Goal: Navigation & Orientation: Find specific page/section

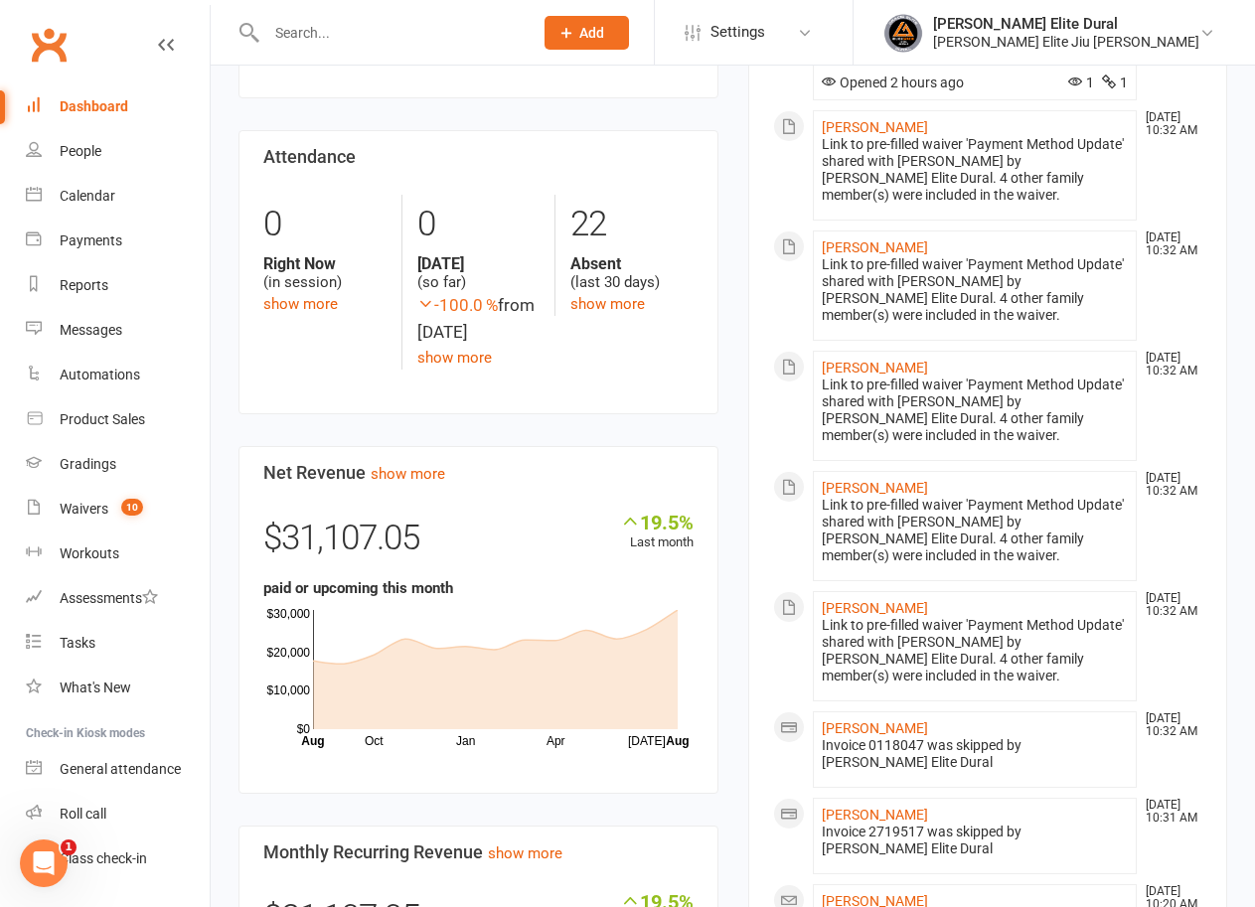
scroll to position [398, 0]
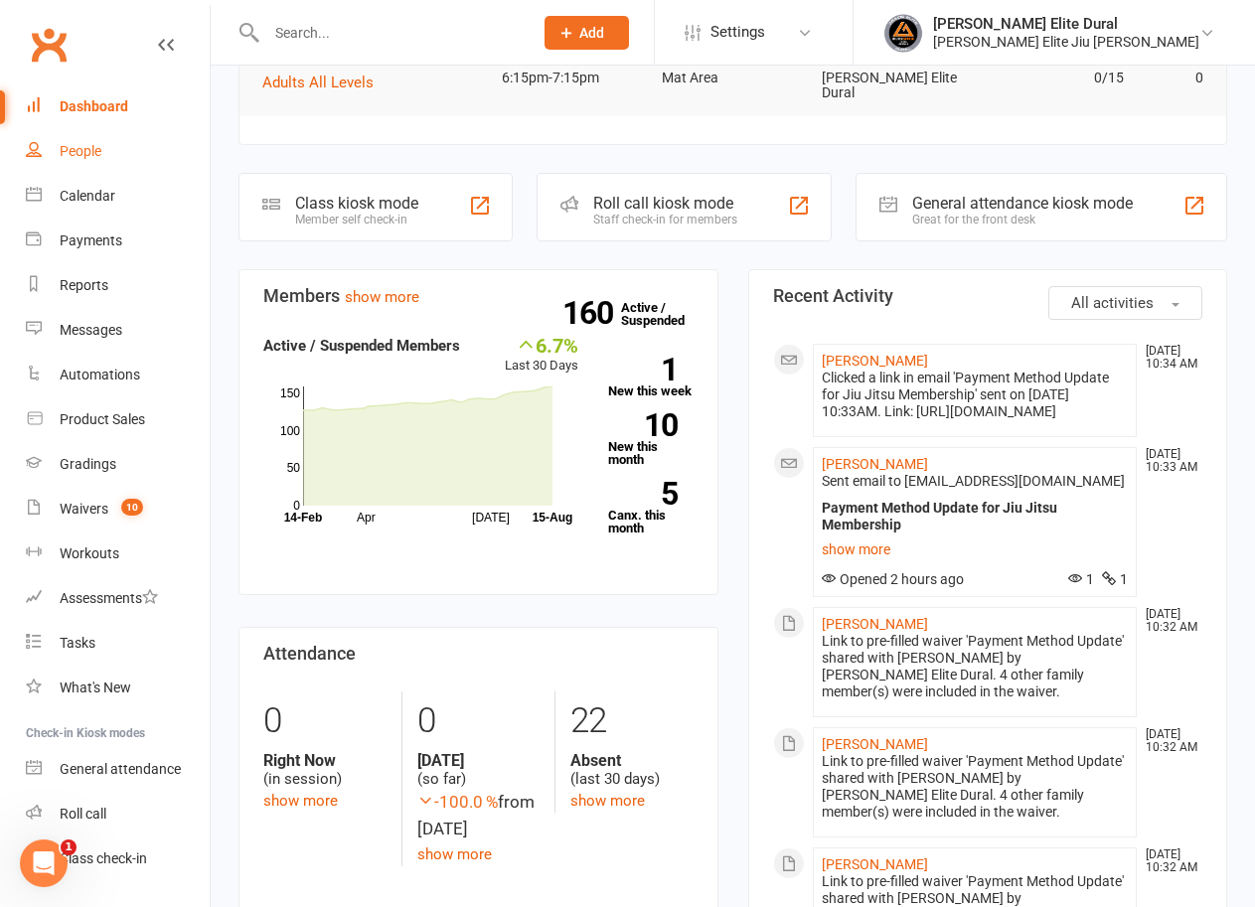
click at [78, 153] on div "People" at bounding box center [81, 151] width 42 height 16
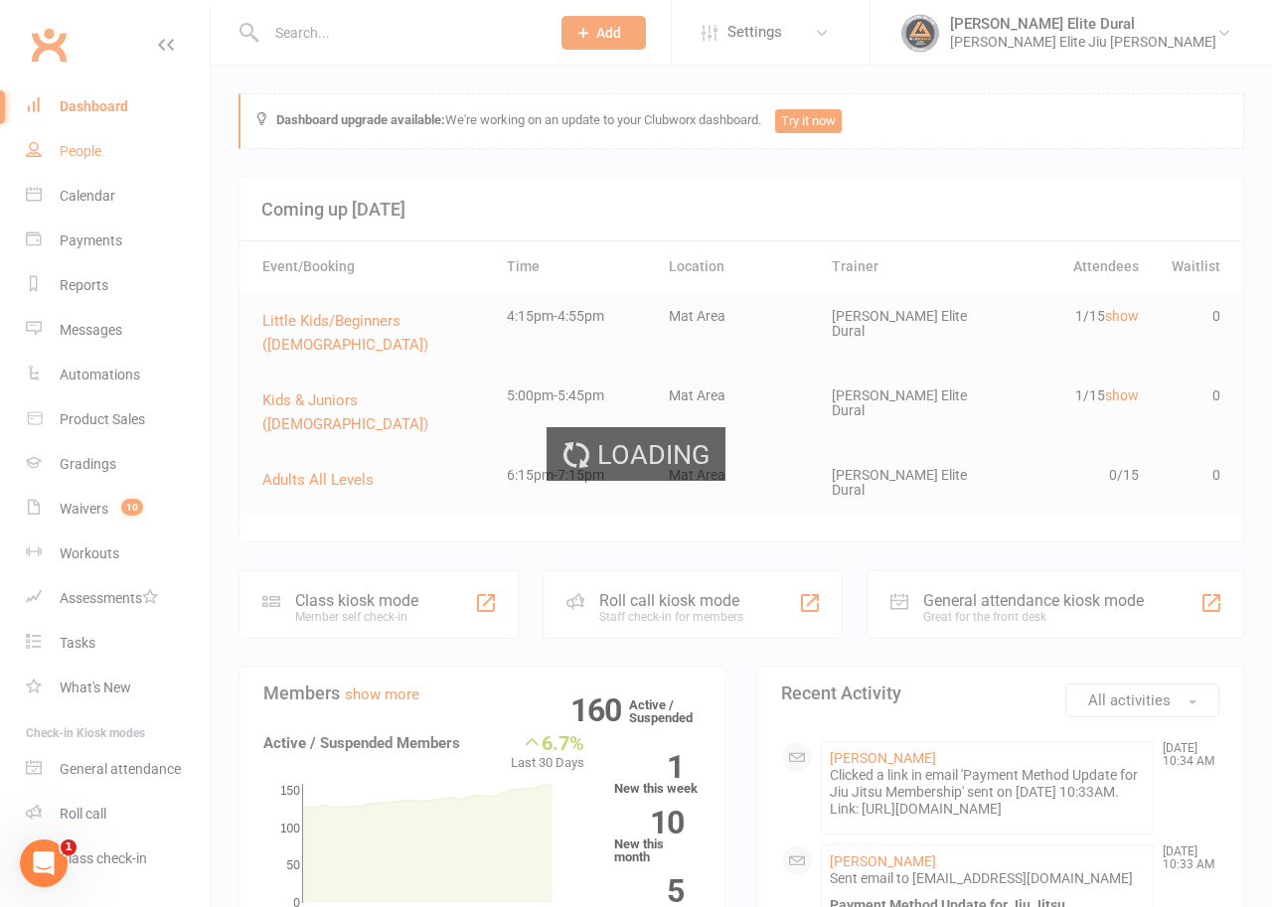
select select "100"
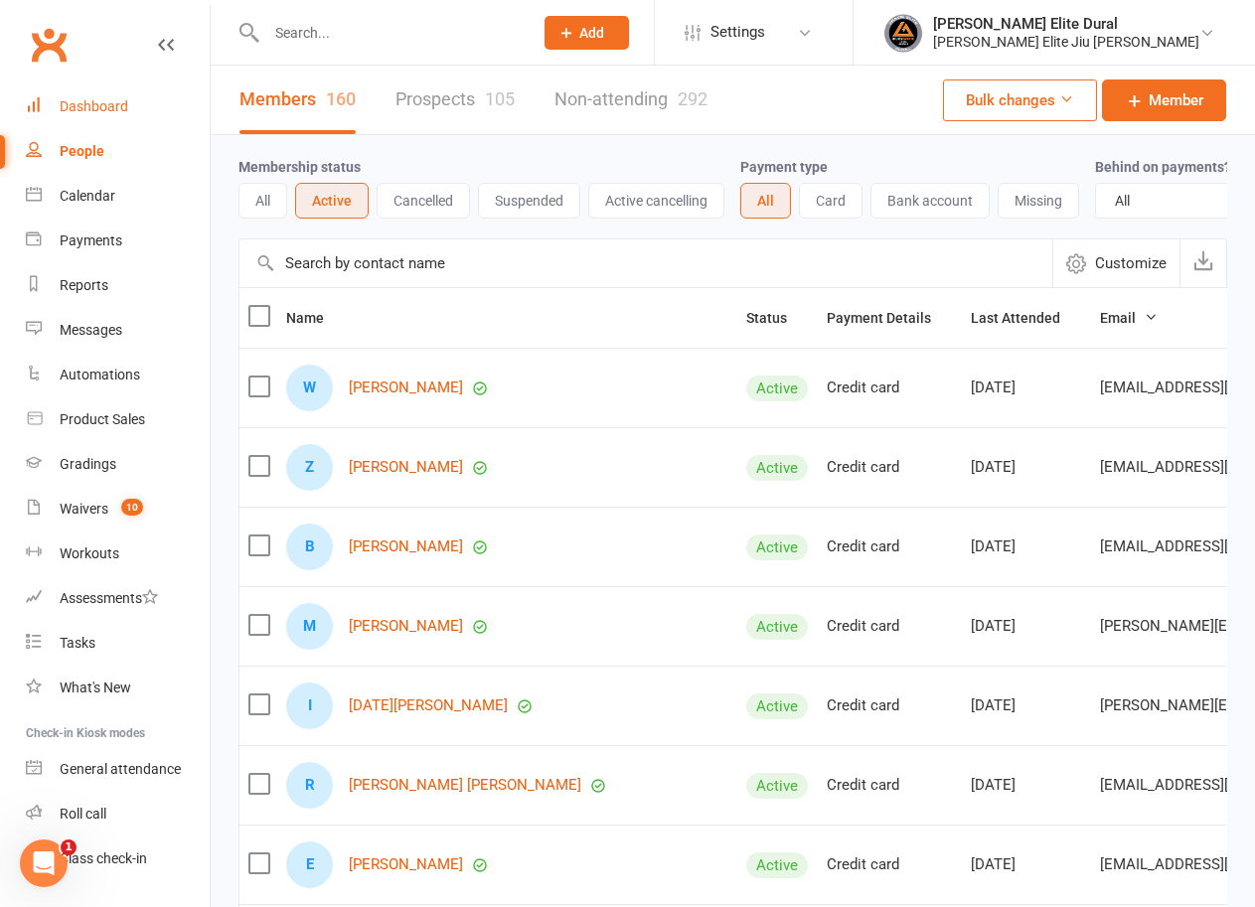
click at [92, 104] on div "Dashboard" at bounding box center [94, 106] width 69 height 16
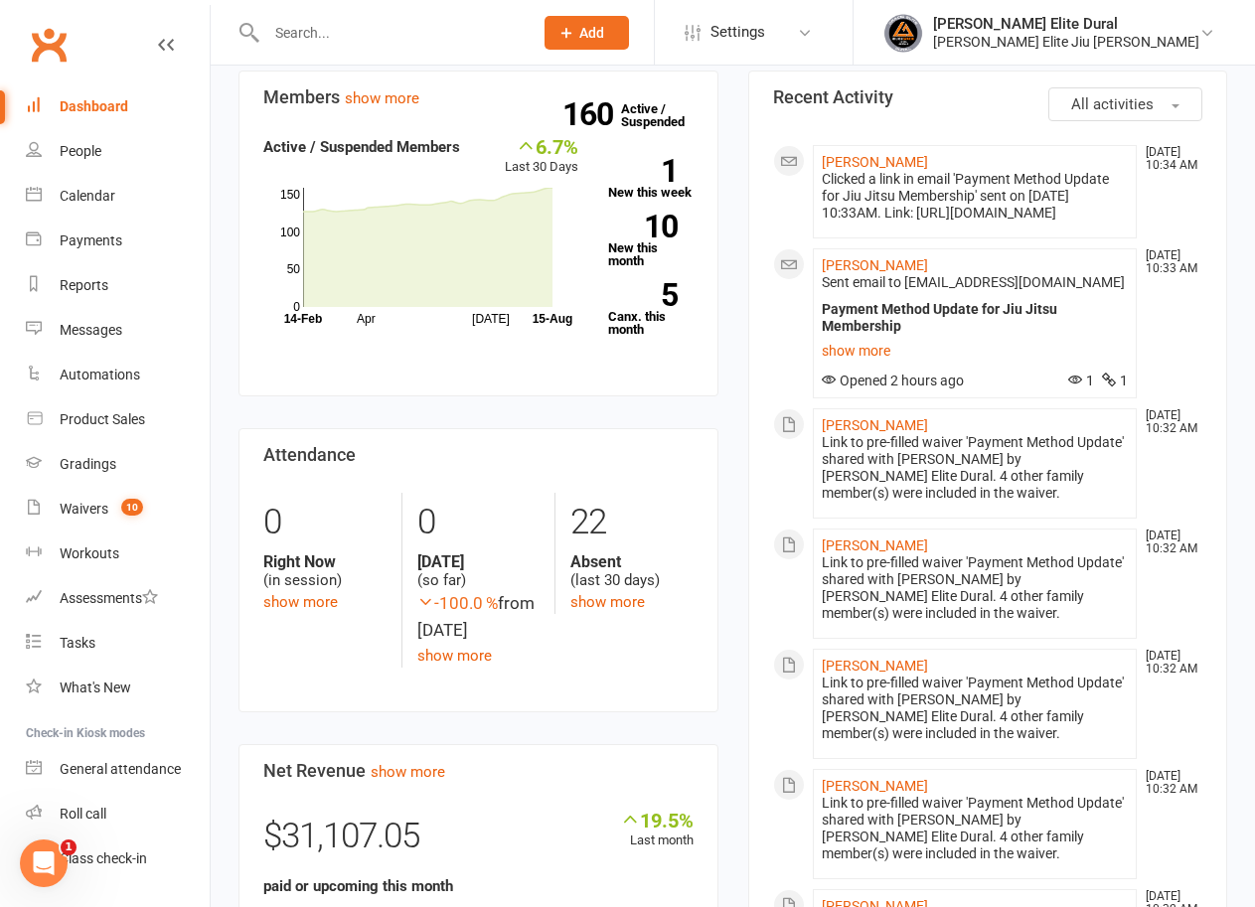
scroll to position [1193, 0]
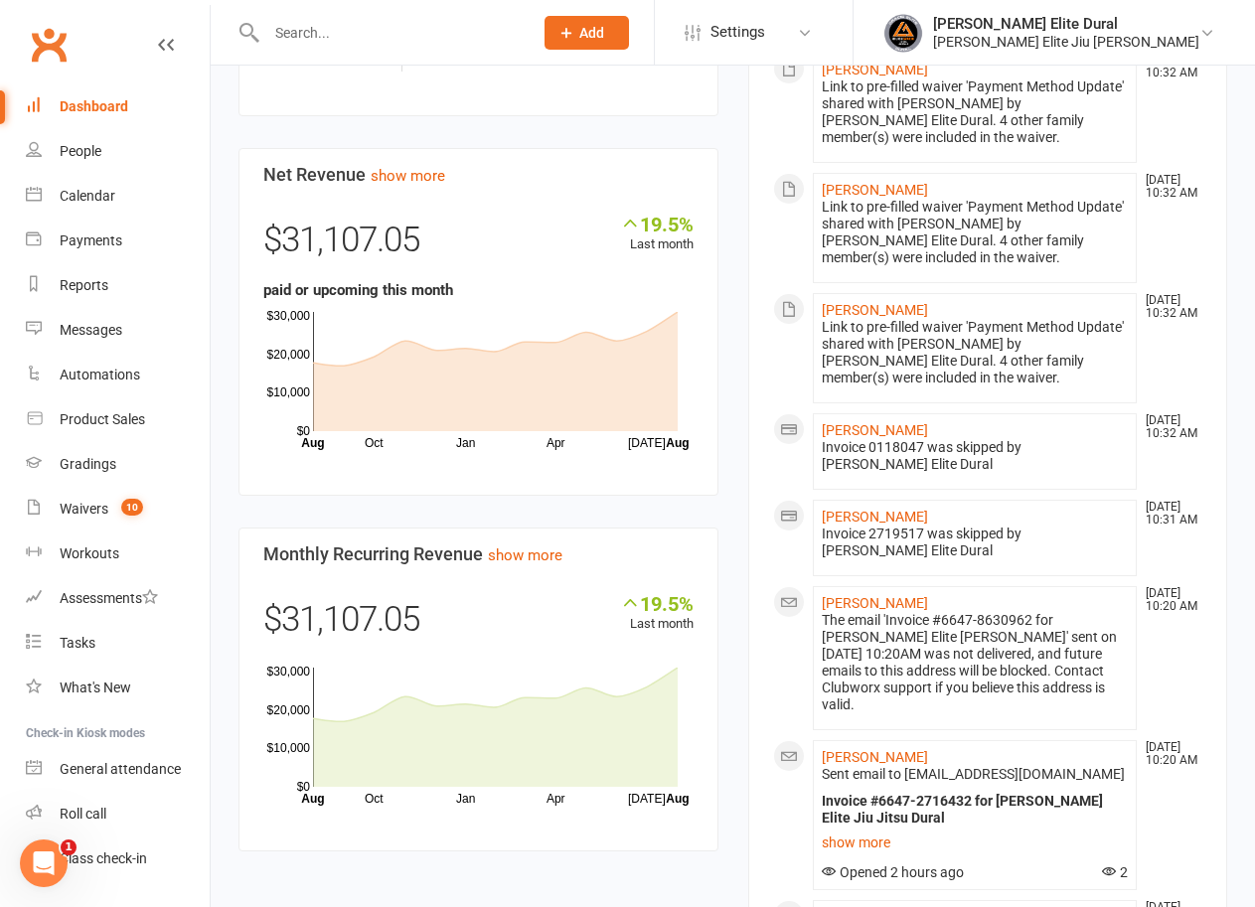
click at [222, 243] on div "Dashboard upgrade available: We're working on an update to your Clubworx dashbo…" at bounding box center [733, 615] width 1044 height 3485
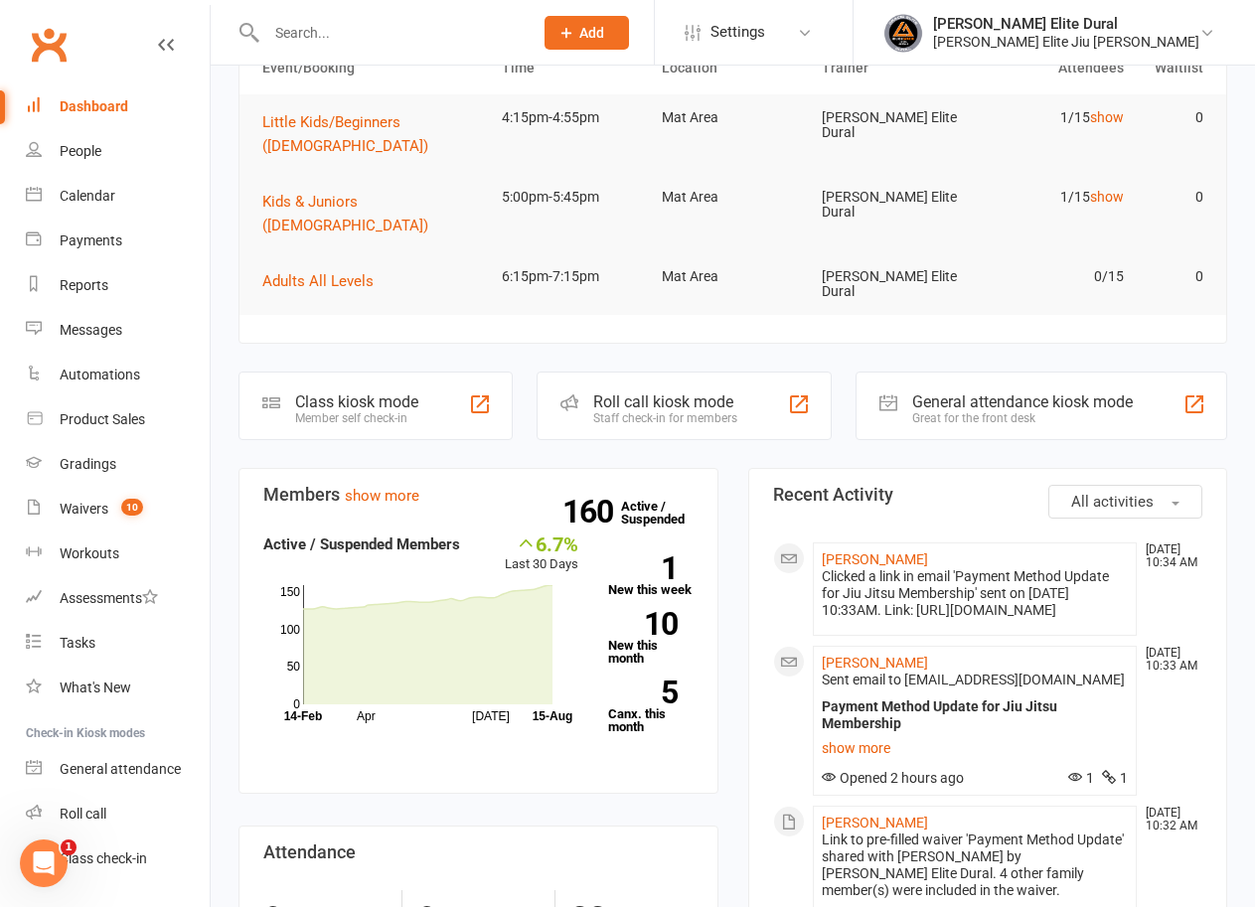
scroll to position [0, 0]
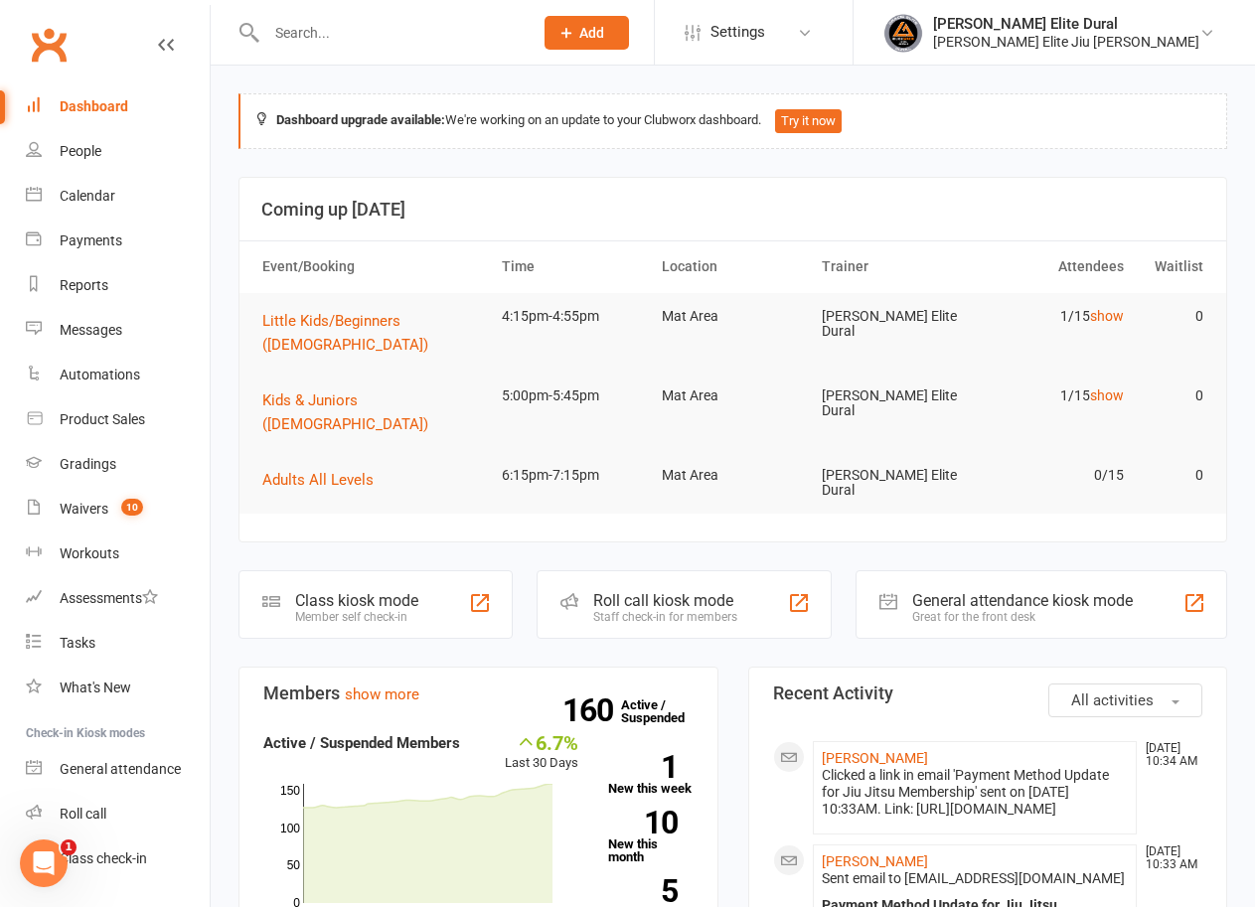
click at [98, 198] on div "Calendar" at bounding box center [88, 196] width 56 height 16
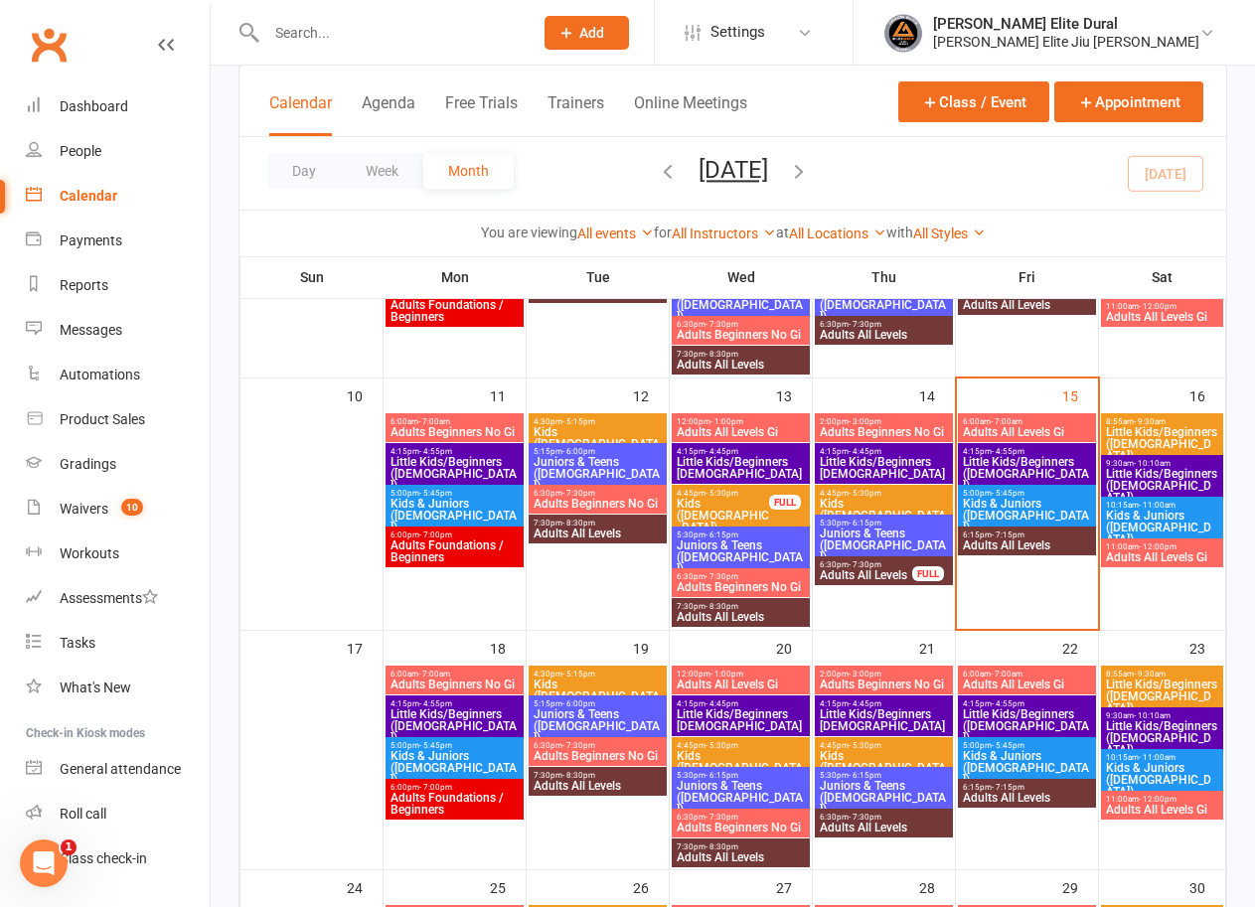
scroll to position [546, 0]
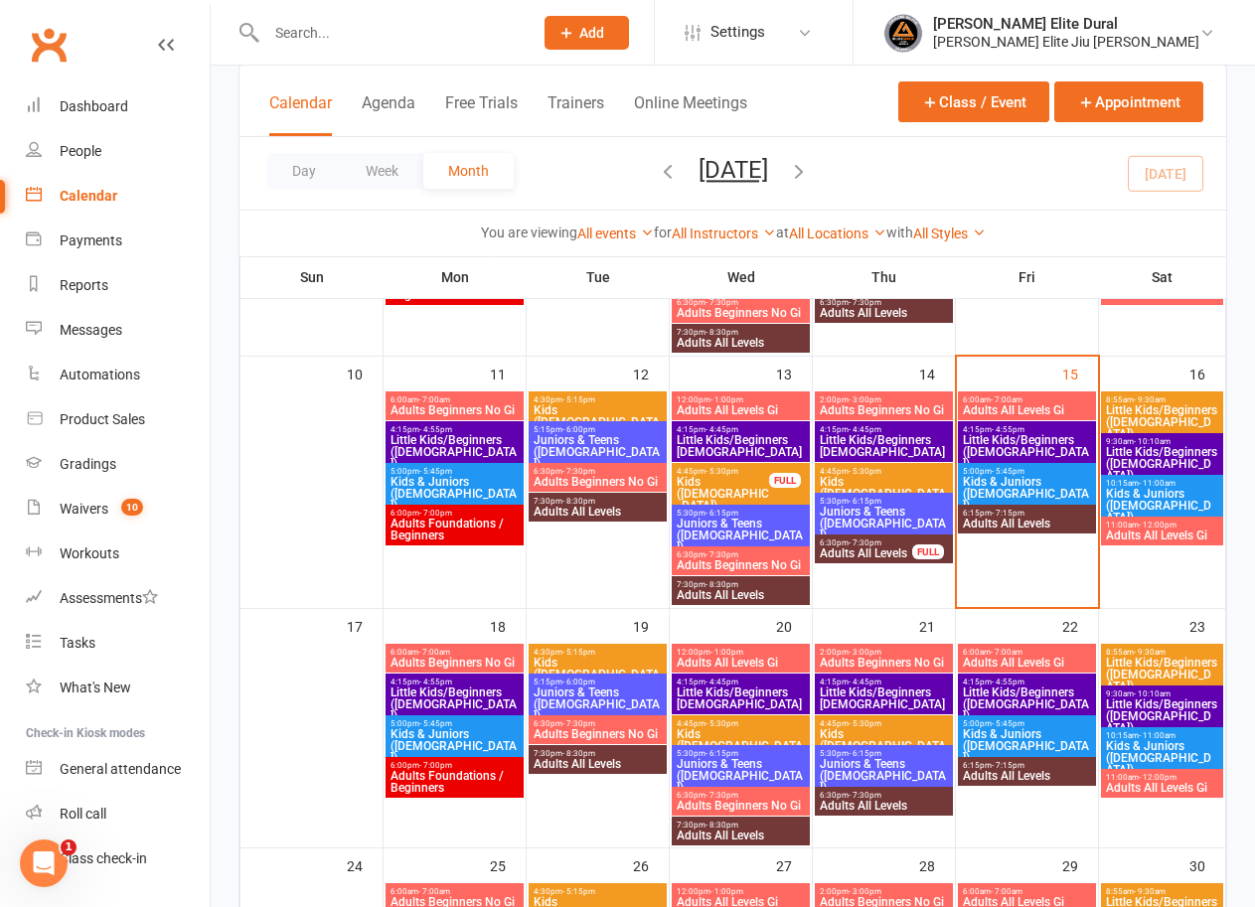
click at [1024, 442] on span "Little Kids/Beginners ([DEMOGRAPHIC_DATA])" at bounding box center [1027, 452] width 130 height 36
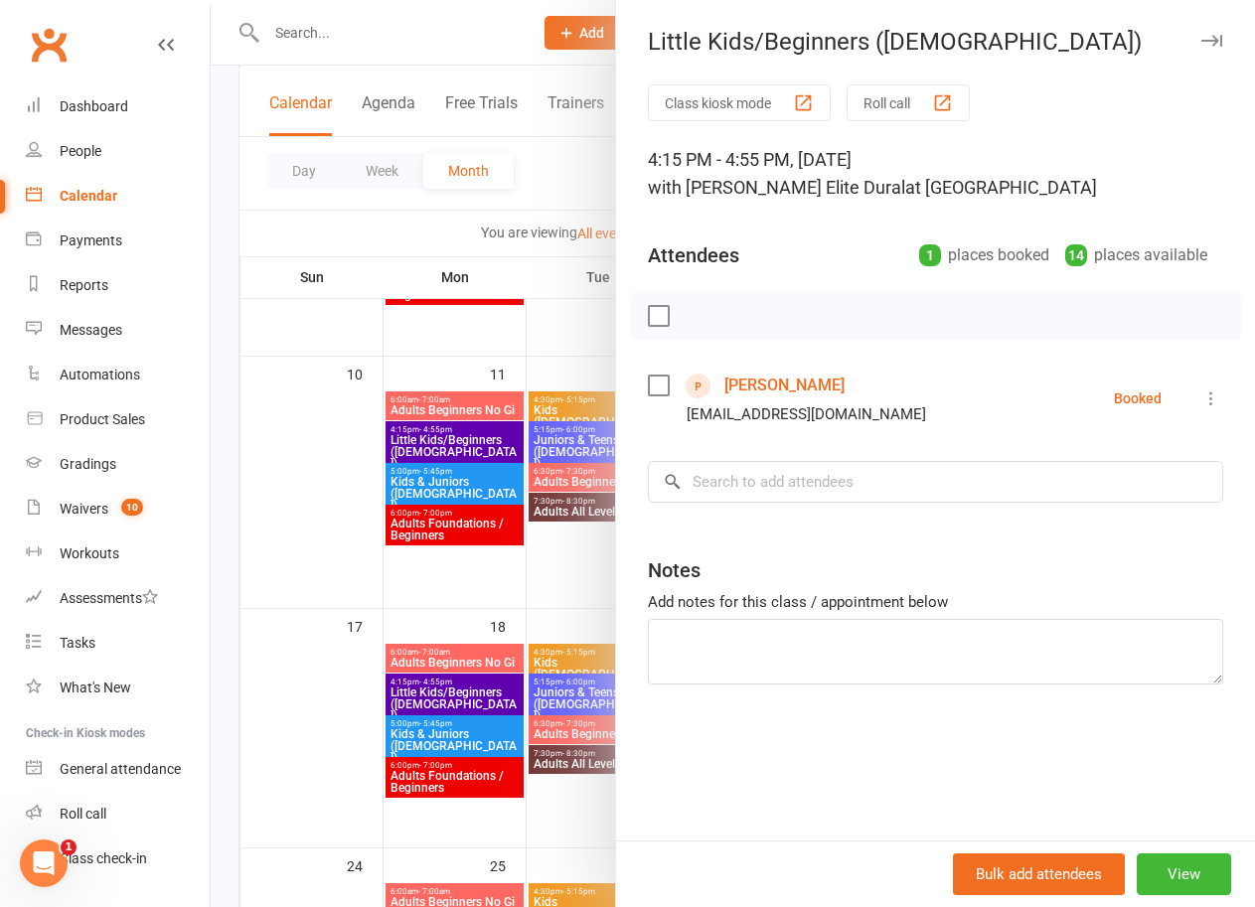
click at [764, 382] on link "[PERSON_NAME]" at bounding box center [784, 386] width 120 height 32
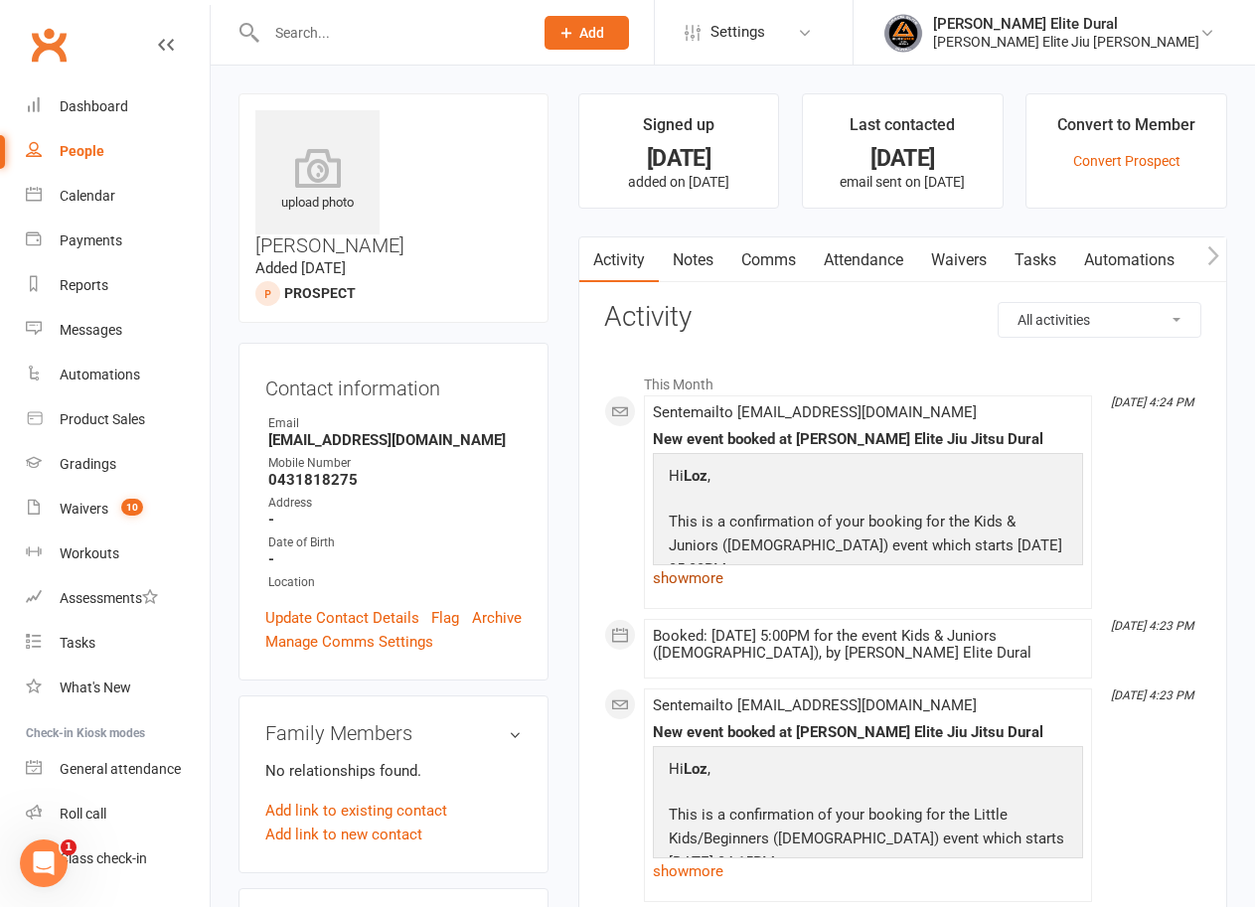
click at [694, 576] on link "show more" at bounding box center [868, 578] width 430 height 28
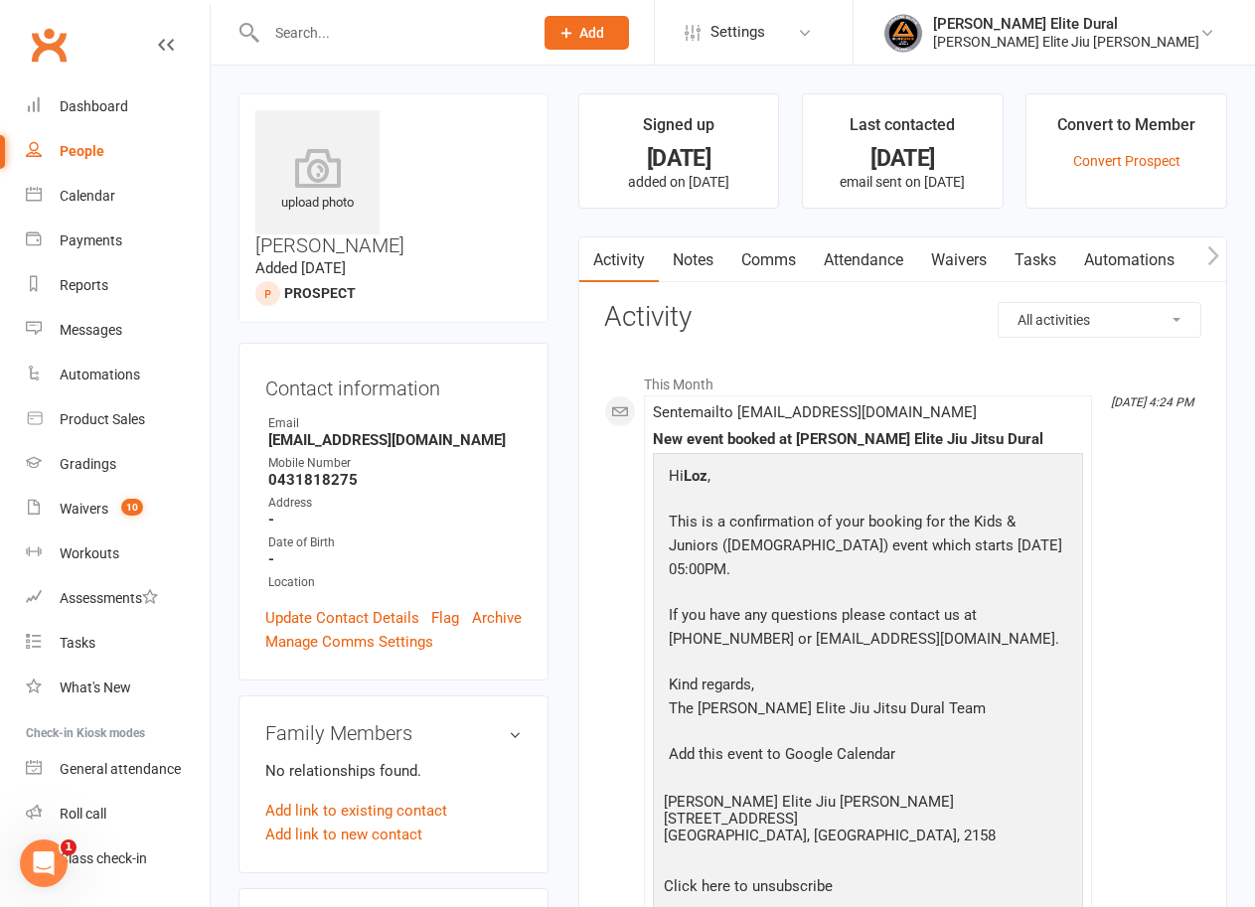
scroll to position [596, 0]
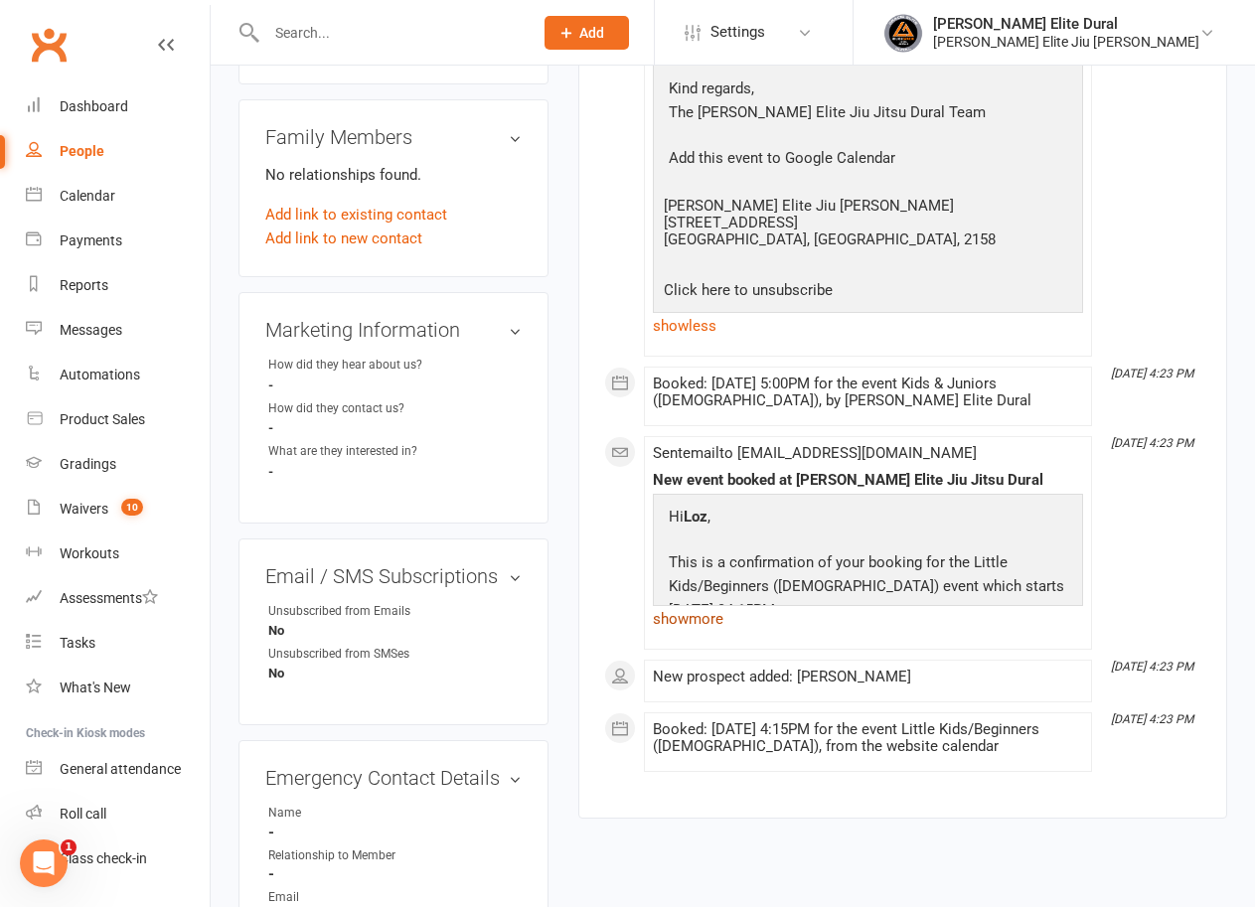
click at [692, 623] on link "show more" at bounding box center [868, 619] width 430 height 28
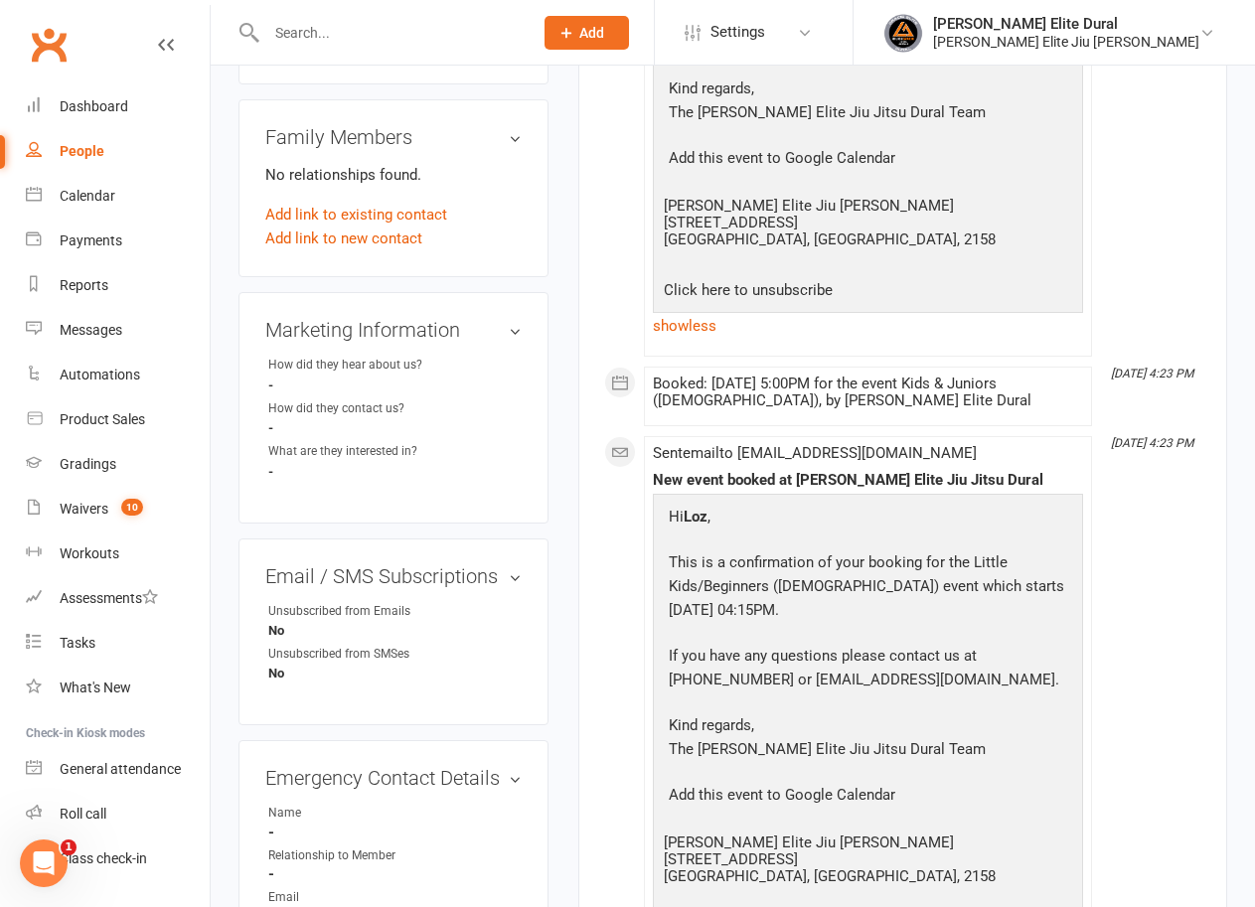
scroll to position [199, 0]
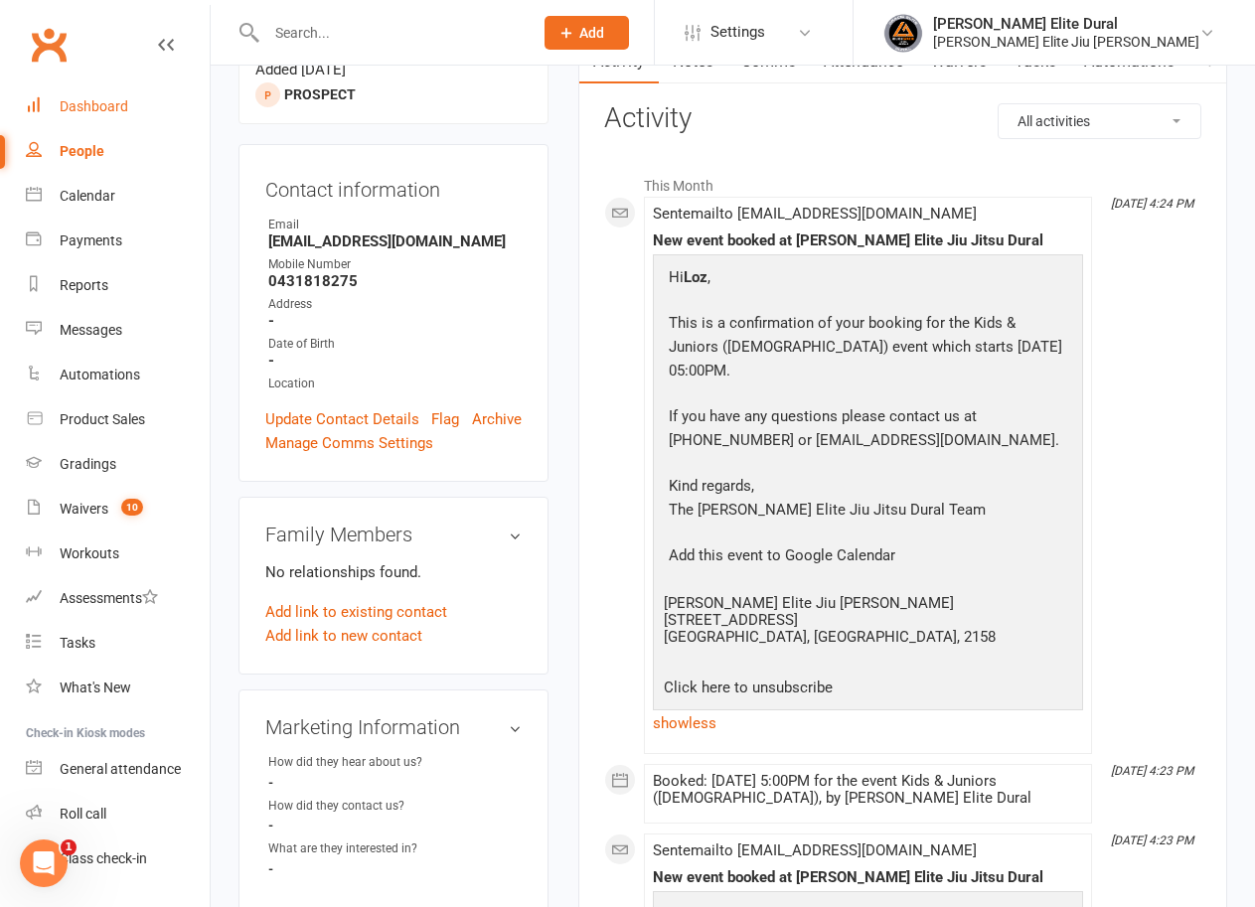
click at [113, 109] on div "Dashboard" at bounding box center [94, 106] width 69 height 16
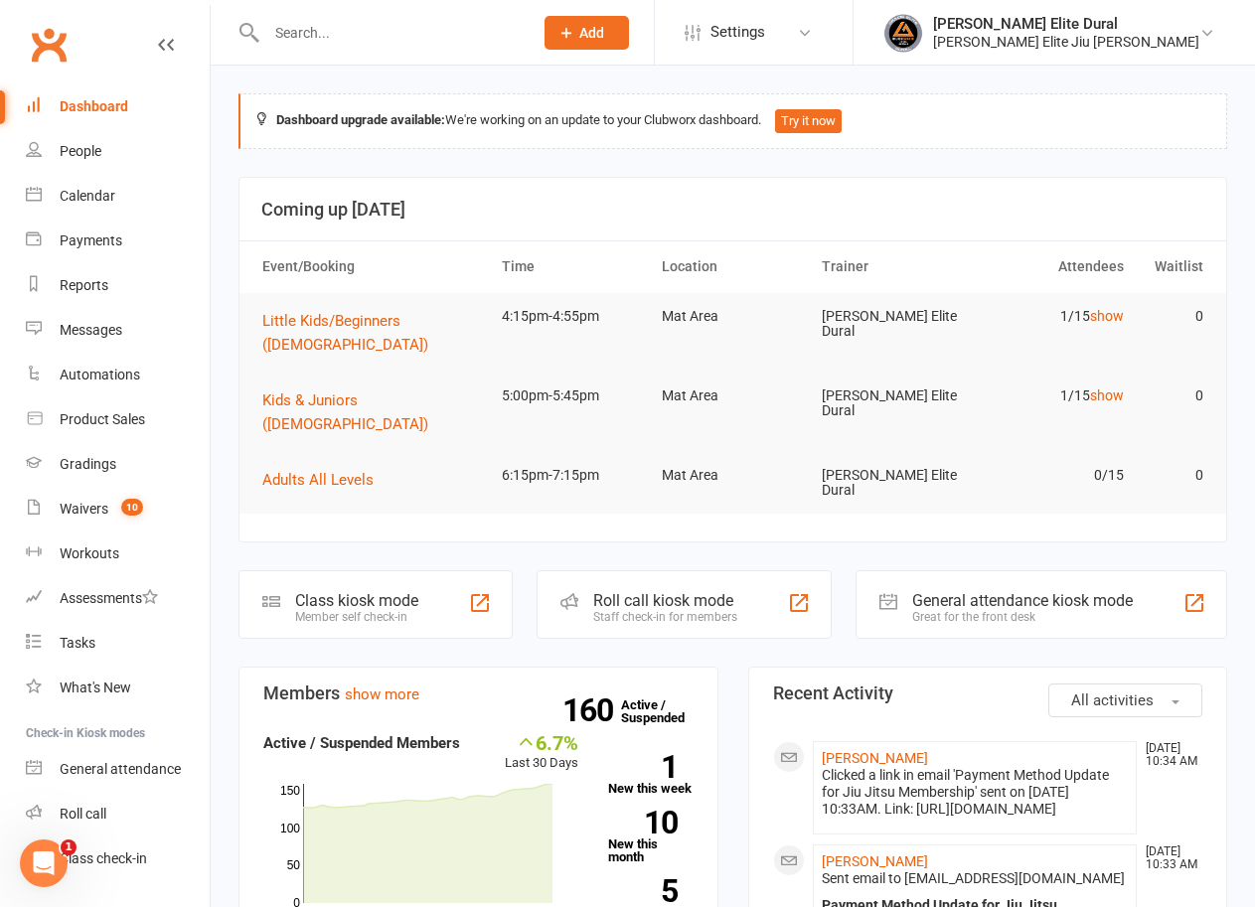
click at [351, 591] on div "Class kiosk mode" at bounding box center [356, 600] width 123 height 19
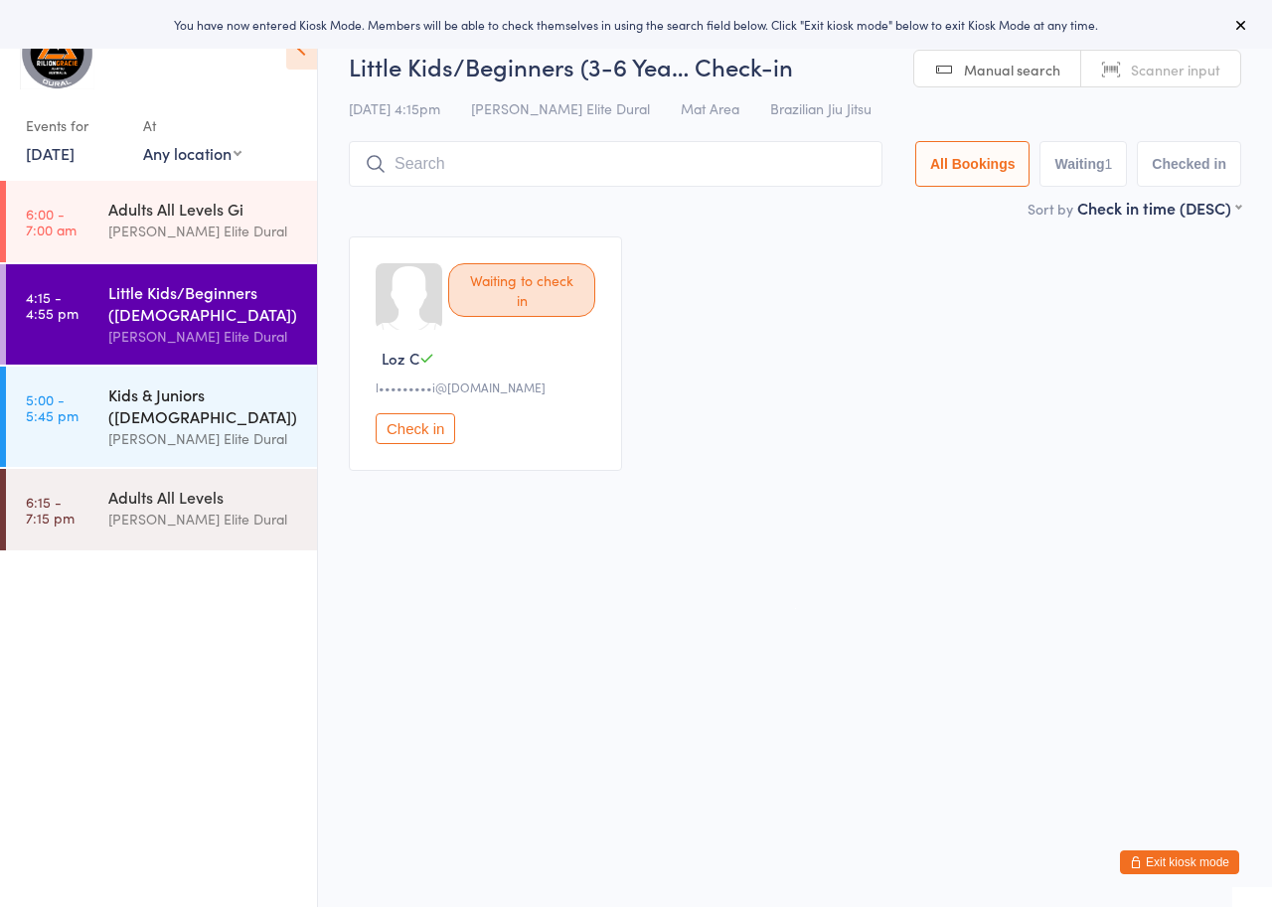
click at [130, 404] on div "Kids & Juniors ([DEMOGRAPHIC_DATA])" at bounding box center [204, 406] width 192 height 44
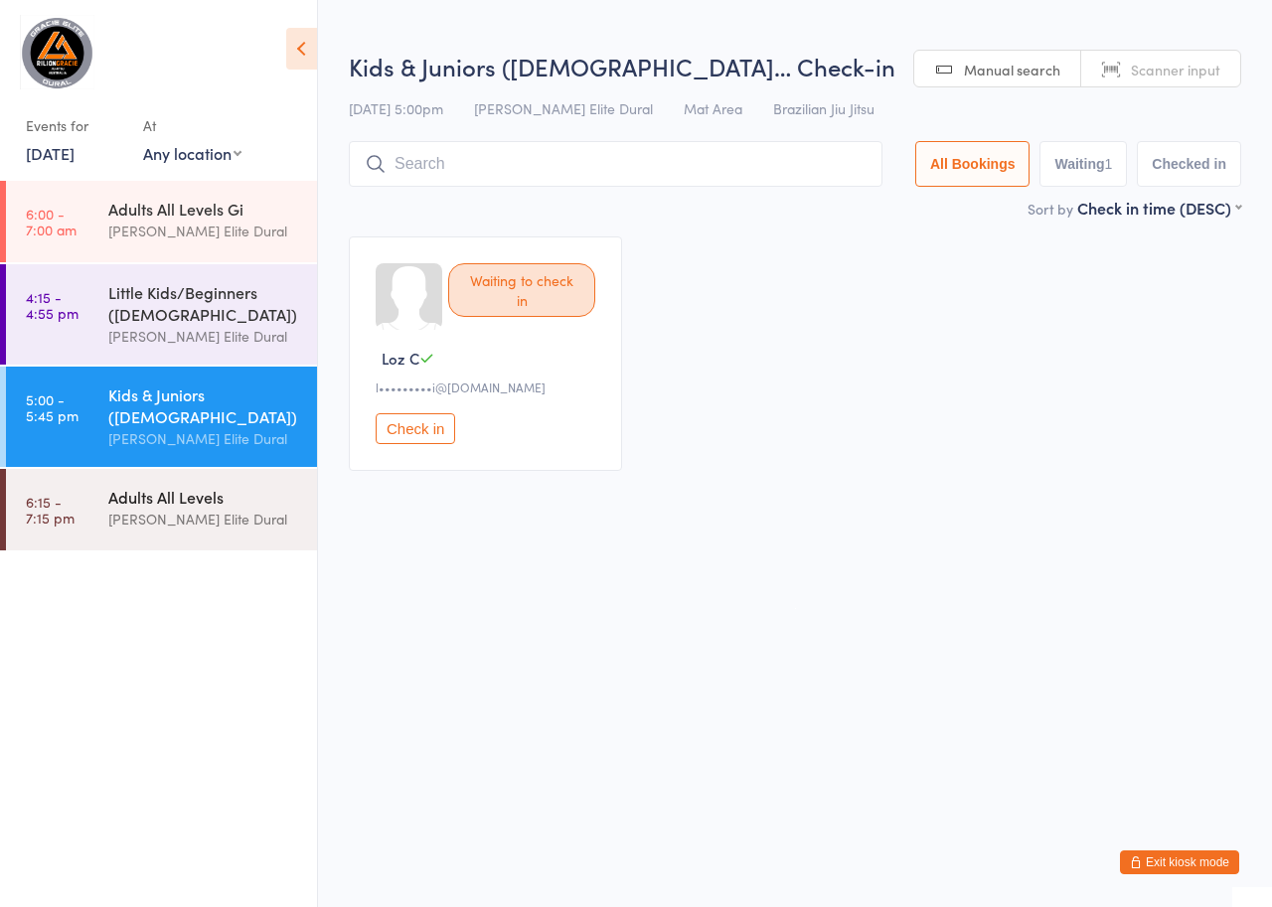
click at [156, 494] on div "Adults All Levels" at bounding box center [204, 497] width 192 height 22
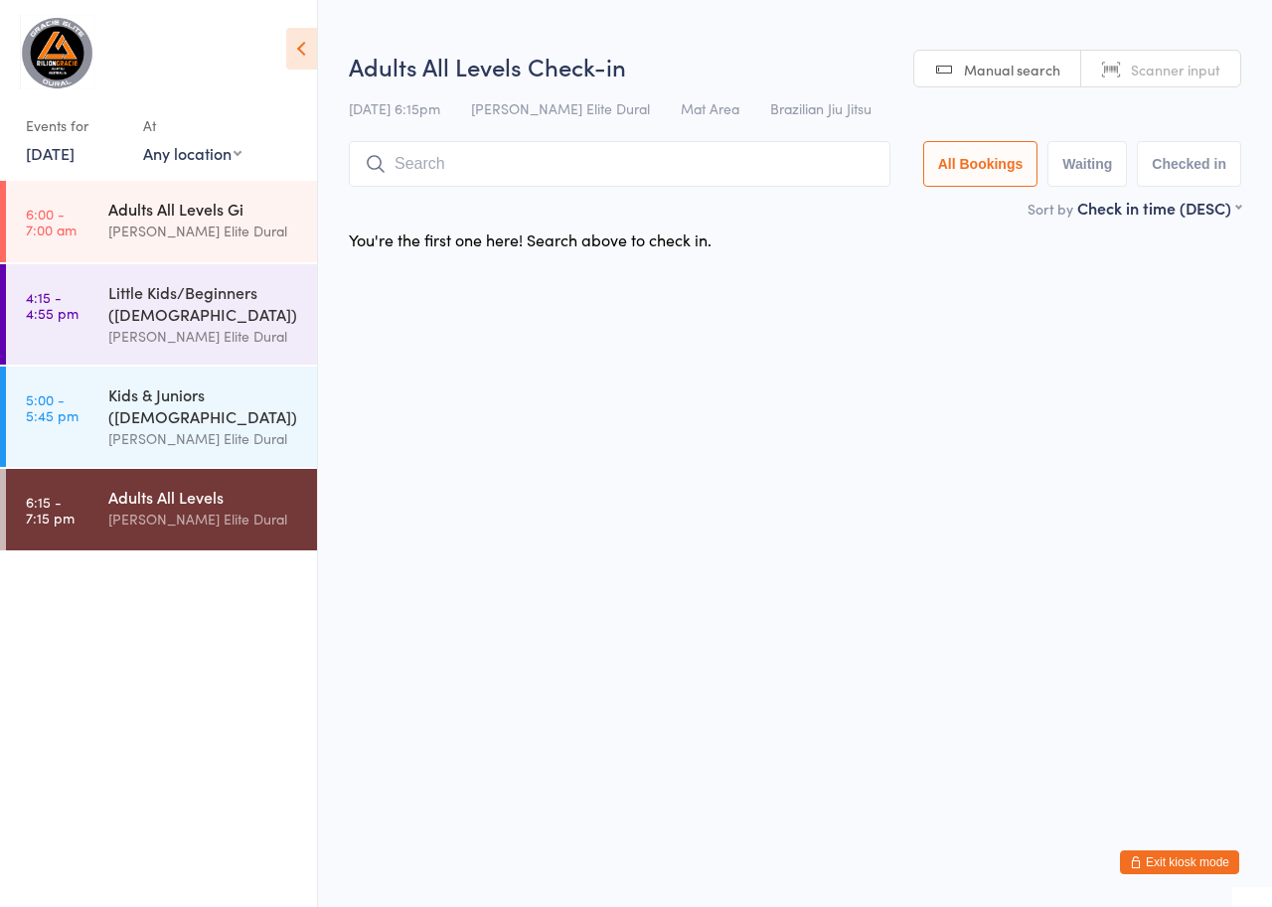
click at [155, 207] on div "Adults All Levels Gi" at bounding box center [204, 209] width 192 height 22
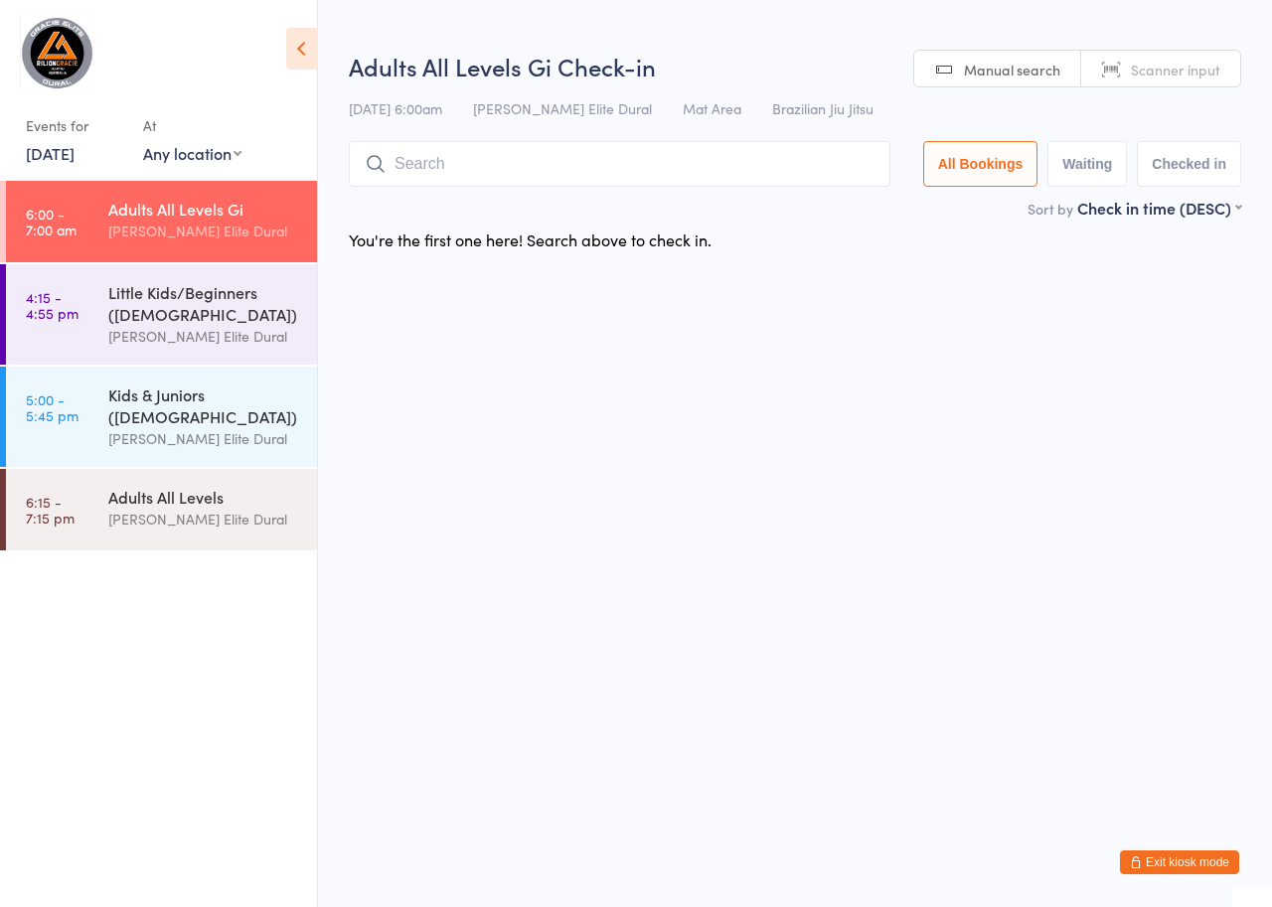
click at [57, 145] on link "15 Aug, 2025" at bounding box center [50, 153] width 49 height 22
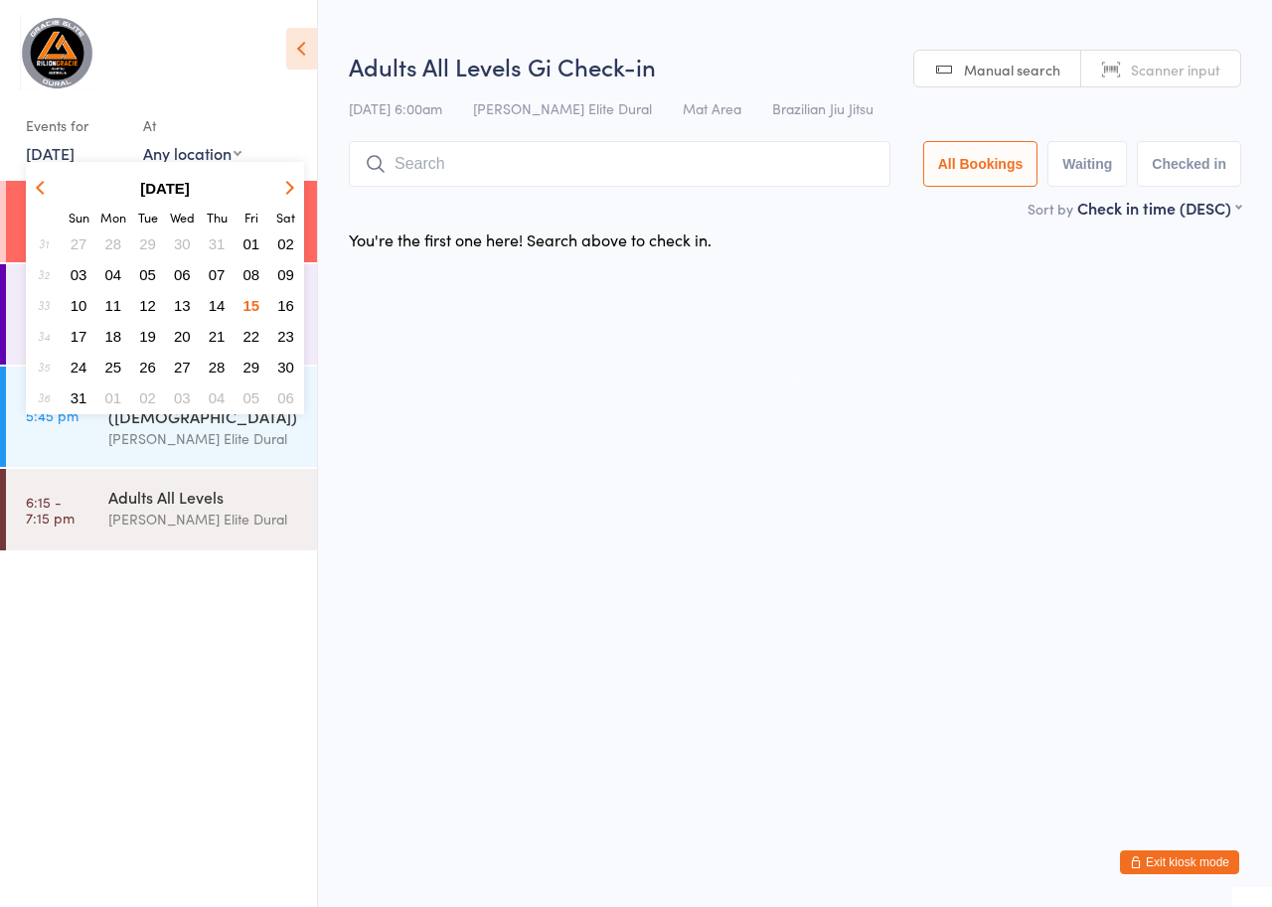
click at [292, 306] on span "16" at bounding box center [285, 305] width 17 height 17
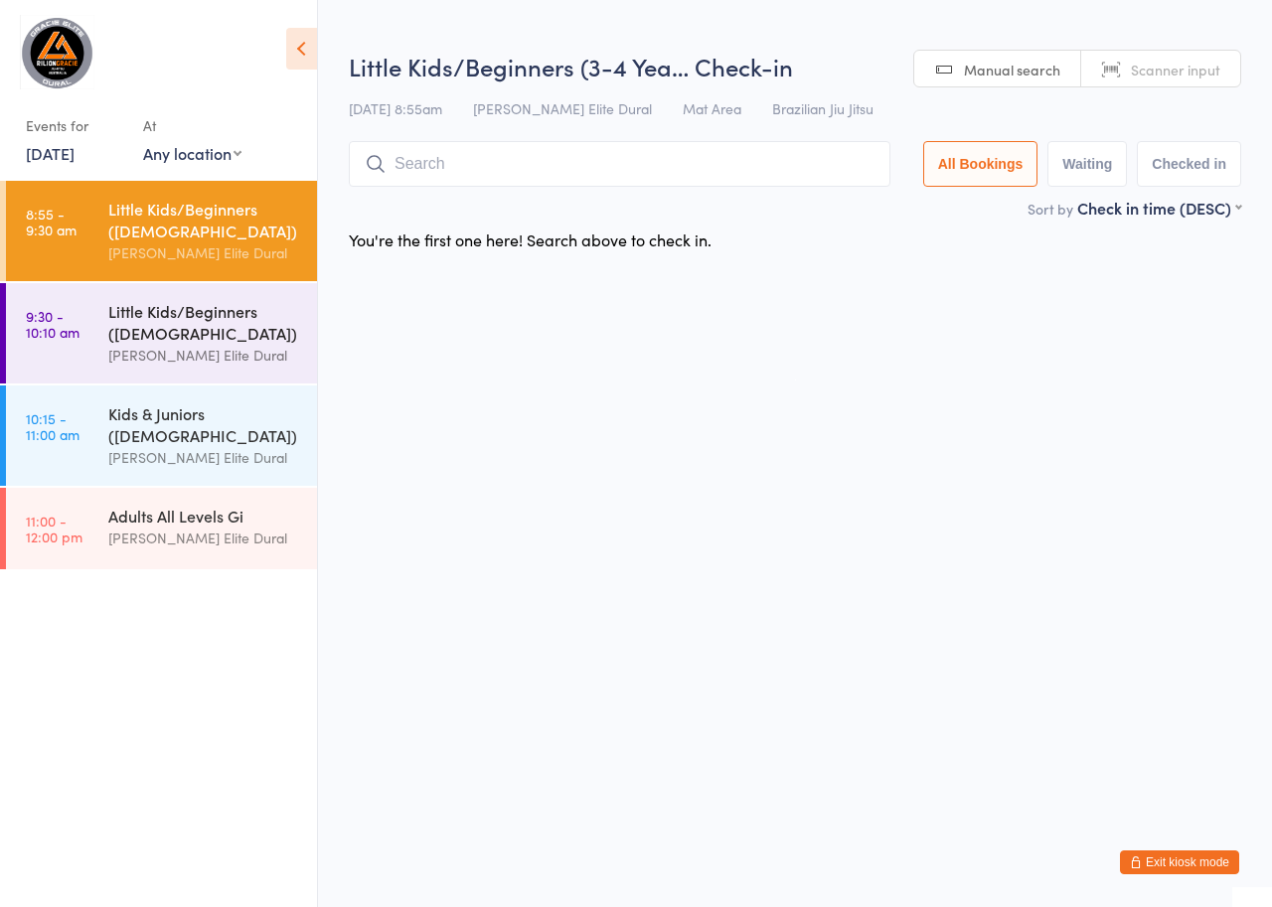
click at [110, 351] on div "[PERSON_NAME] Elite Dural" at bounding box center [204, 355] width 192 height 23
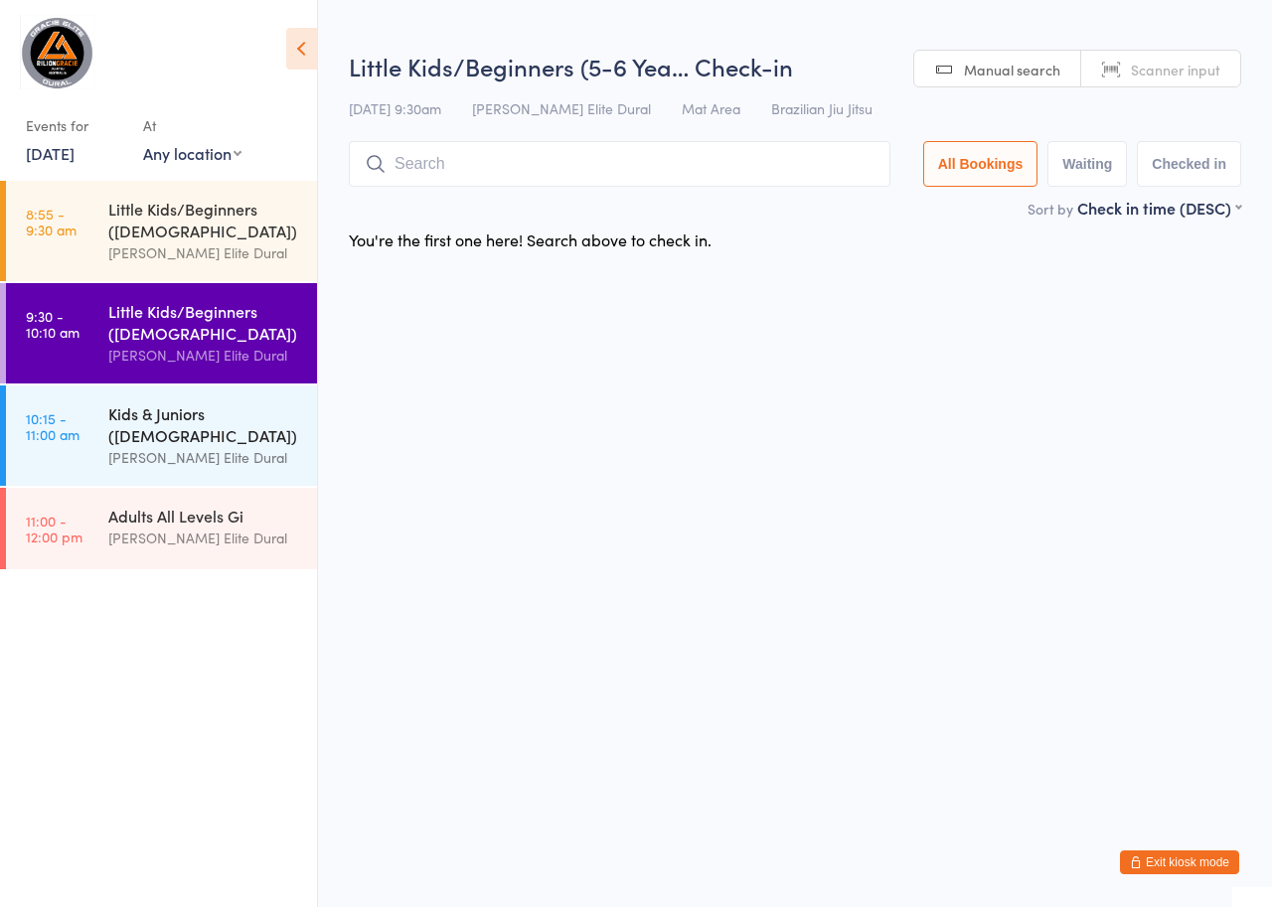
click at [124, 432] on div "Kids & Juniors ([DEMOGRAPHIC_DATA])" at bounding box center [204, 424] width 192 height 44
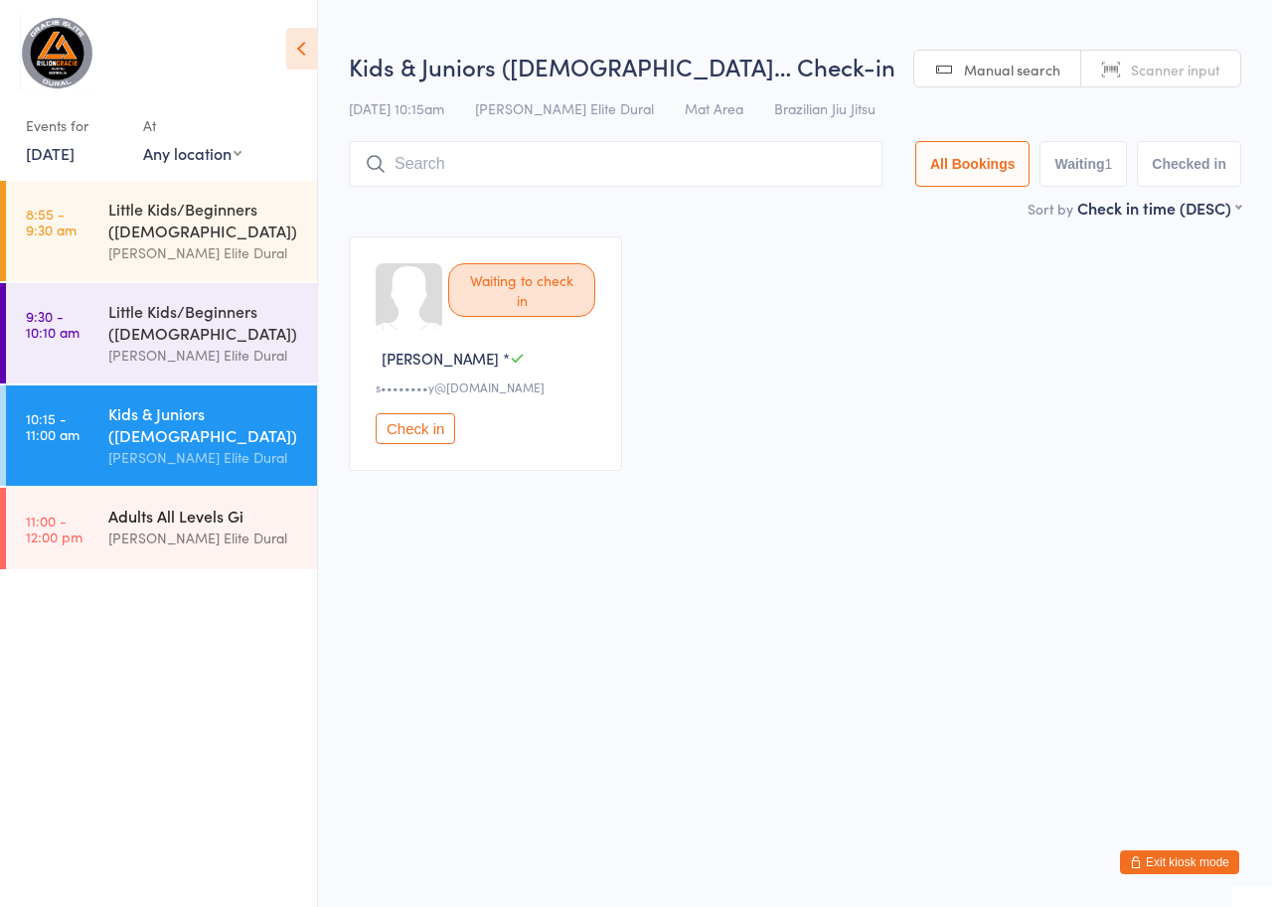
click at [126, 525] on div "Adults All Levels Gi" at bounding box center [204, 516] width 192 height 22
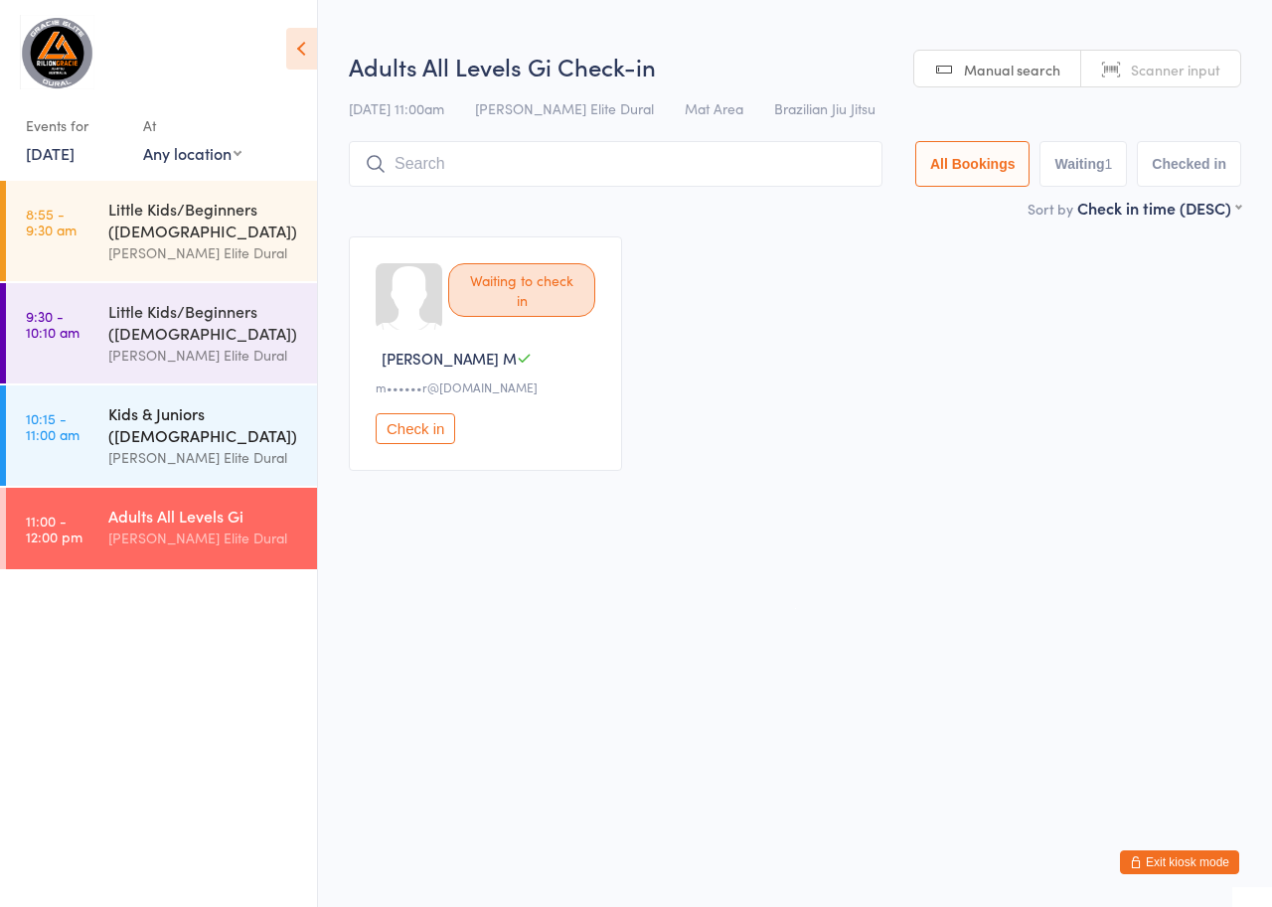
click at [159, 435] on div "Kids & Juniors ([DEMOGRAPHIC_DATA])" at bounding box center [204, 424] width 192 height 44
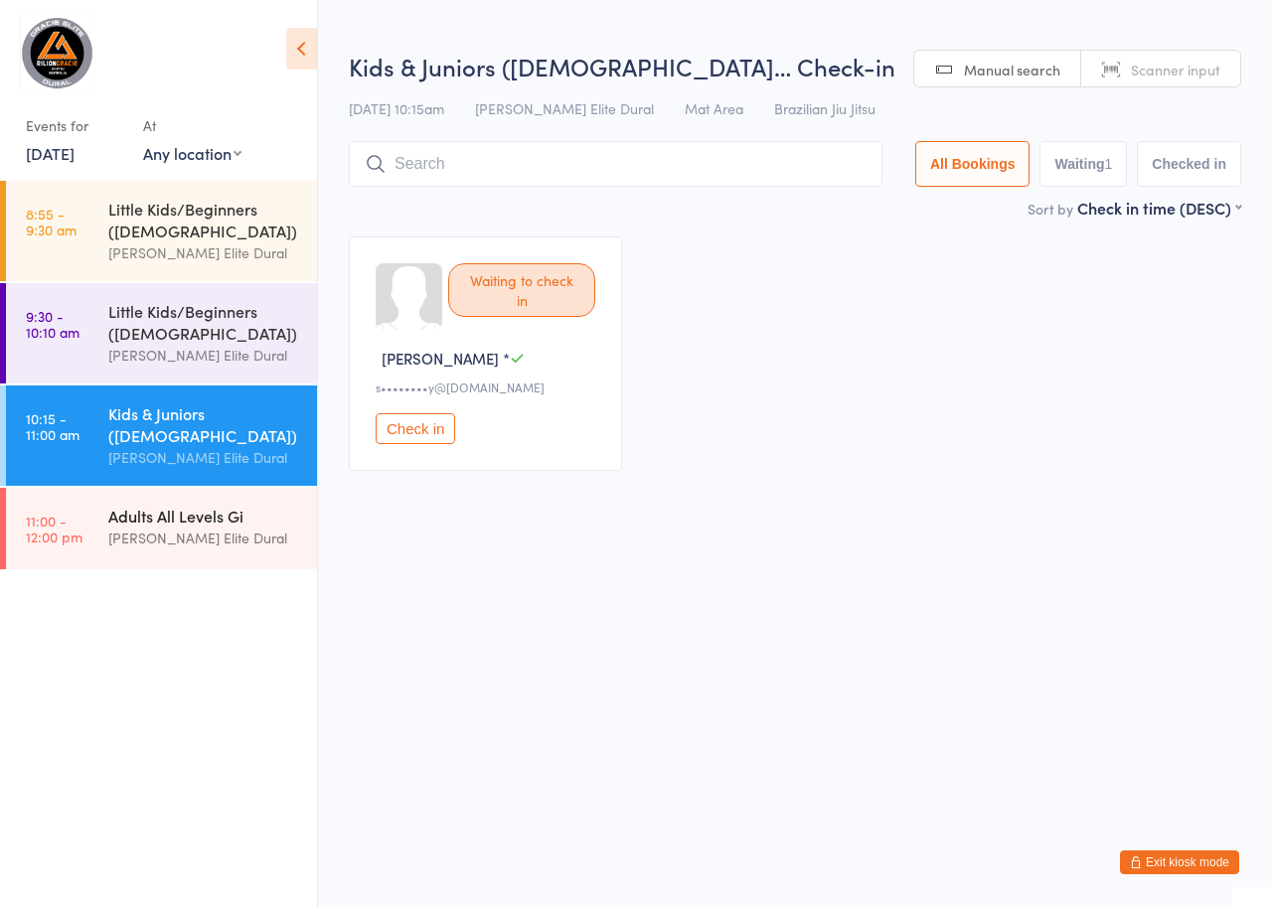
click at [153, 540] on div "[PERSON_NAME] Elite Dural" at bounding box center [204, 538] width 192 height 23
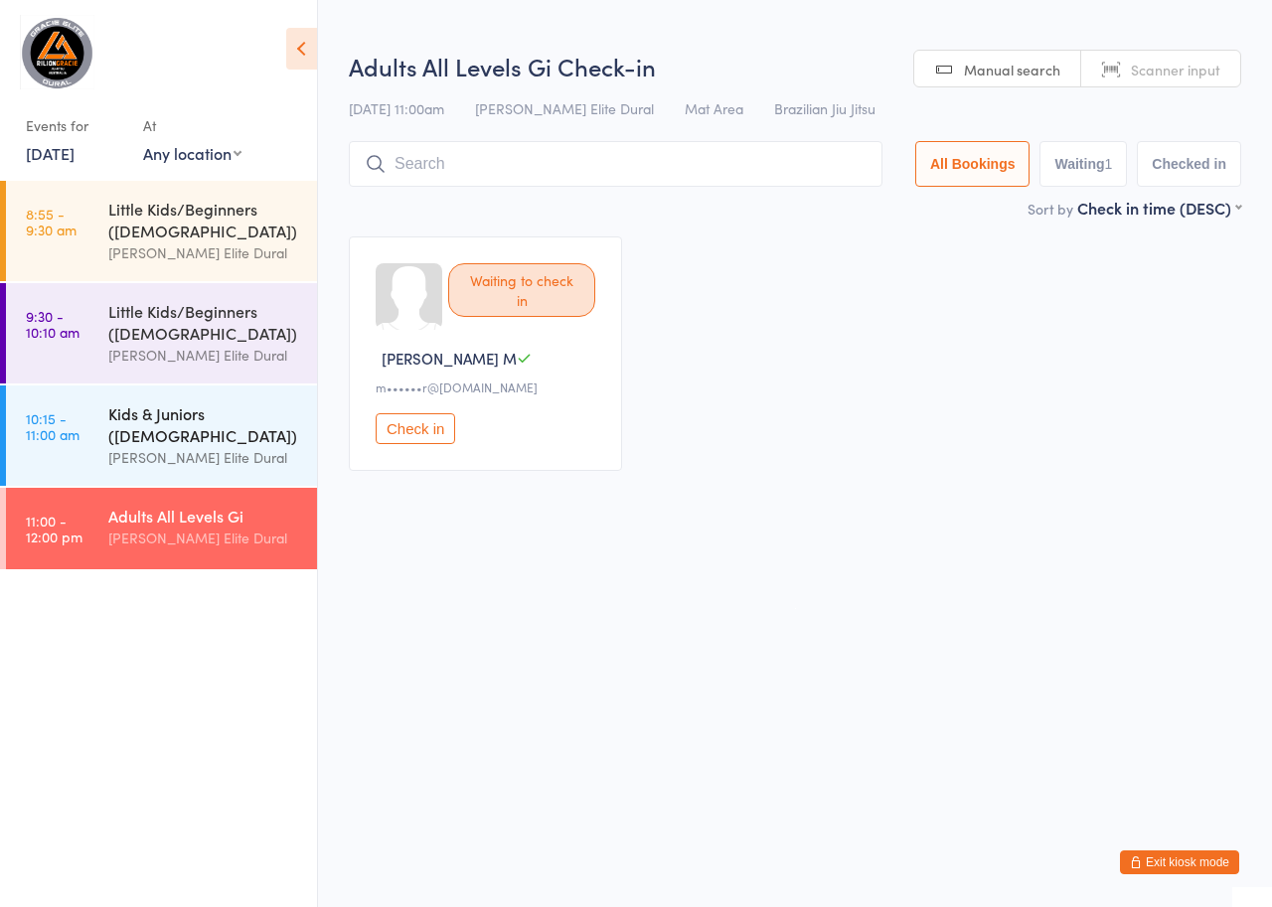
click at [171, 419] on div "Kids & Juniors ([DEMOGRAPHIC_DATA])" at bounding box center [204, 424] width 192 height 44
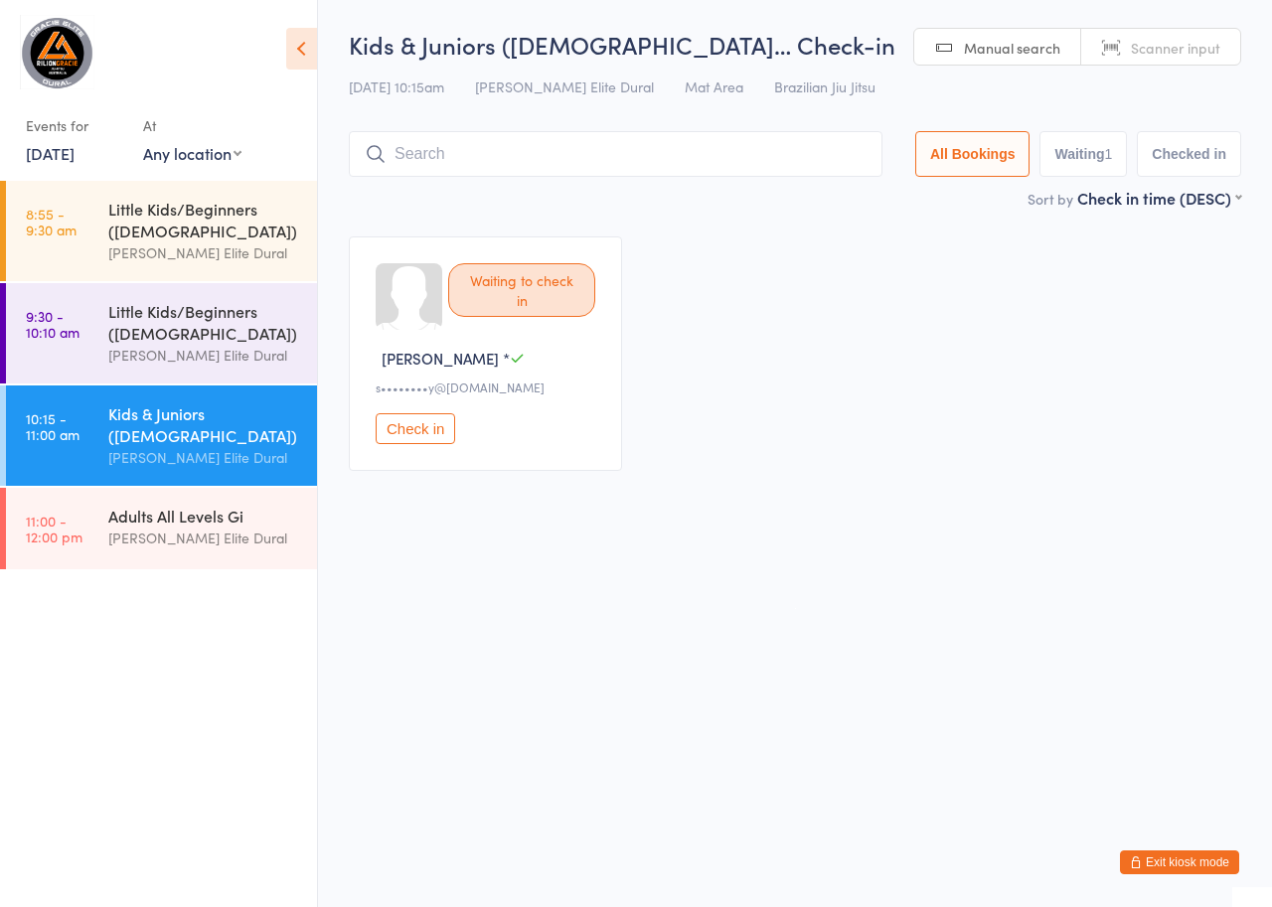
click at [75, 152] on link "16 Aug, 2025" at bounding box center [50, 153] width 49 height 22
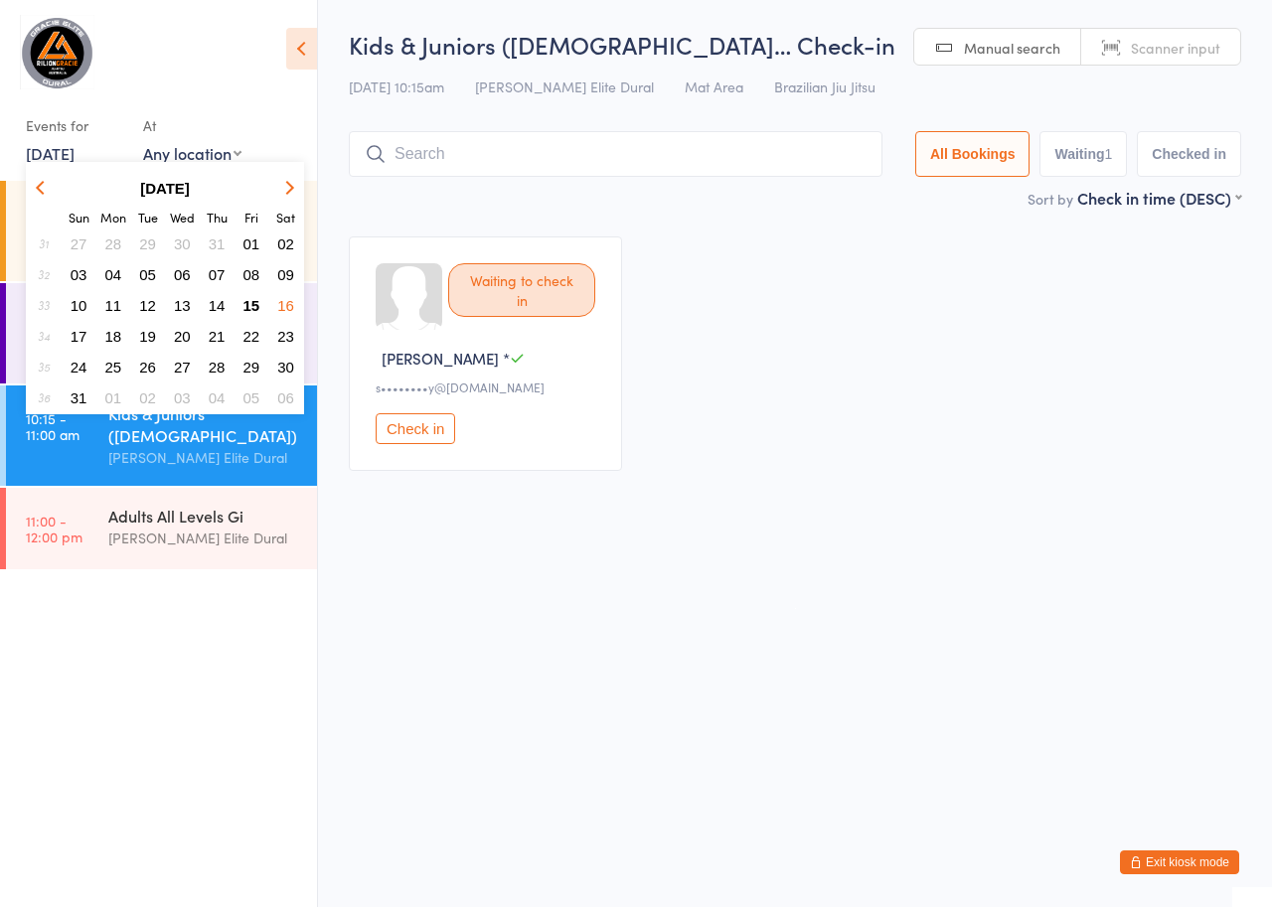
click at [109, 340] on span "18" at bounding box center [113, 336] width 17 height 17
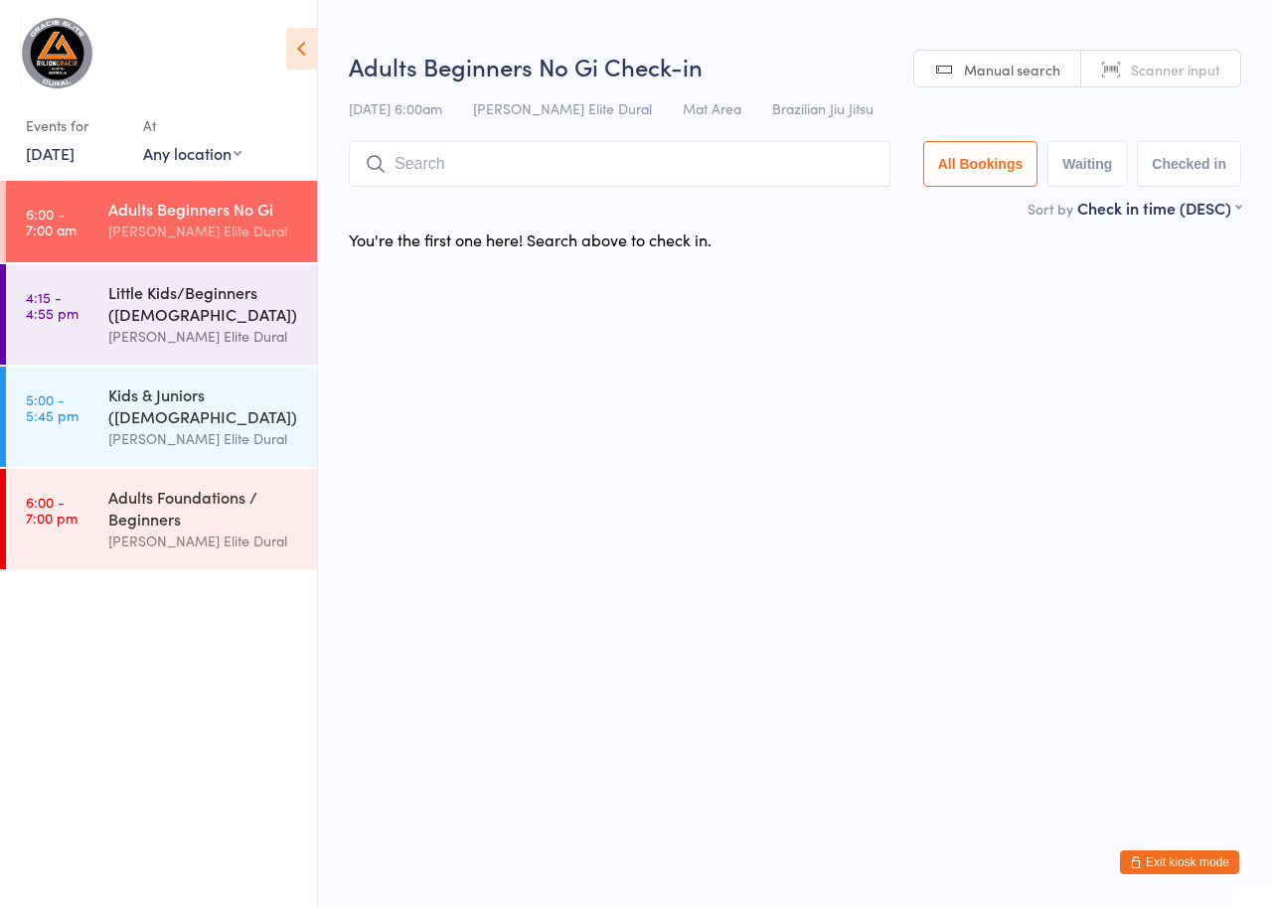
click at [147, 320] on div "Little Kids/Beginners ([DEMOGRAPHIC_DATA])" at bounding box center [204, 303] width 192 height 44
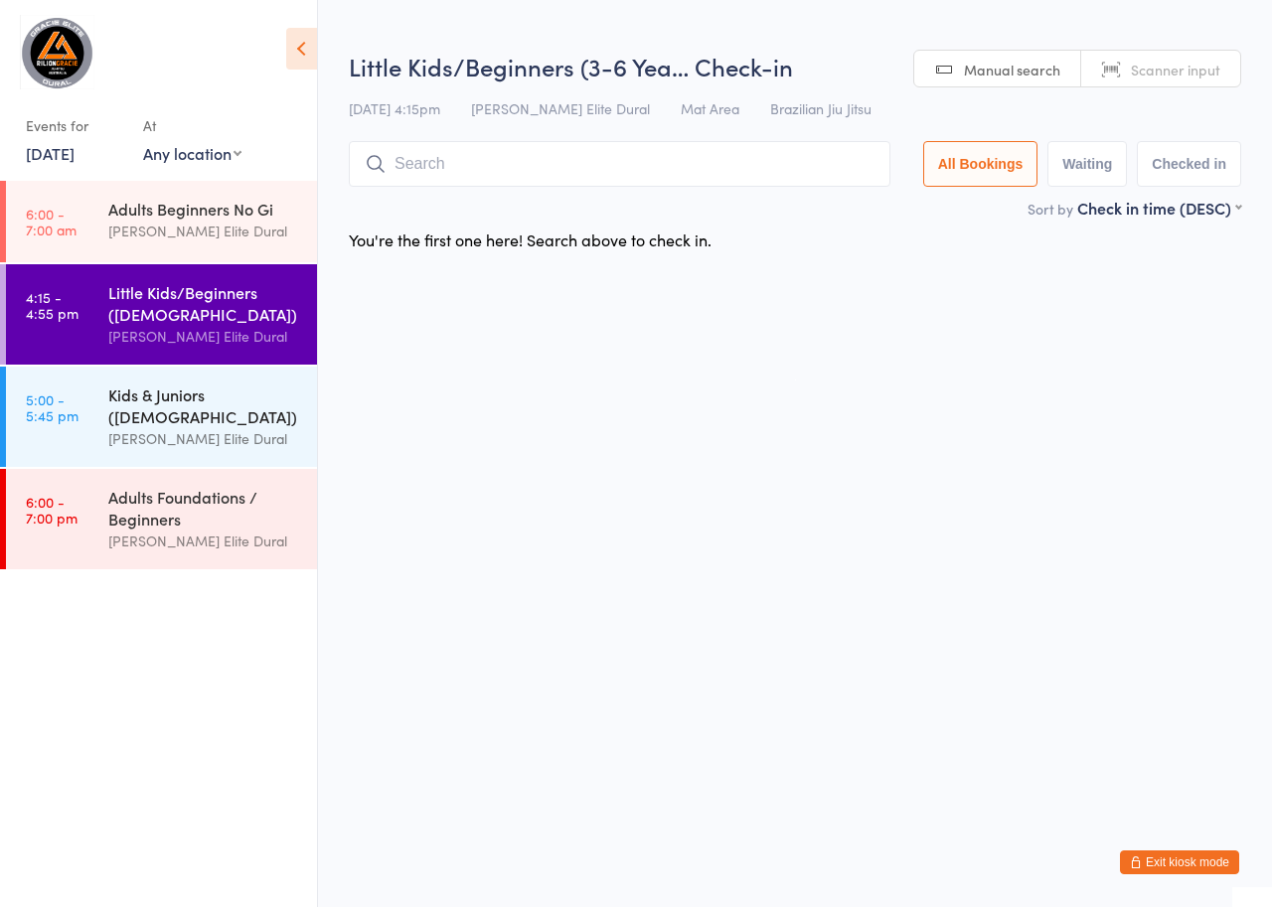
click at [126, 399] on div "Kids & Juniors ([DEMOGRAPHIC_DATA])" at bounding box center [204, 406] width 192 height 44
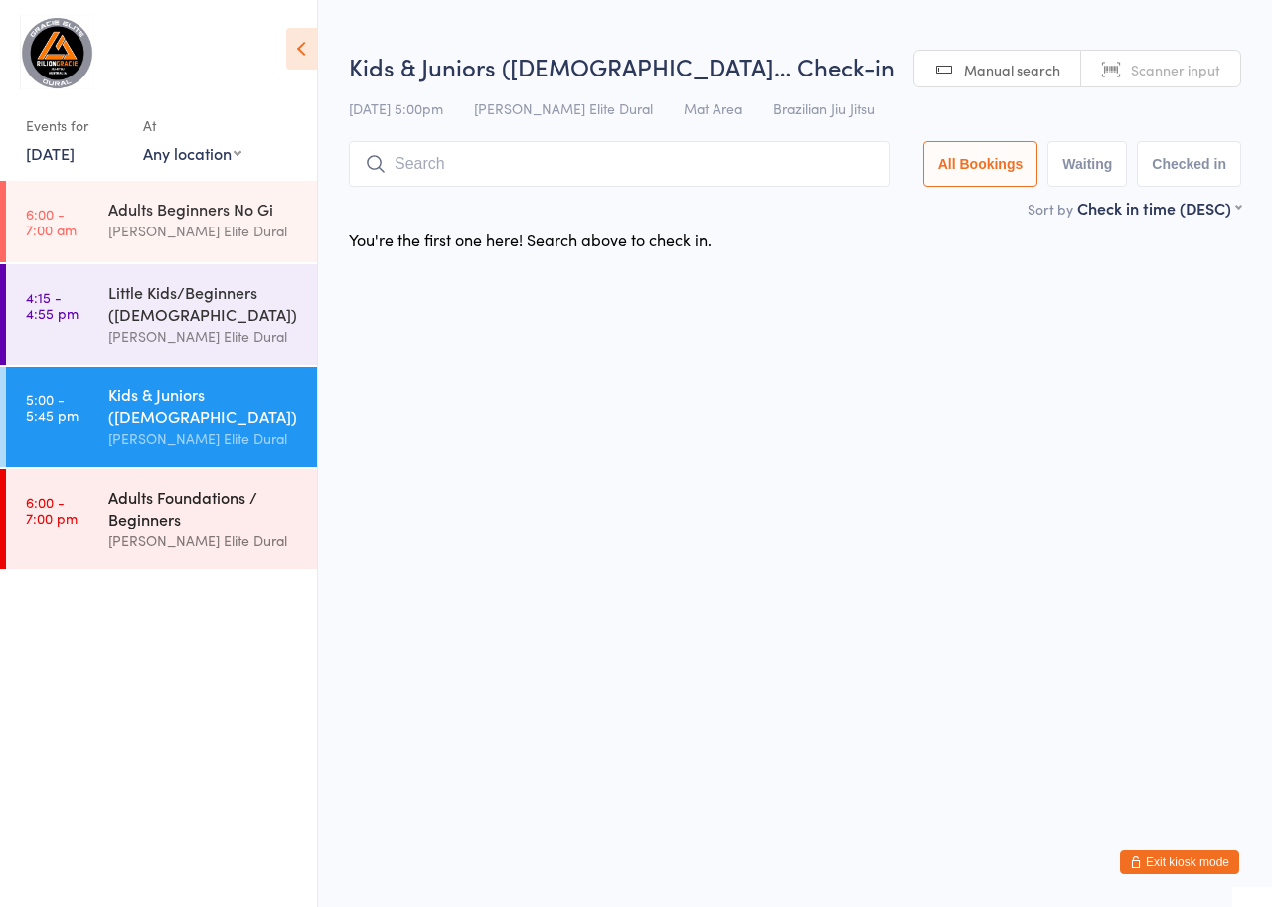
click at [156, 516] on div "Adults Foundations / Beginners" at bounding box center [204, 508] width 192 height 44
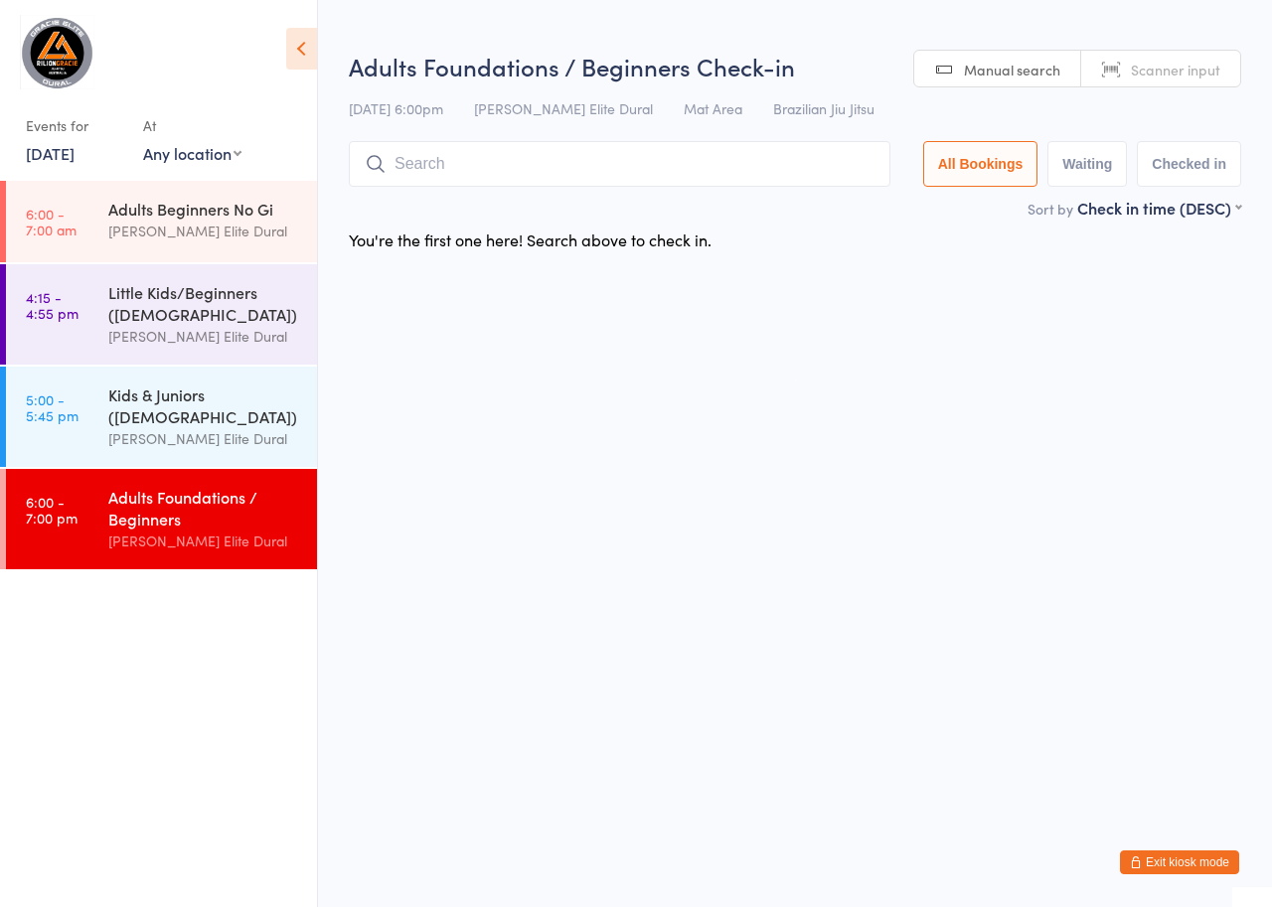
click at [75, 152] on link "18 Aug, 2025" at bounding box center [50, 153] width 49 height 22
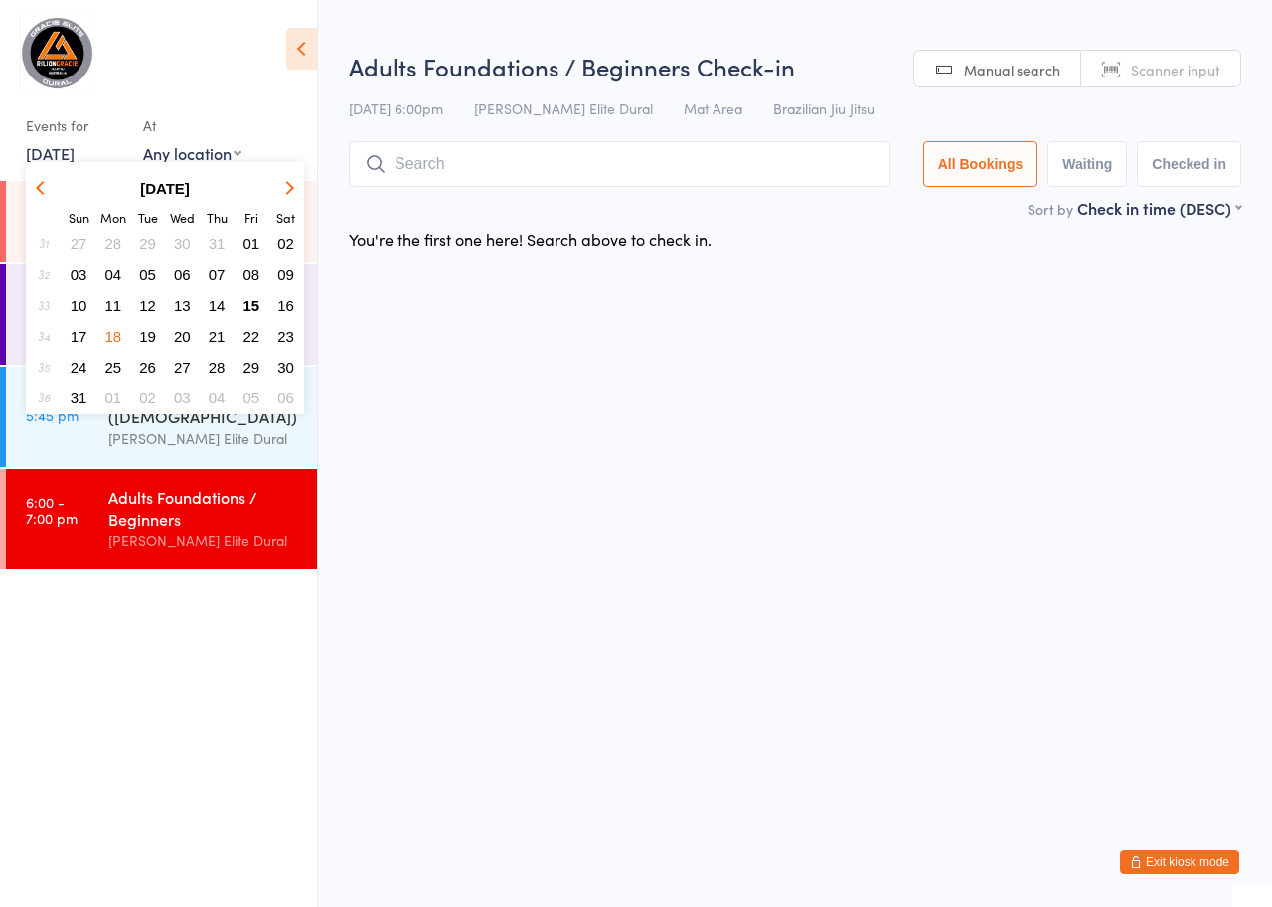
click at [158, 338] on button "19" at bounding box center [147, 336] width 31 height 27
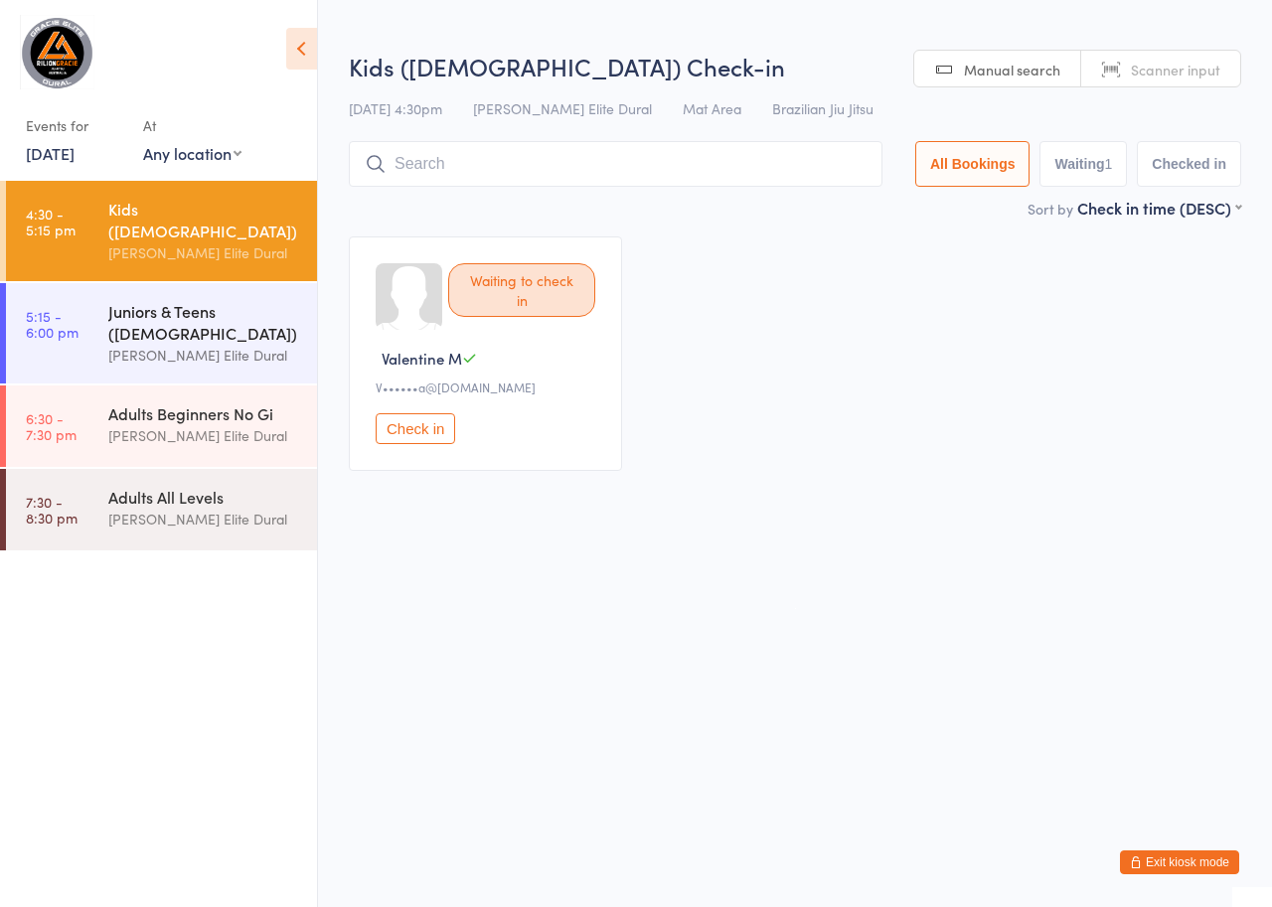
click at [143, 318] on div "Juniors & Teens ([DEMOGRAPHIC_DATA])" at bounding box center [204, 322] width 192 height 44
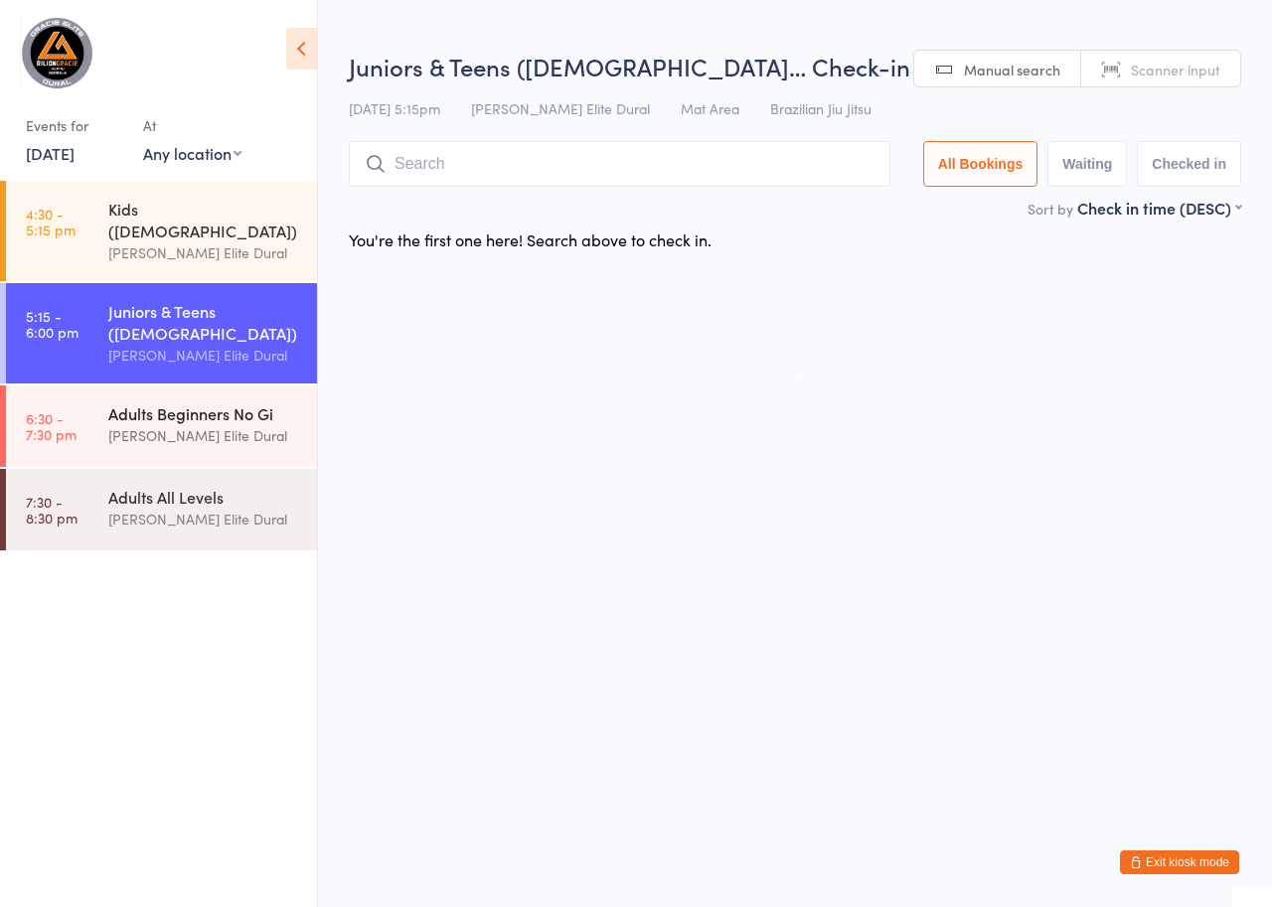
click at [138, 386] on div "Adults Beginners No Gi Gracie Elite Dural" at bounding box center [212, 425] width 209 height 79
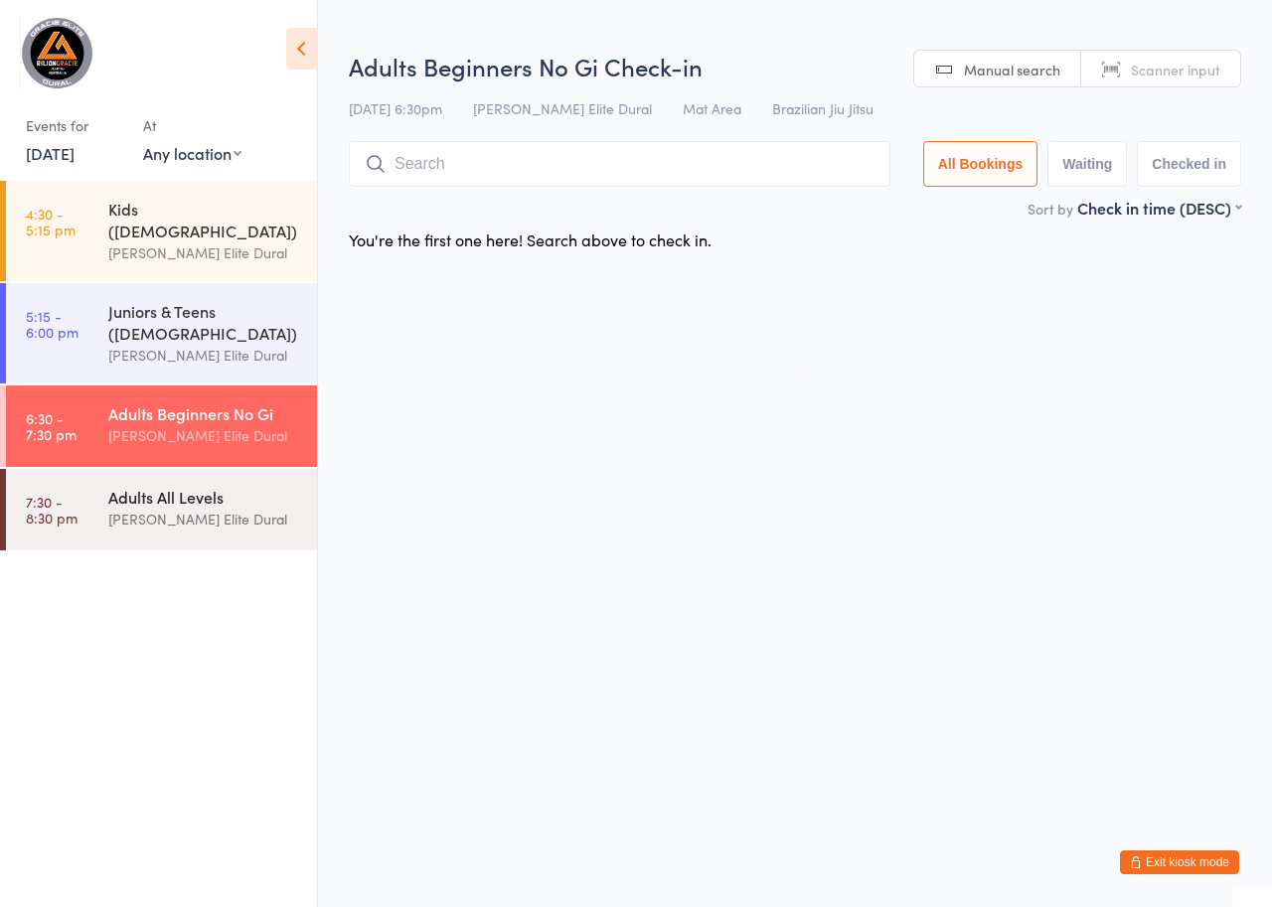
click at [151, 486] on div "Adults All Levels" at bounding box center [204, 497] width 192 height 22
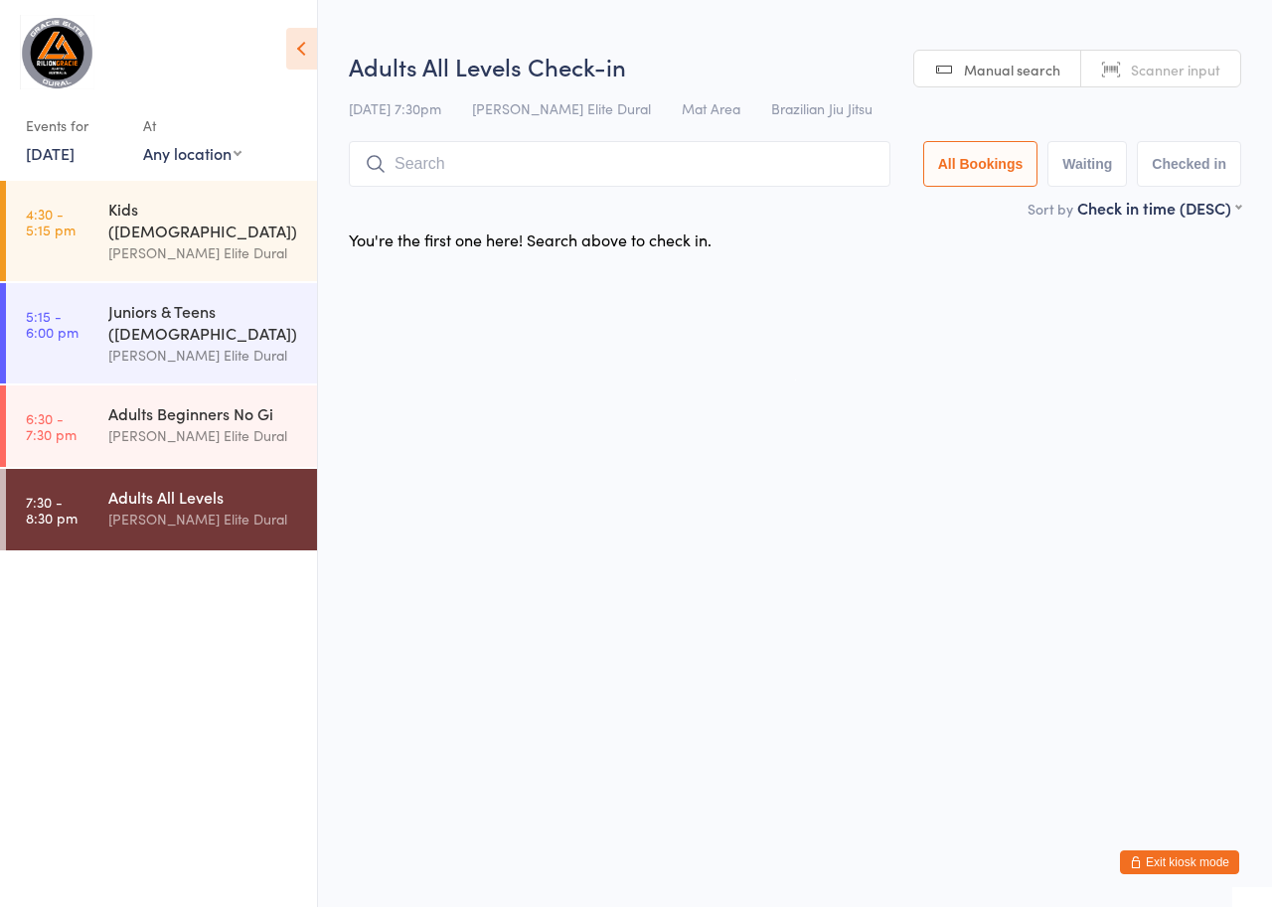
click at [69, 155] on link "19 Aug, 2025" at bounding box center [50, 153] width 49 height 22
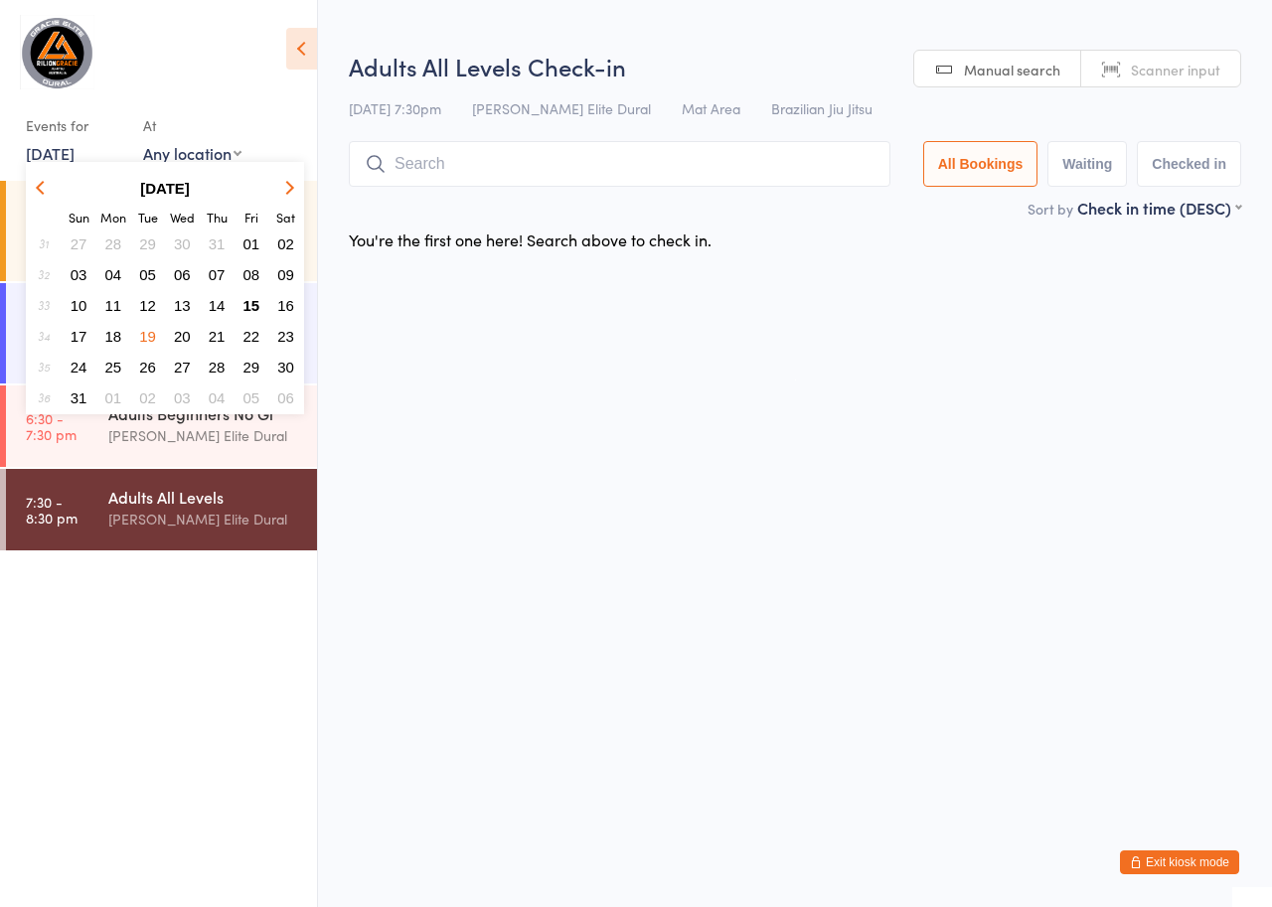
click at [181, 339] on span "20" at bounding box center [182, 336] width 17 height 17
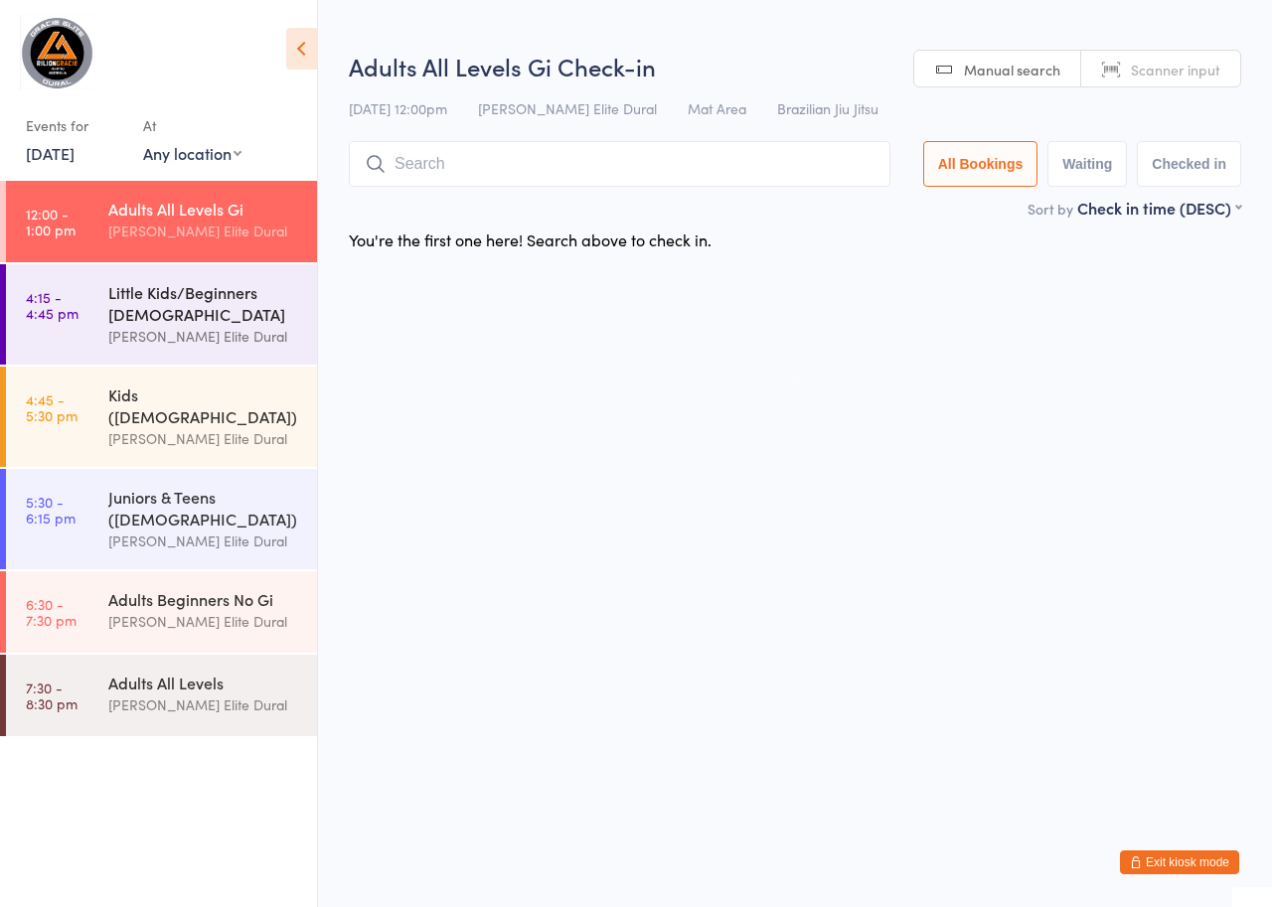
click at [158, 320] on div "Little Kids/Beginners [DEMOGRAPHIC_DATA]" at bounding box center [204, 303] width 192 height 44
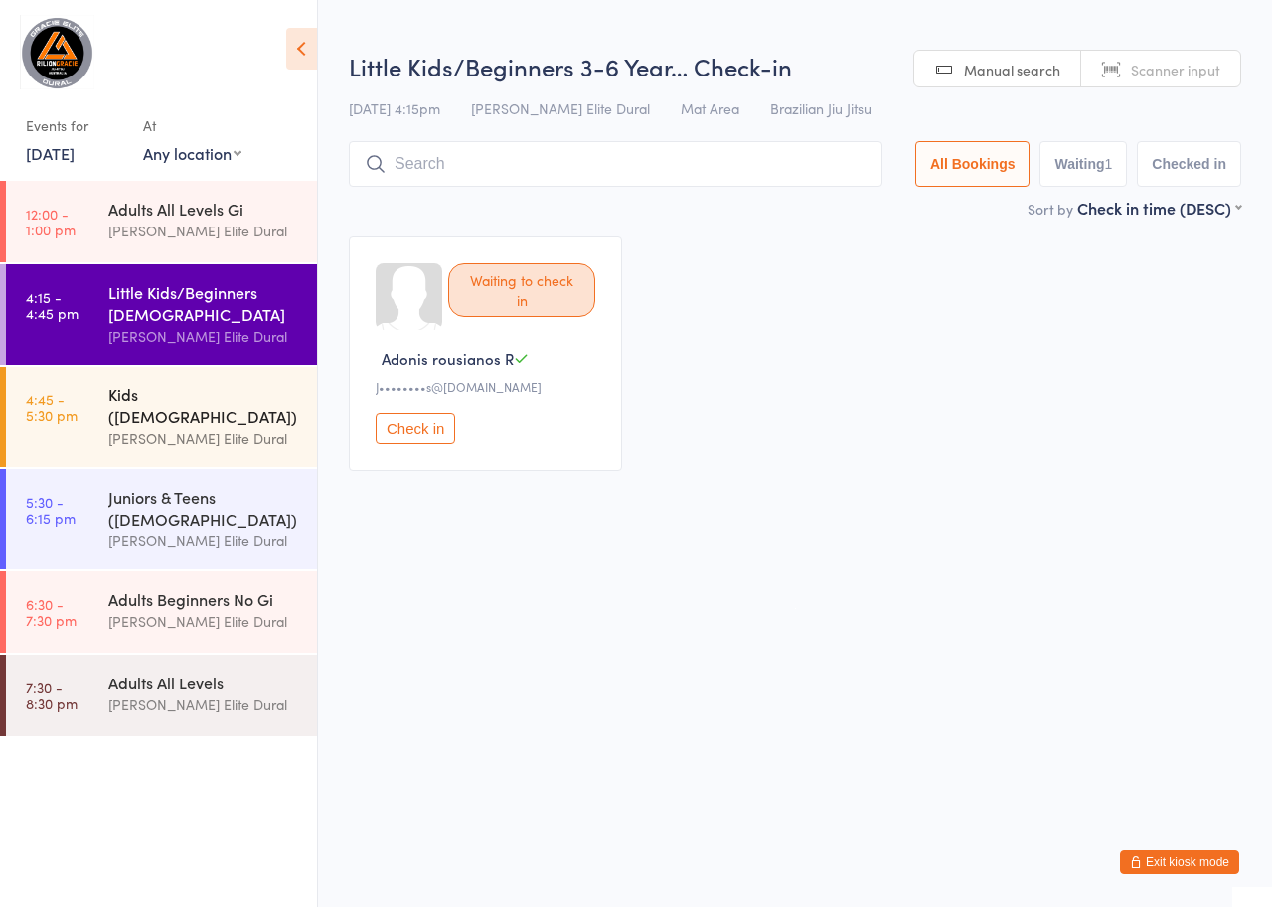
click at [158, 394] on div "Kids ([DEMOGRAPHIC_DATA])" at bounding box center [204, 406] width 192 height 44
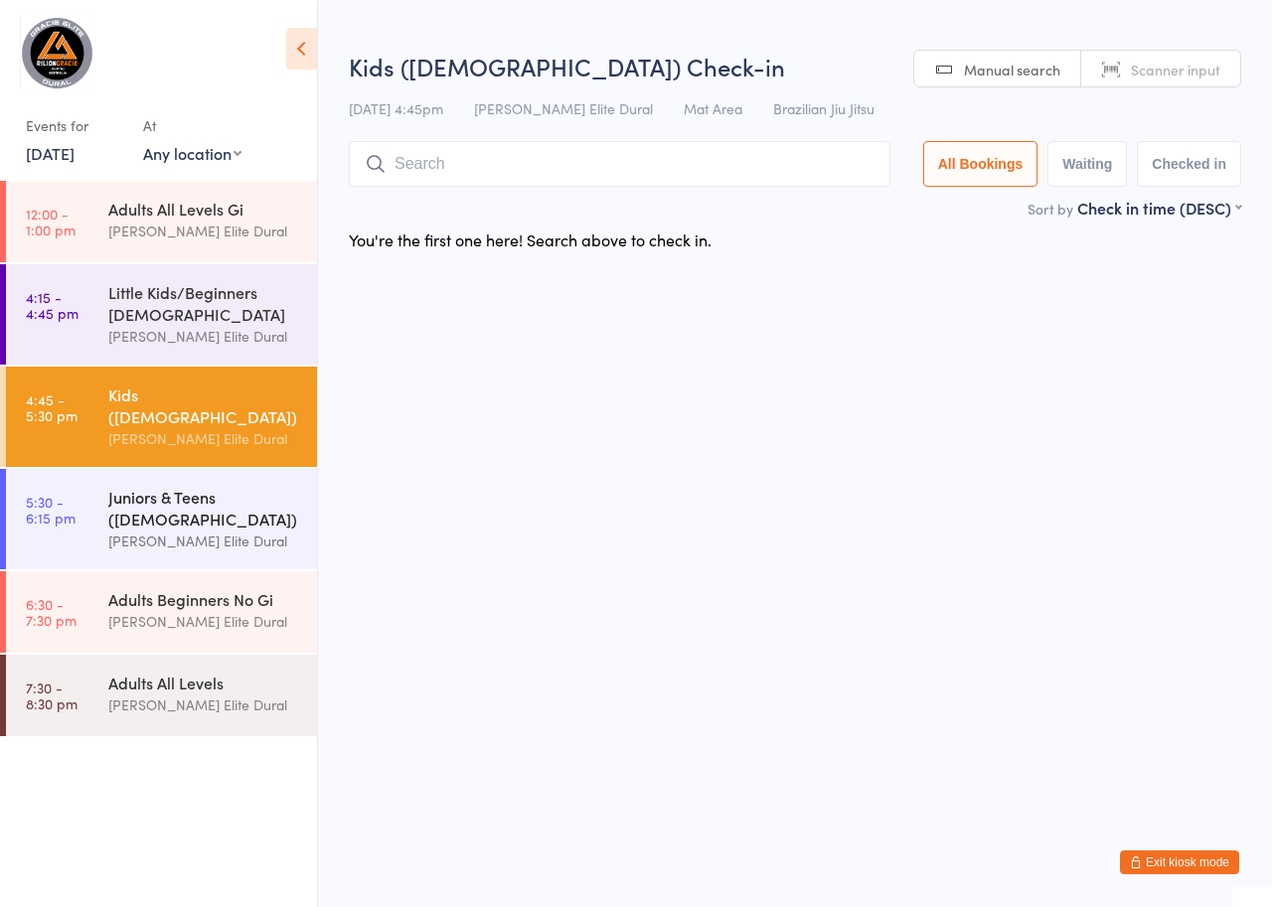
click at [152, 469] on div "Juniors & Teens (10-14 years old) Gracie Elite Dural" at bounding box center [212, 519] width 209 height 100
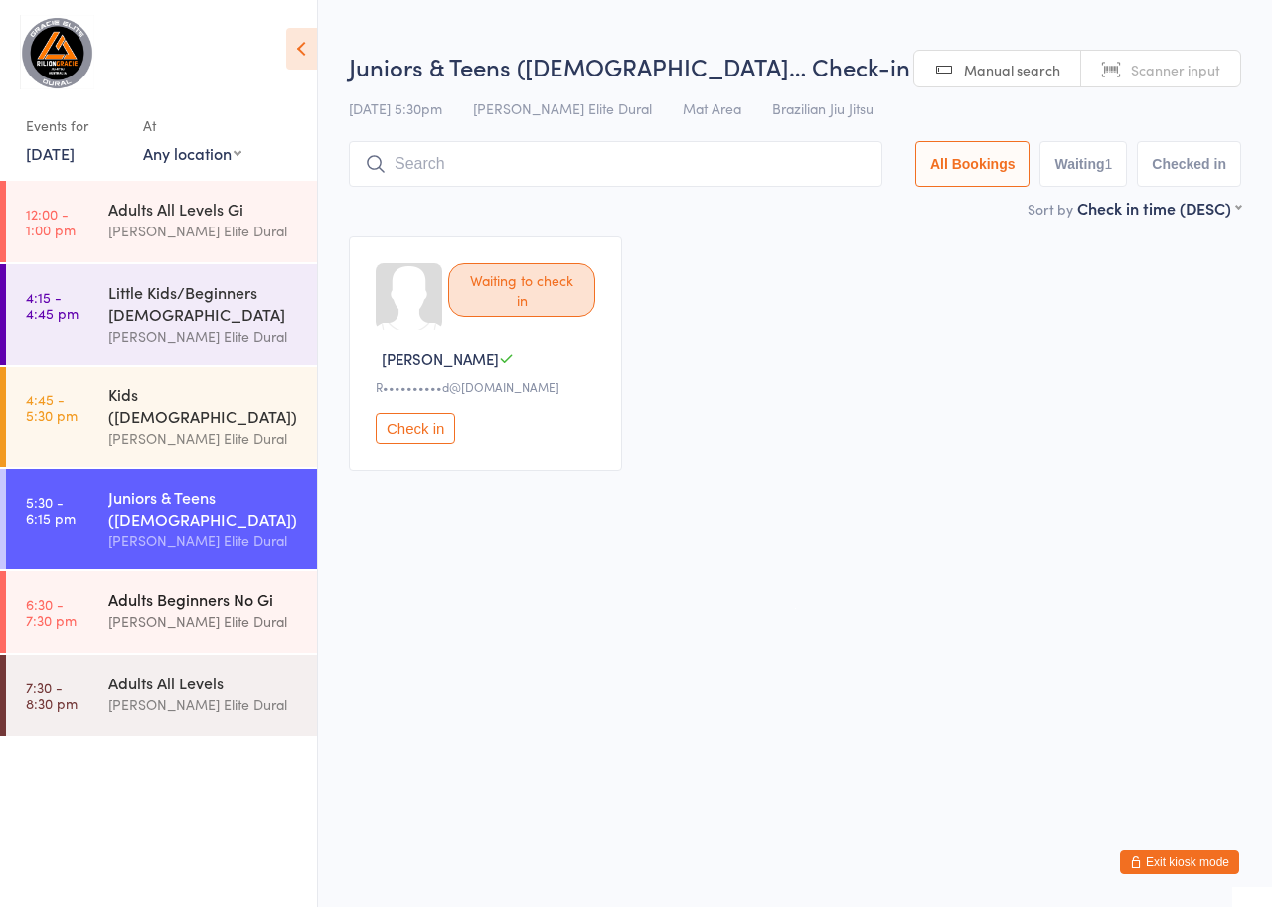
click at [165, 571] on div "Adults Beginners No Gi Gracie Elite Dural" at bounding box center [212, 610] width 209 height 79
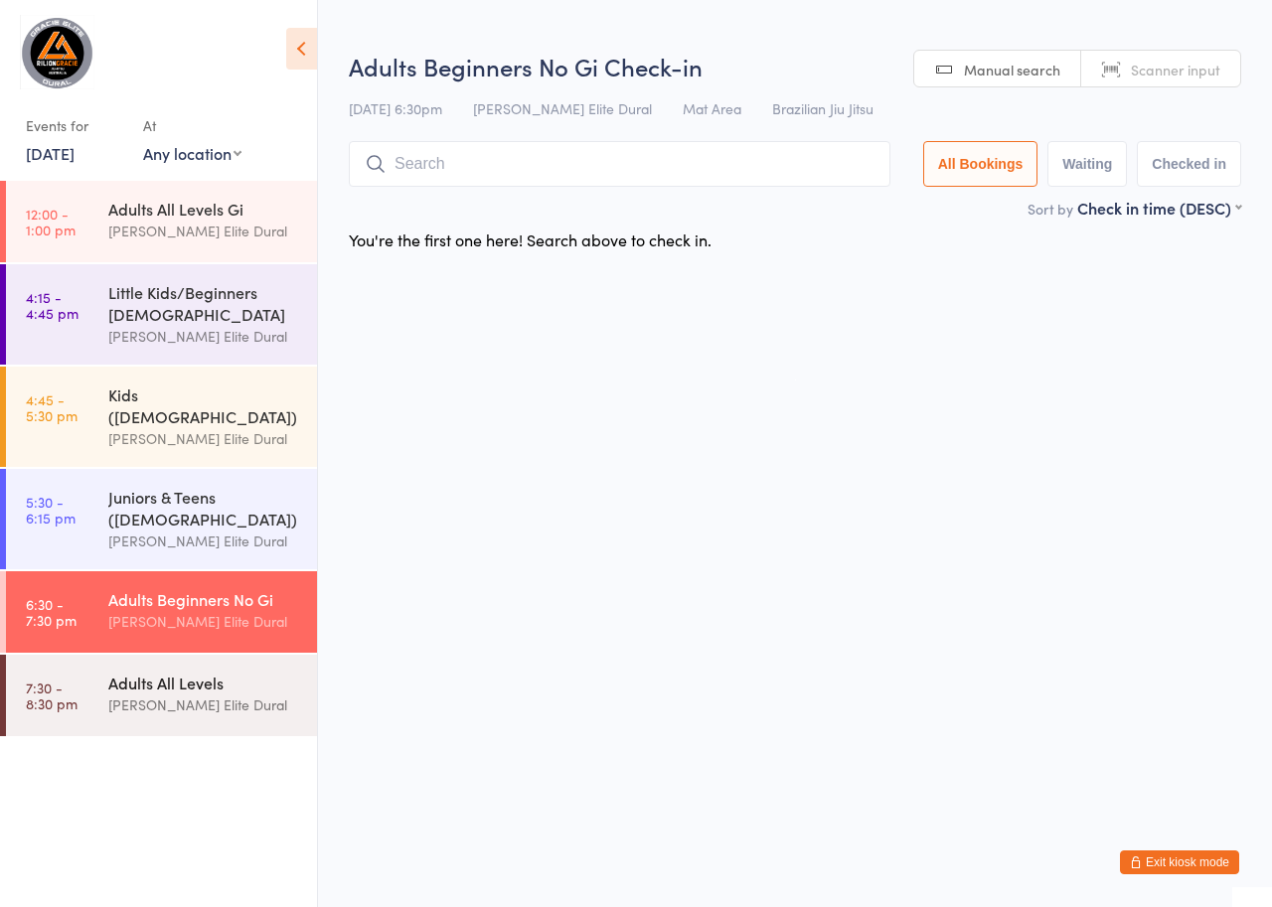
click at [155, 672] on div "Adults All Levels" at bounding box center [204, 683] width 192 height 22
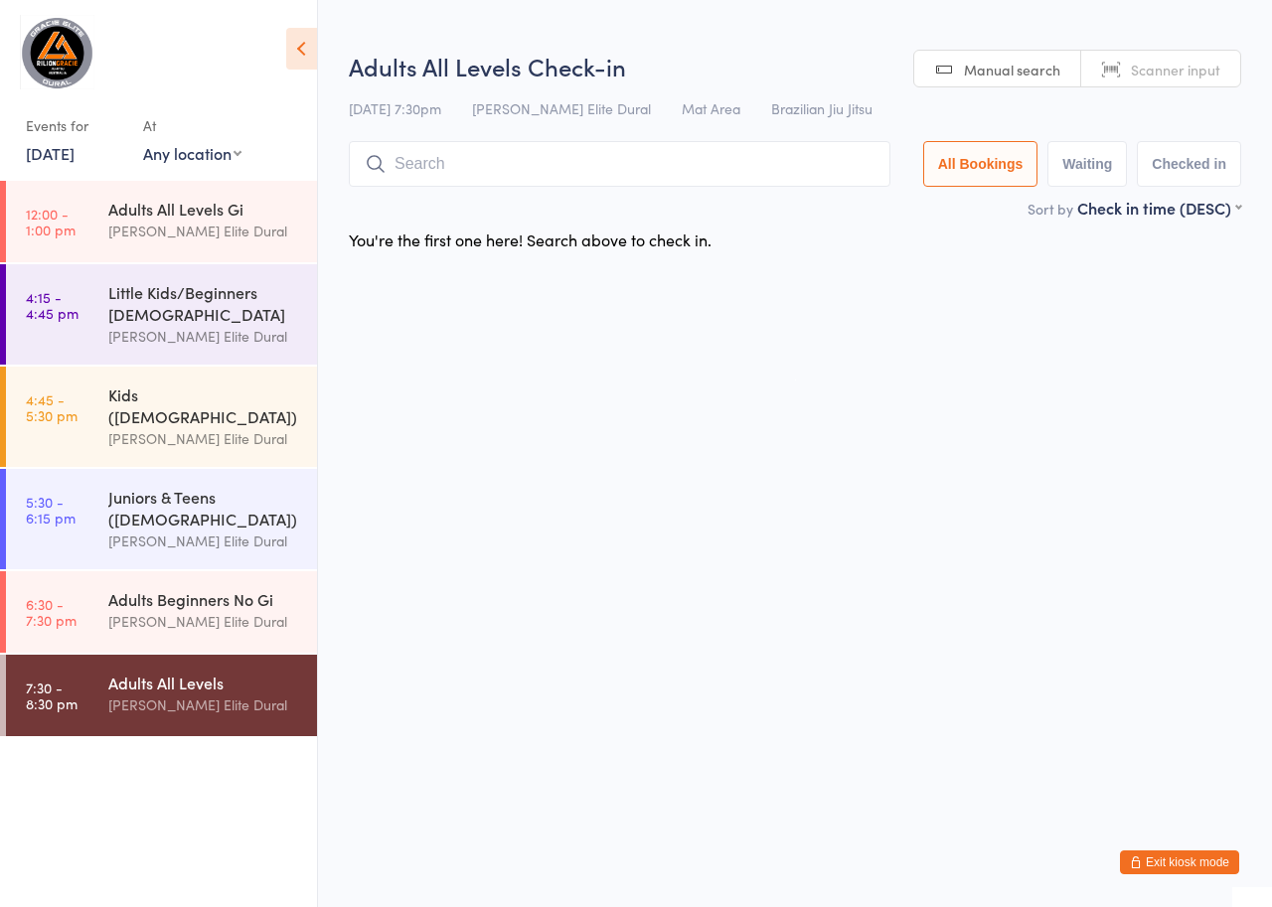
click at [64, 154] on link "20 Aug, 2025" at bounding box center [50, 153] width 49 height 22
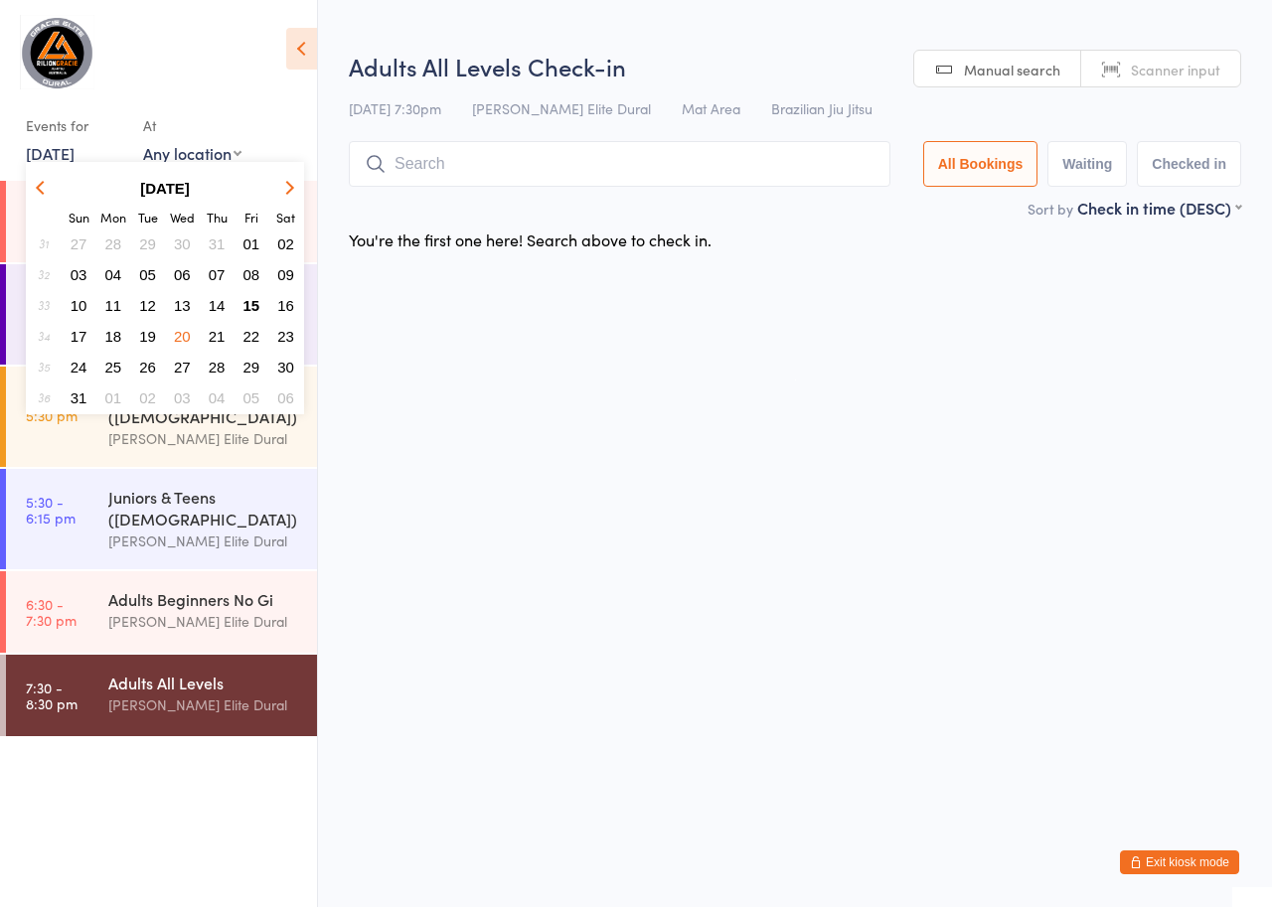
click at [217, 344] on span "21" at bounding box center [217, 336] width 17 height 17
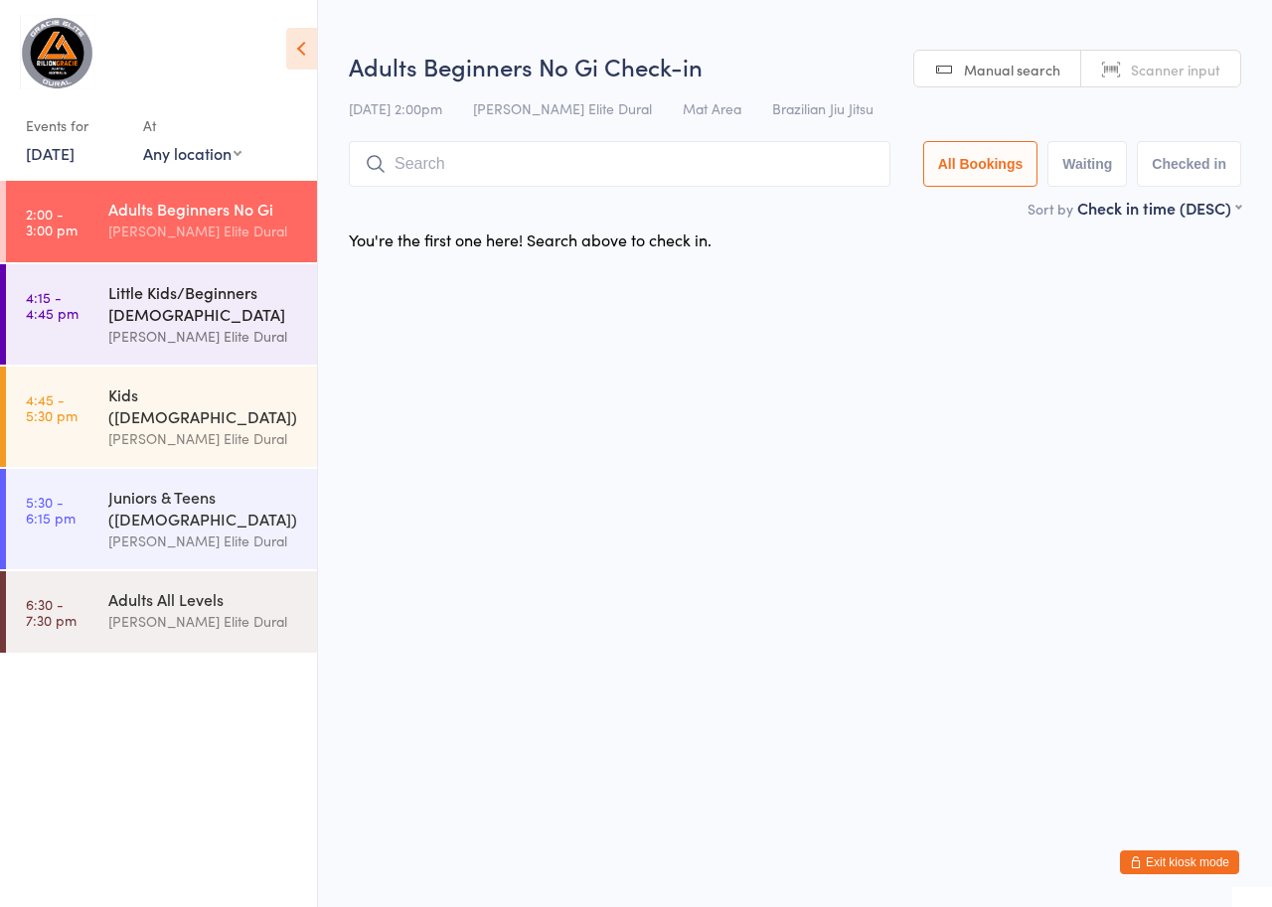
click at [200, 327] on div "[PERSON_NAME] Elite Dural" at bounding box center [204, 336] width 192 height 23
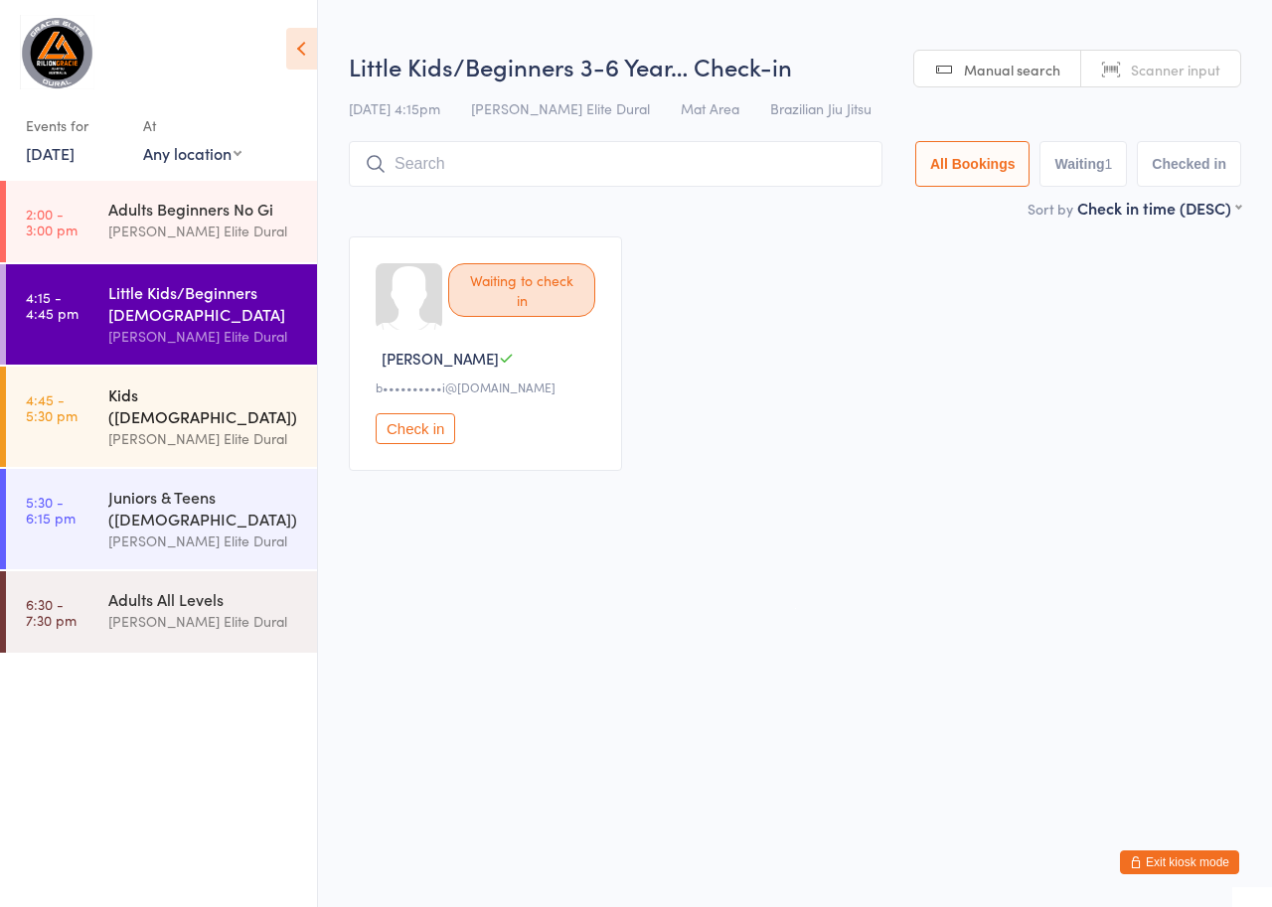
click at [171, 390] on div "Kids ([DEMOGRAPHIC_DATA])" at bounding box center [204, 406] width 192 height 44
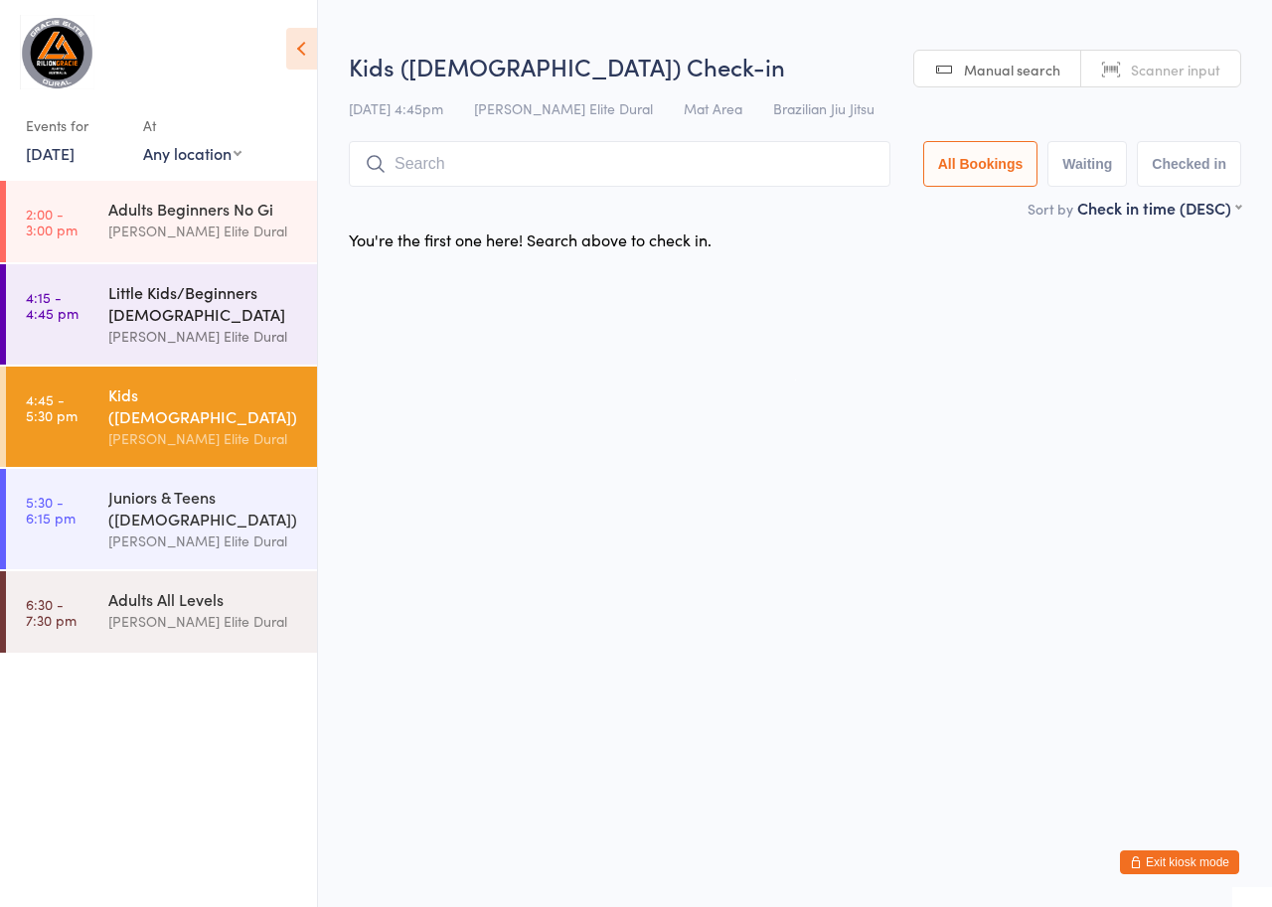
click at [180, 294] on div "Little Kids/Beginners [DEMOGRAPHIC_DATA]" at bounding box center [204, 303] width 192 height 44
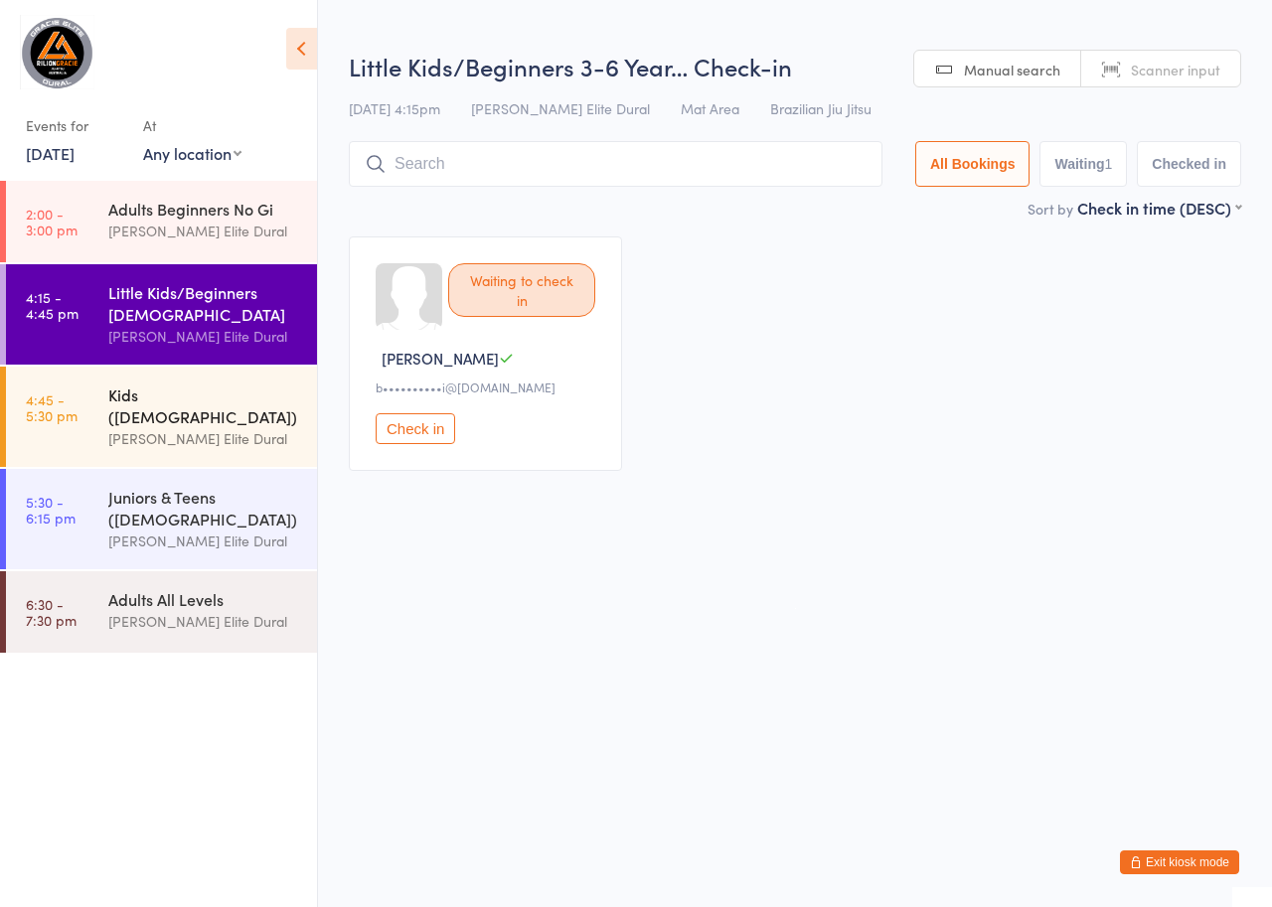
click at [165, 399] on div "Kids ([DEMOGRAPHIC_DATA])" at bounding box center [204, 406] width 192 height 44
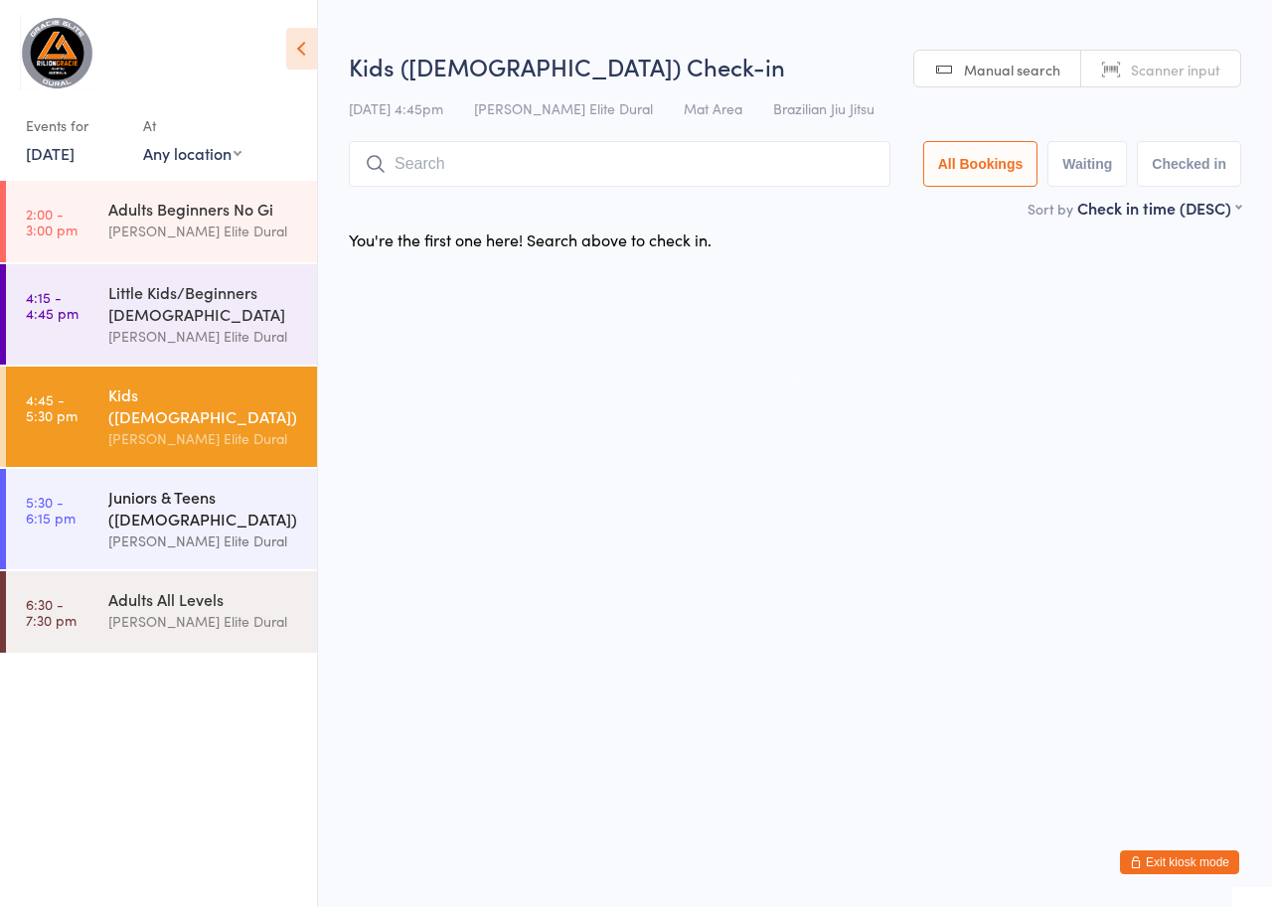
click at [177, 486] on div "Juniors & Teens ([DEMOGRAPHIC_DATA])" at bounding box center [204, 508] width 192 height 44
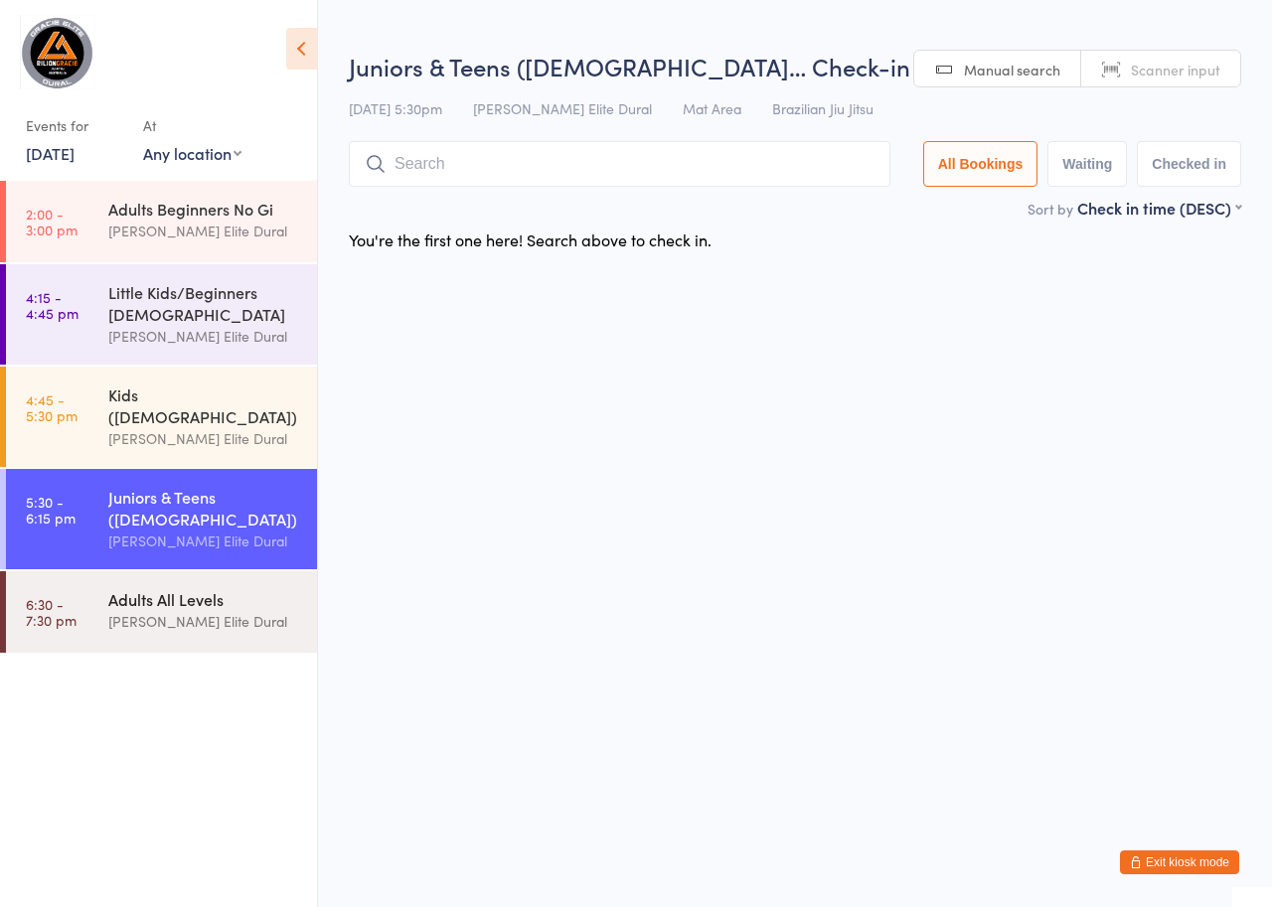
click at [190, 571] on div "Adults All Levels Gracie Elite Dural" at bounding box center [212, 610] width 209 height 79
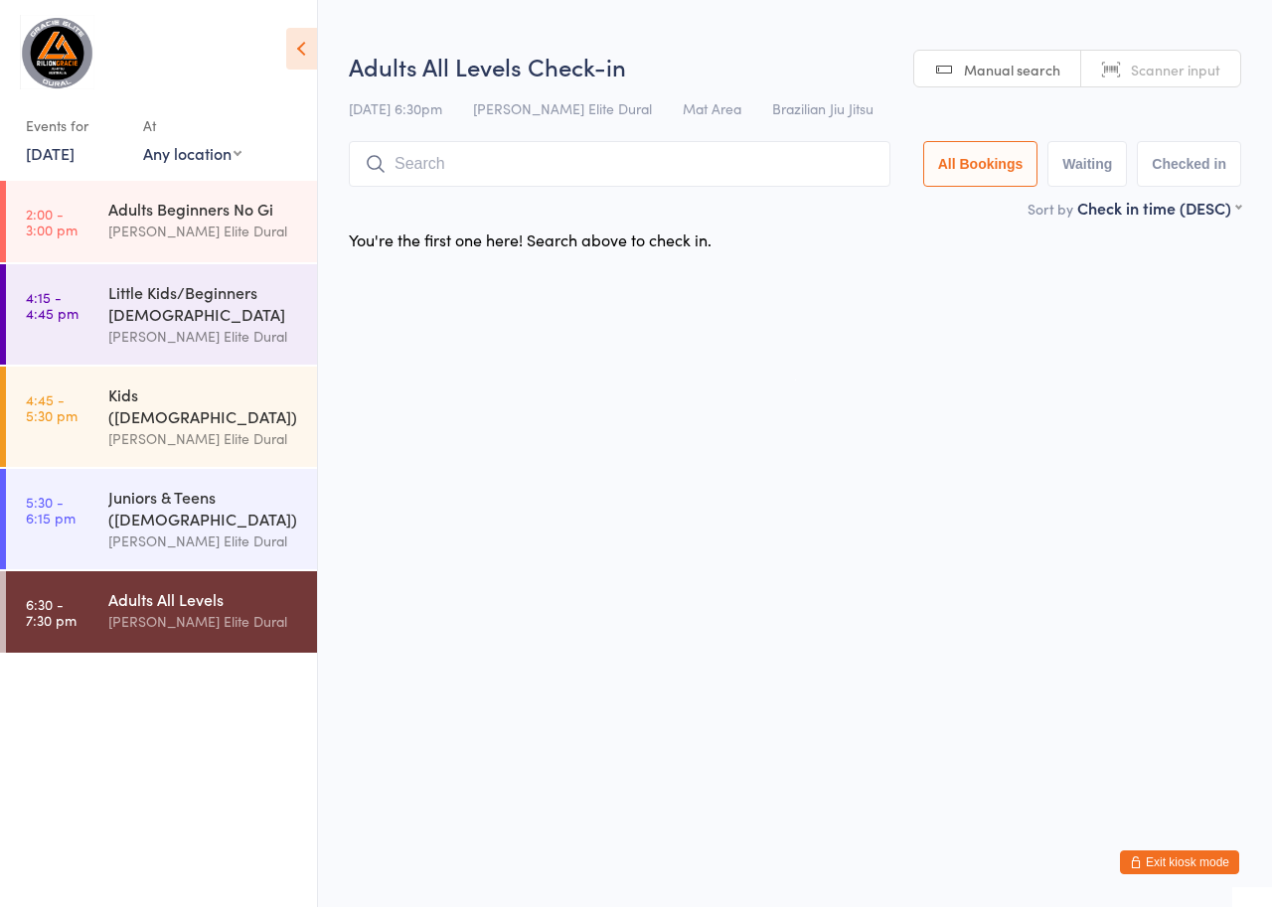
click at [75, 158] on link "21 Aug, 2025" at bounding box center [50, 153] width 49 height 22
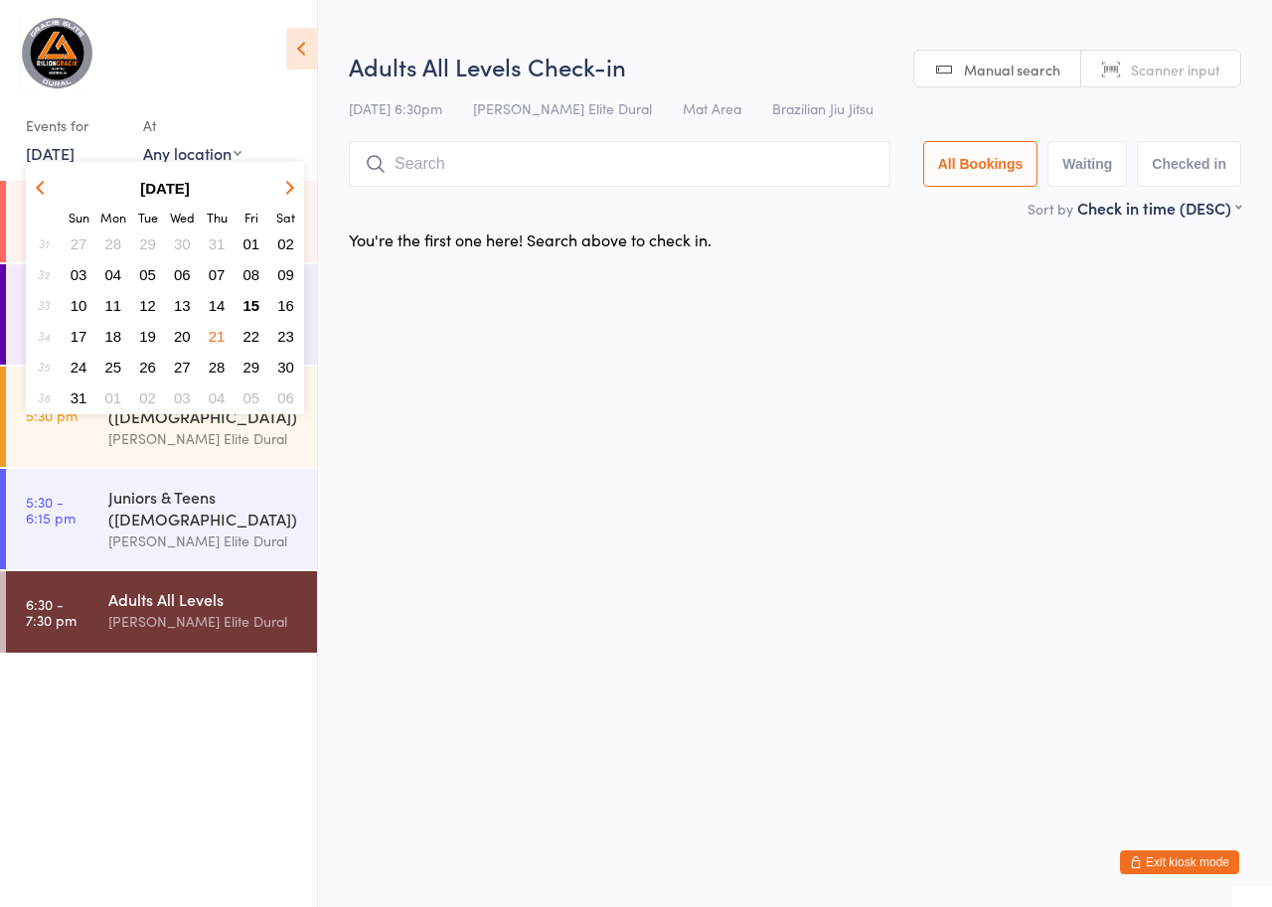
click at [256, 337] on span "22" at bounding box center [251, 336] width 17 height 17
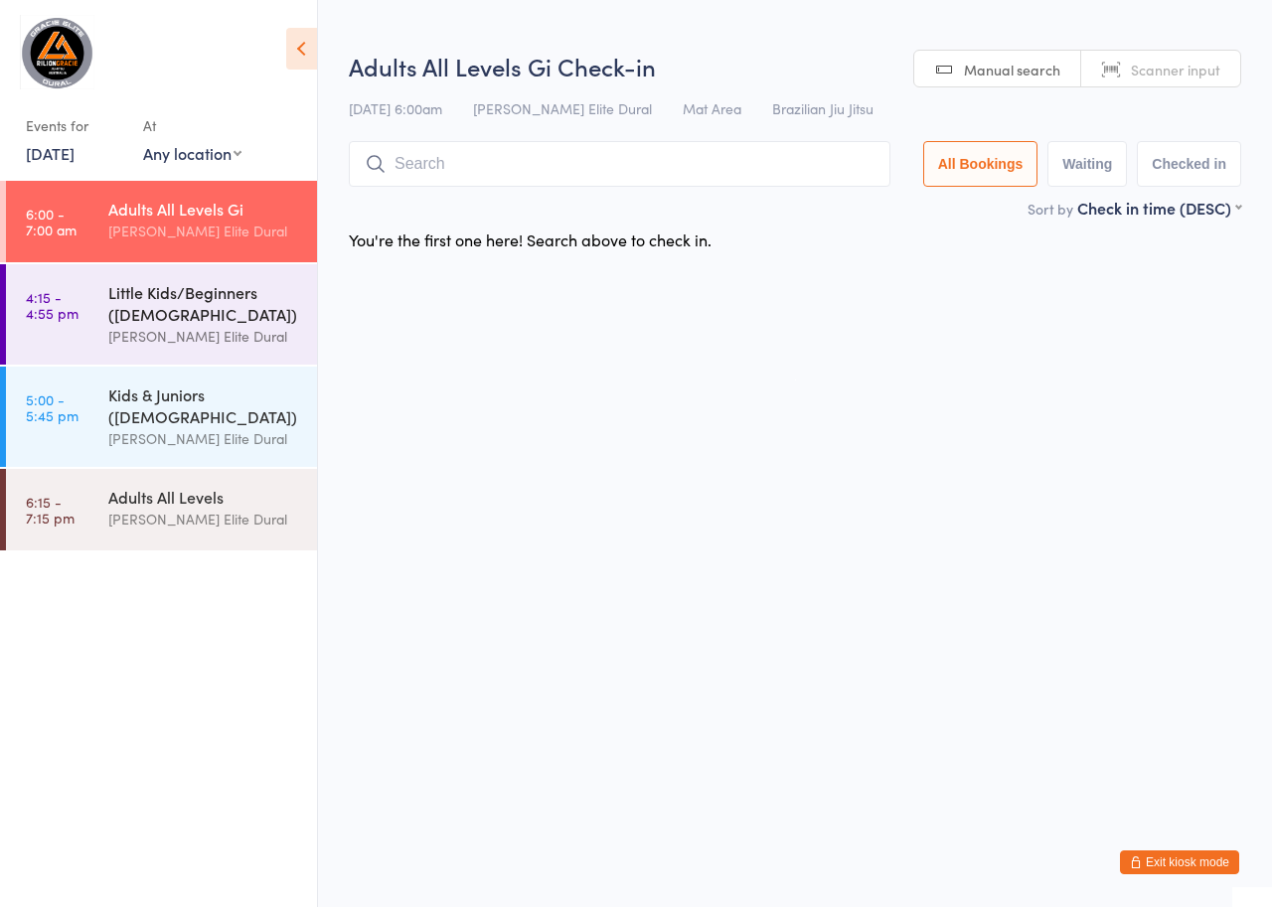
click at [209, 317] on div "Little Kids/Beginners ([DEMOGRAPHIC_DATA])" at bounding box center [204, 303] width 192 height 44
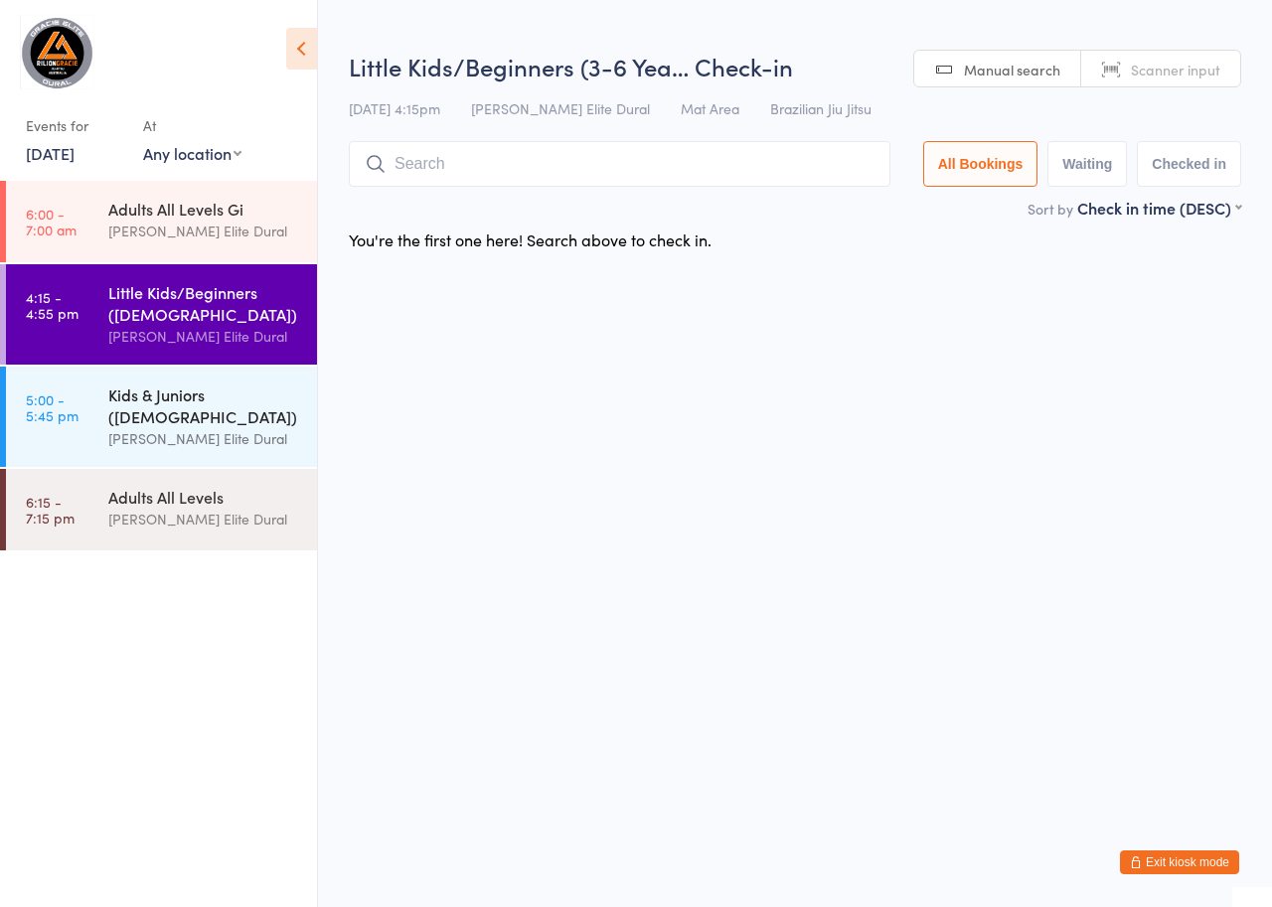
click at [176, 399] on div "Kids & Juniors ([DEMOGRAPHIC_DATA])" at bounding box center [204, 406] width 192 height 44
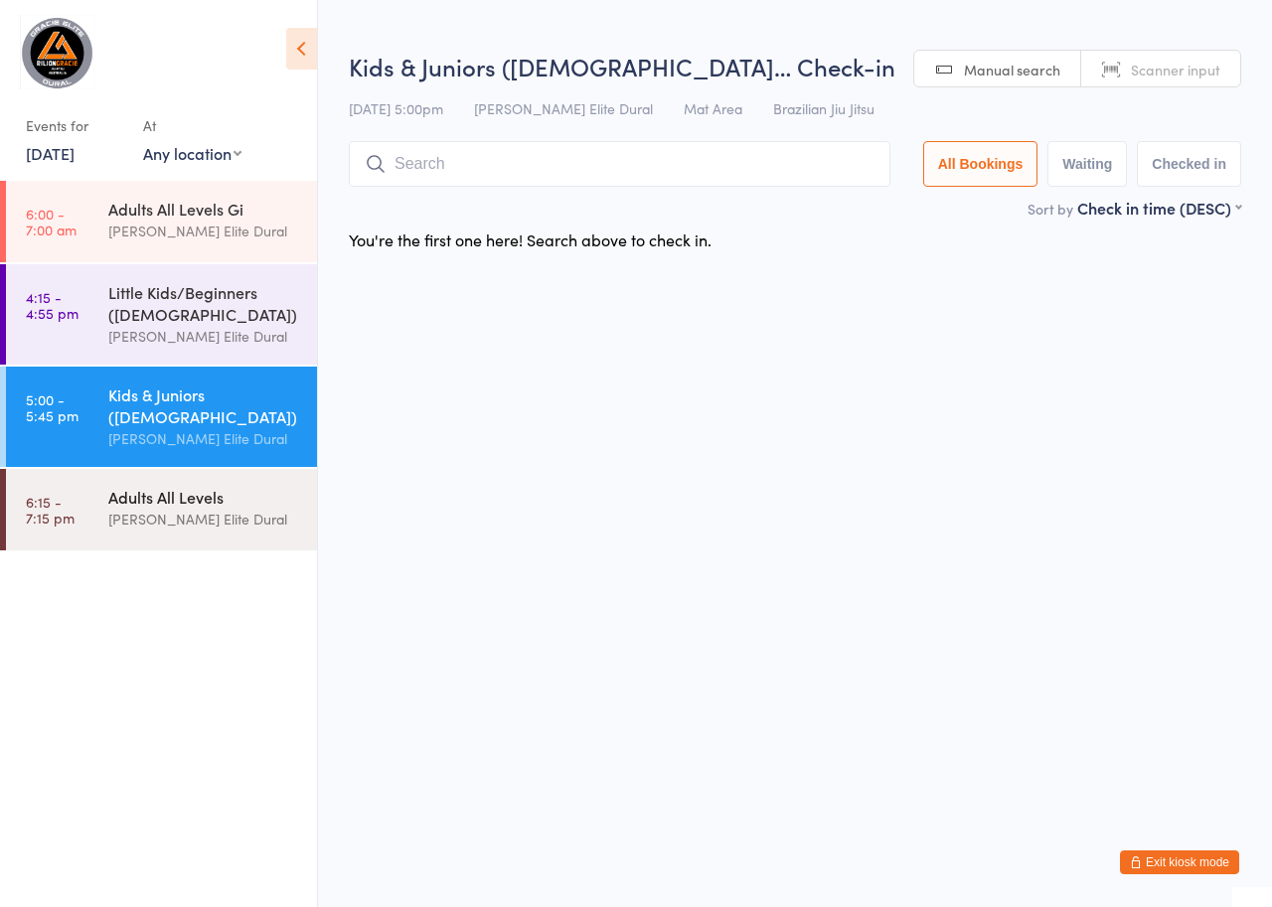
click at [163, 516] on div "[PERSON_NAME] Elite Dural" at bounding box center [204, 519] width 192 height 23
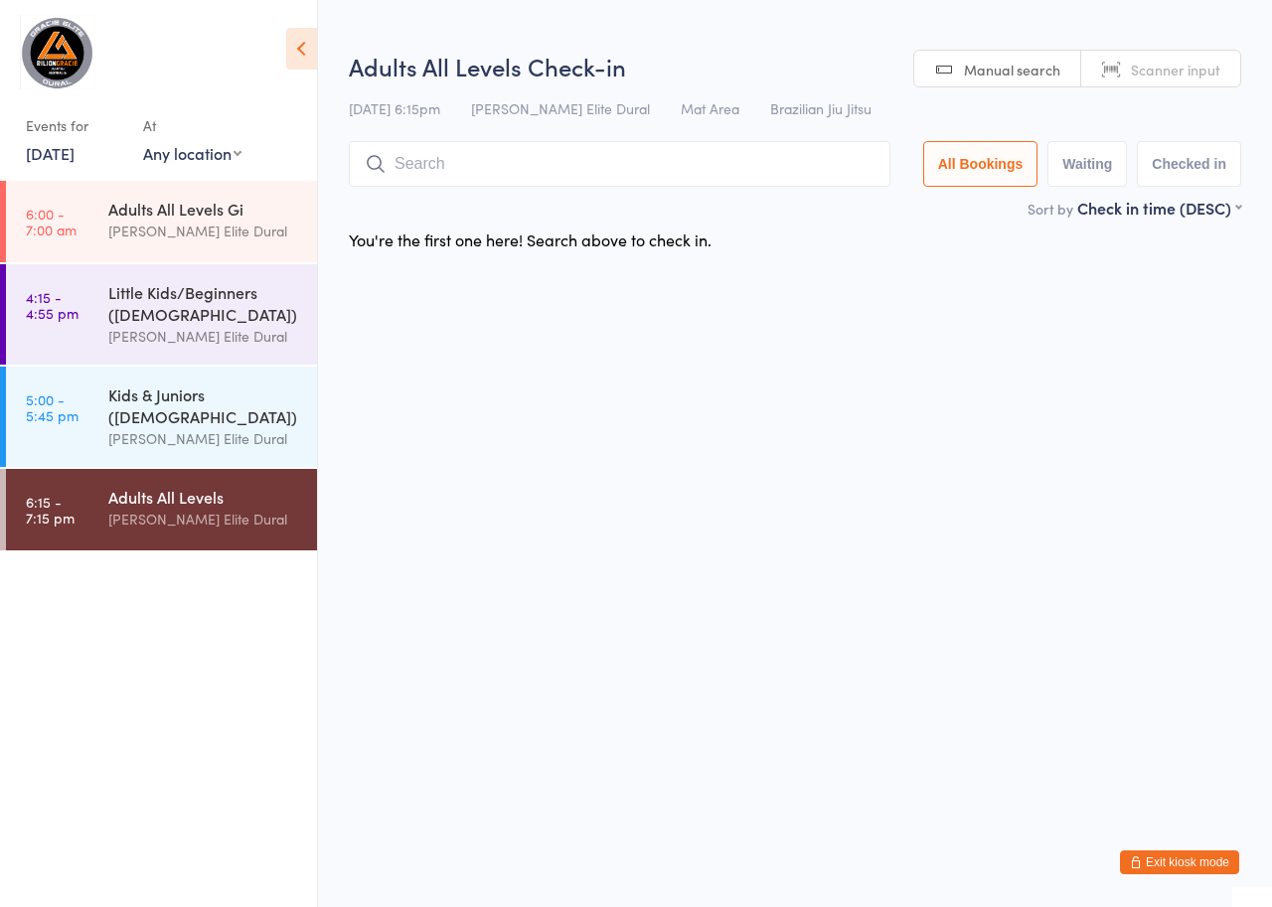
click at [75, 146] on link "22 Aug, 2025" at bounding box center [50, 153] width 49 height 22
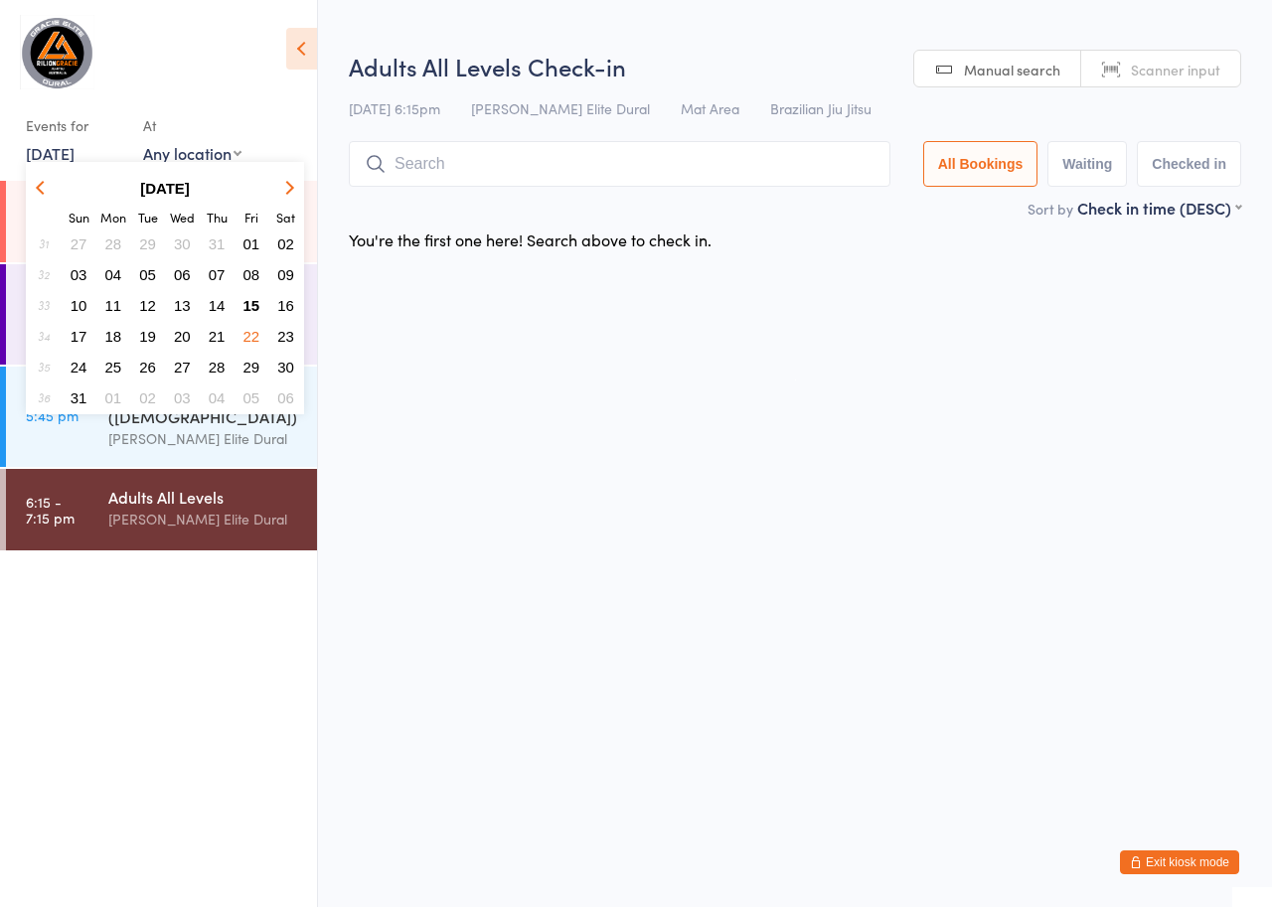
click at [287, 331] on span "23" at bounding box center [285, 336] width 17 height 17
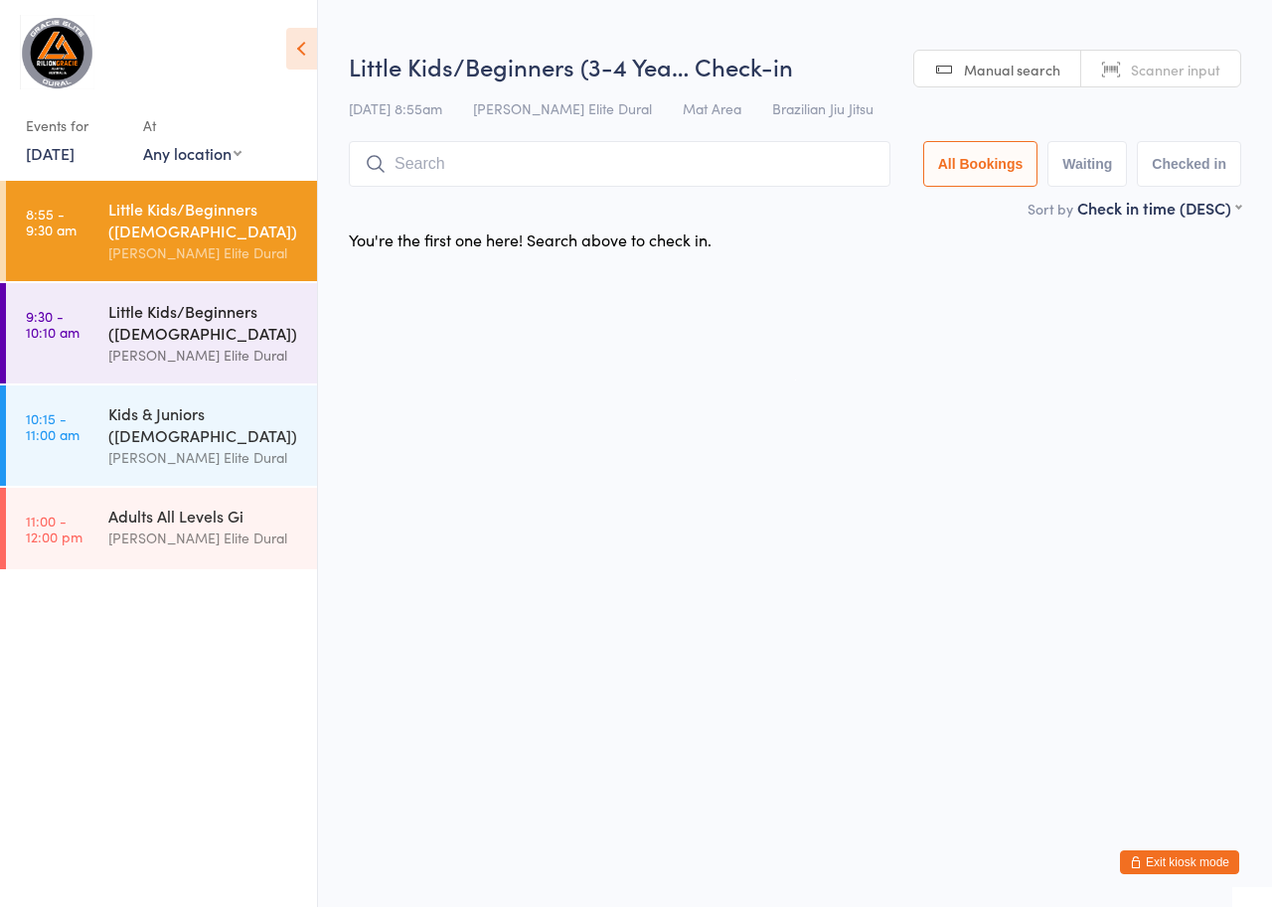
click at [245, 312] on div "Little Kids/Beginners ([DEMOGRAPHIC_DATA])" at bounding box center [204, 322] width 192 height 44
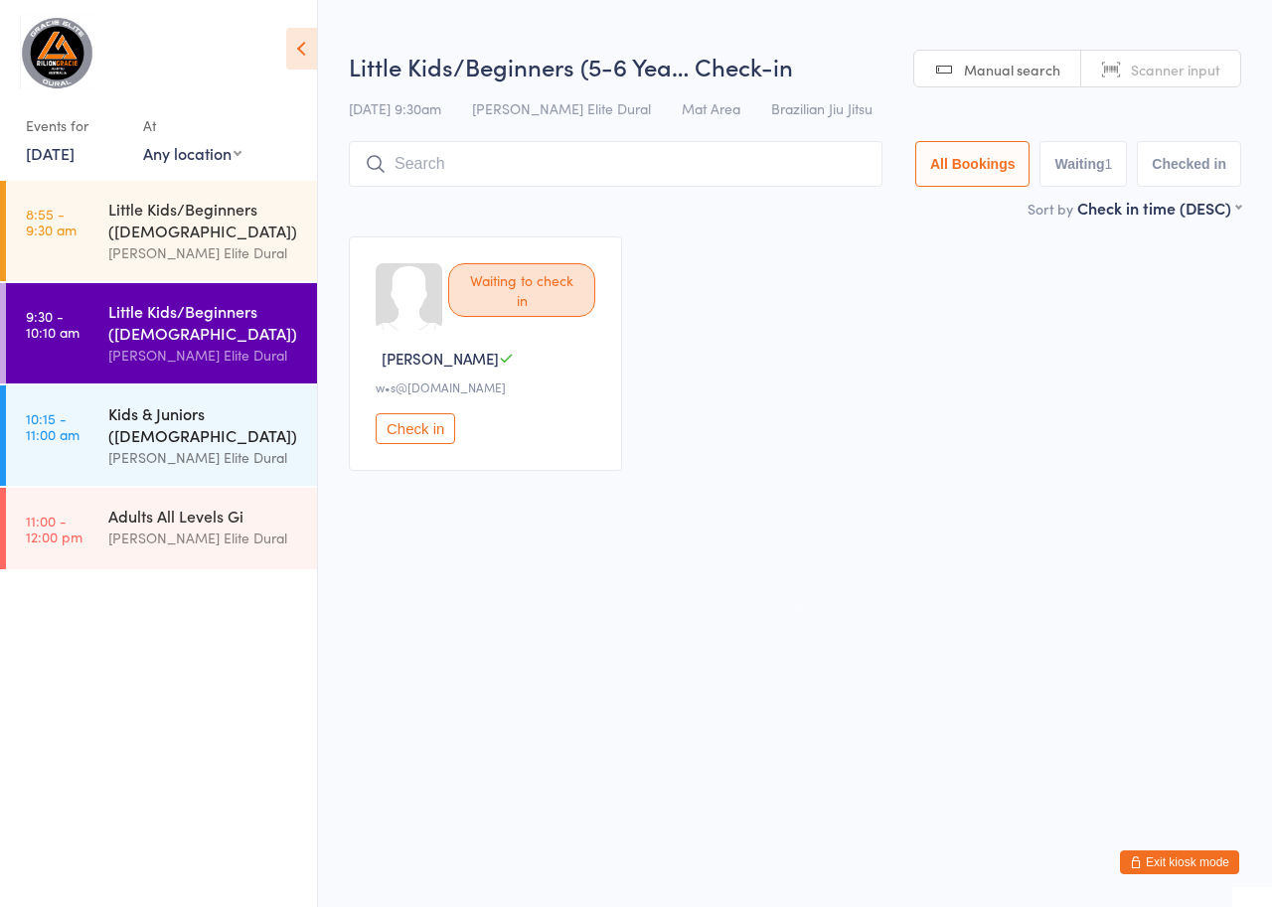
click at [208, 404] on div "Kids & Juniors ([DEMOGRAPHIC_DATA])" at bounding box center [204, 424] width 192 height 44
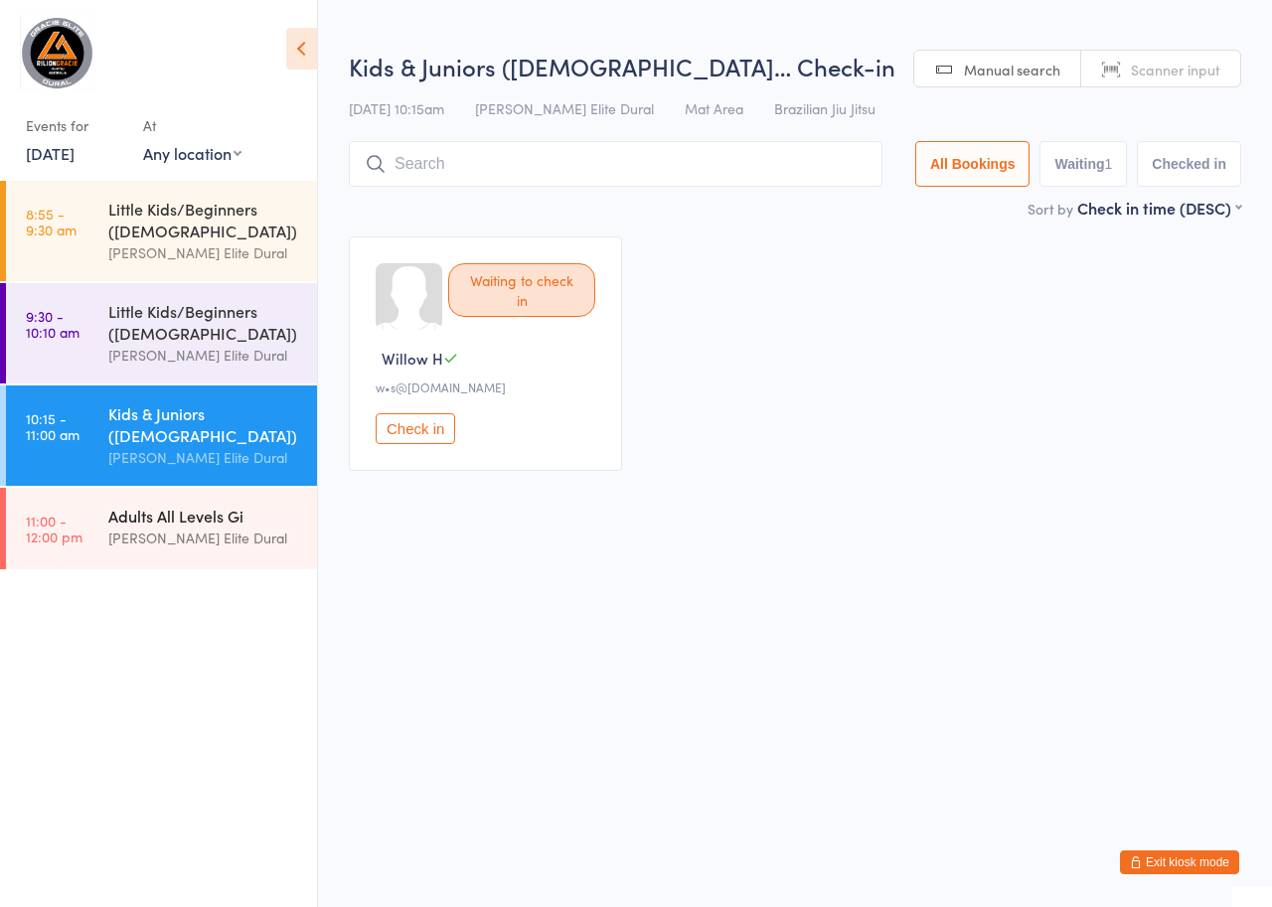
click at [206, 513] on div "Adults All Levels Gi" at bounding box center [204, 516] width 192 height 22
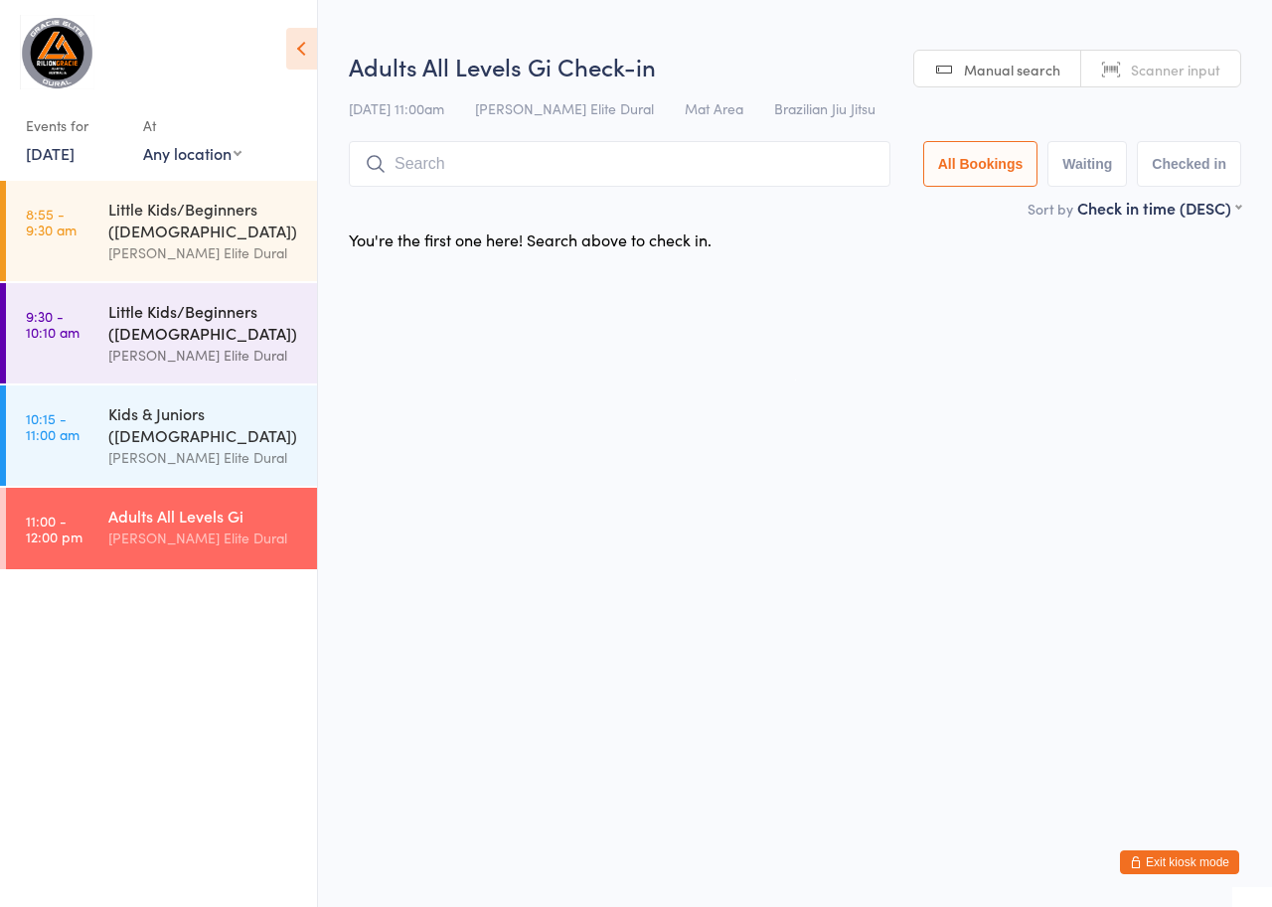
click at [183, 328] on div "Little Kids/Beginners ([DEMOGRAPHIC_DATA])" at bounding box center [204, 322] width 192 height 44
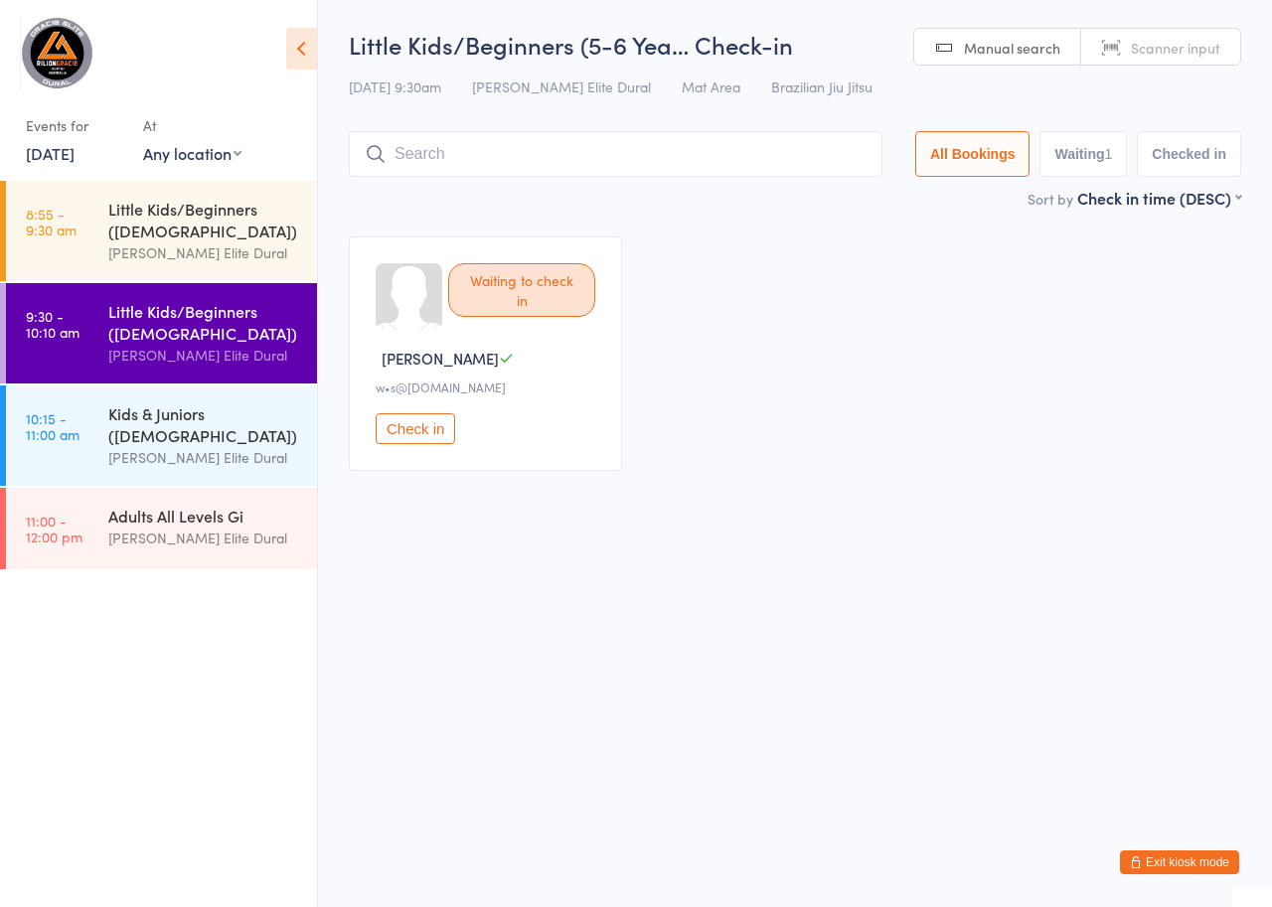
click at [72, 153] on link "23 Aug, 2025" at bounding box center [50, 153] width 49 height 22
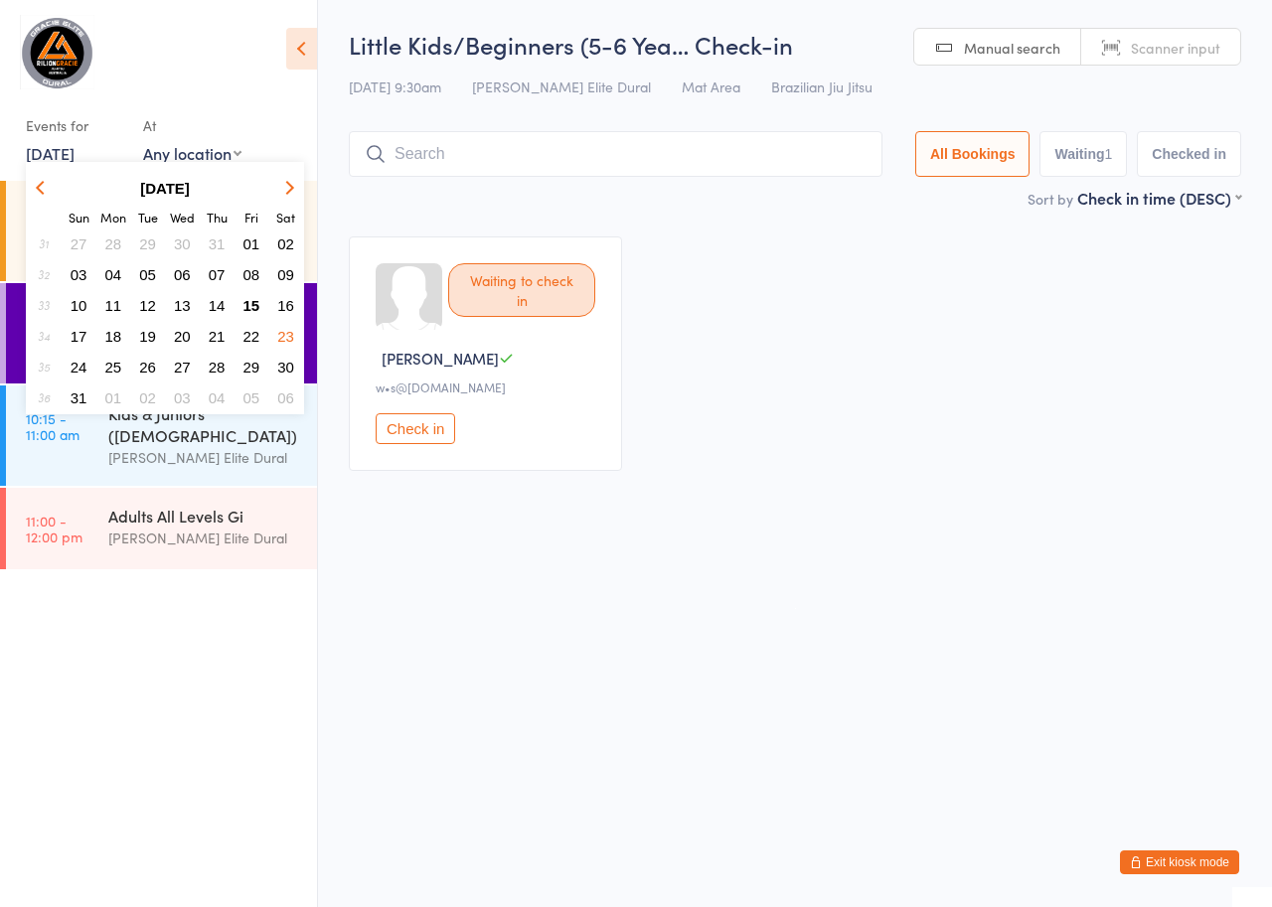
click at [733, 689] on html "You have now entered Kiosk Mode. Members will be able to check themselves in us…" at bounding box center [636, 453] width 1272 height 907
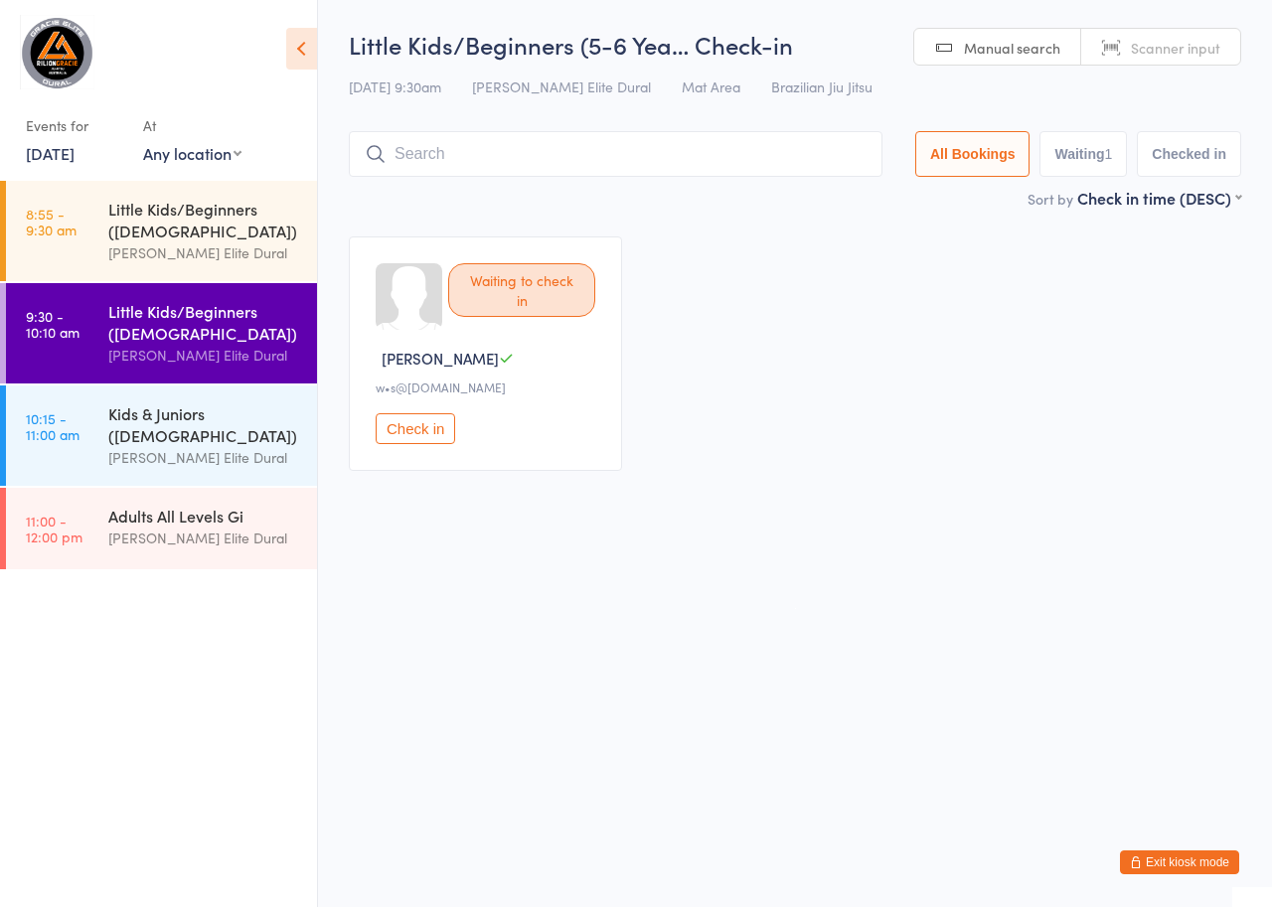
click at [75, 156] on link "23 Aug, 2025" at bounding box center [50, 153] width 49 height 22
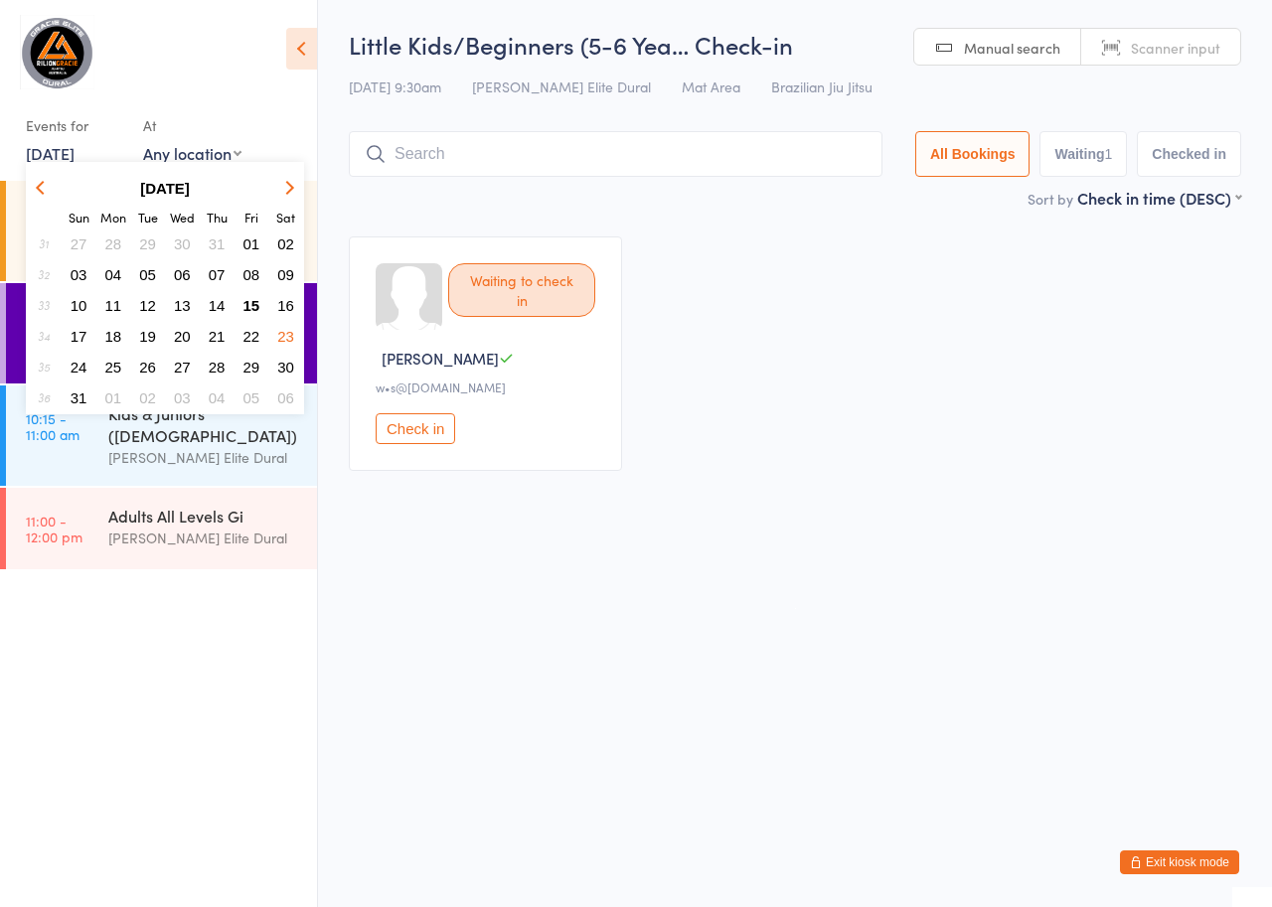
click at [282, 305] on span "16" at bounding box center [285, 305] width 17 height 17
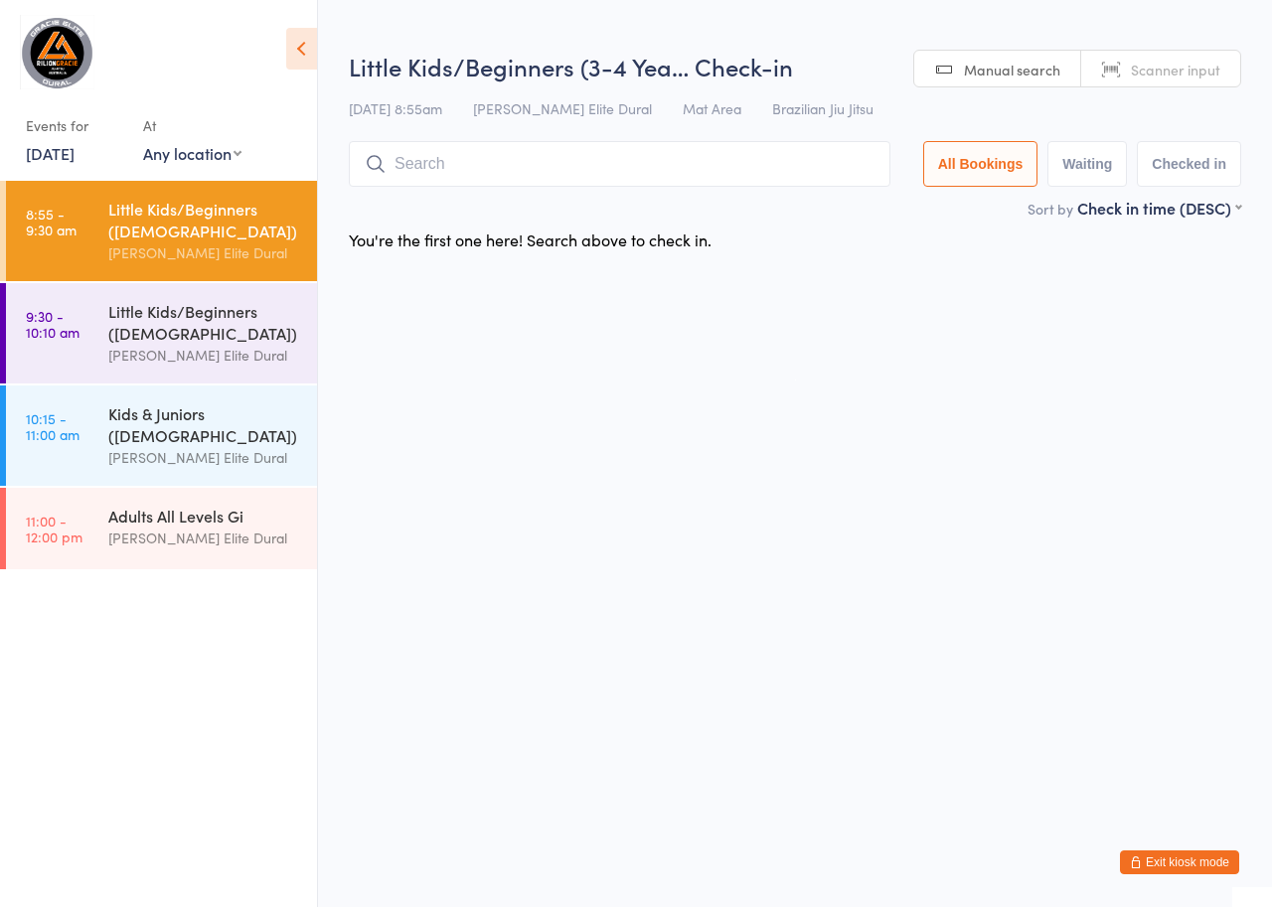
click at [1165, 870] on button "Exit kiosk mode" at bounding box center [1179, 863] width 119 height 24
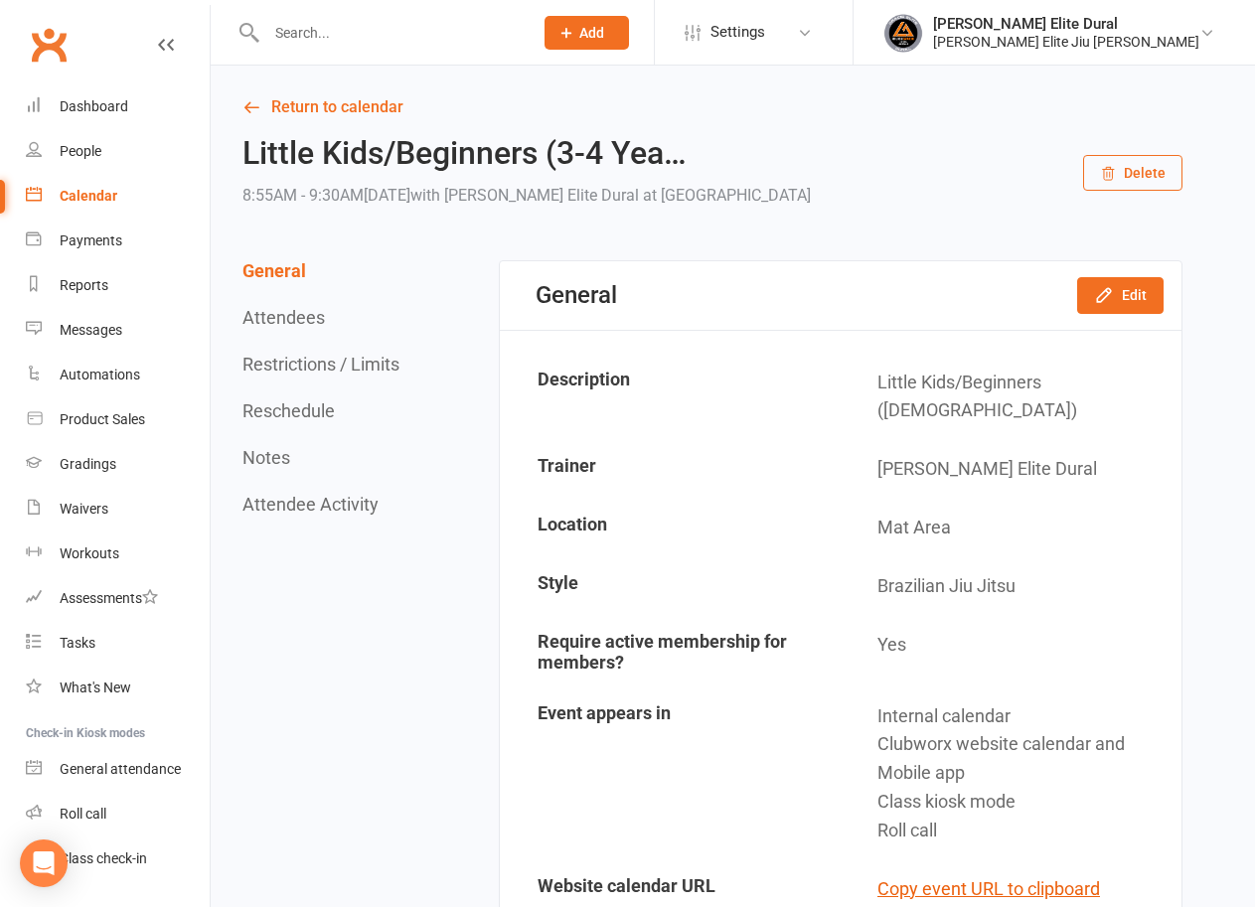
click at [84, 193] on div "Calendar" at bounding box center [89, 196] width 58 height 16
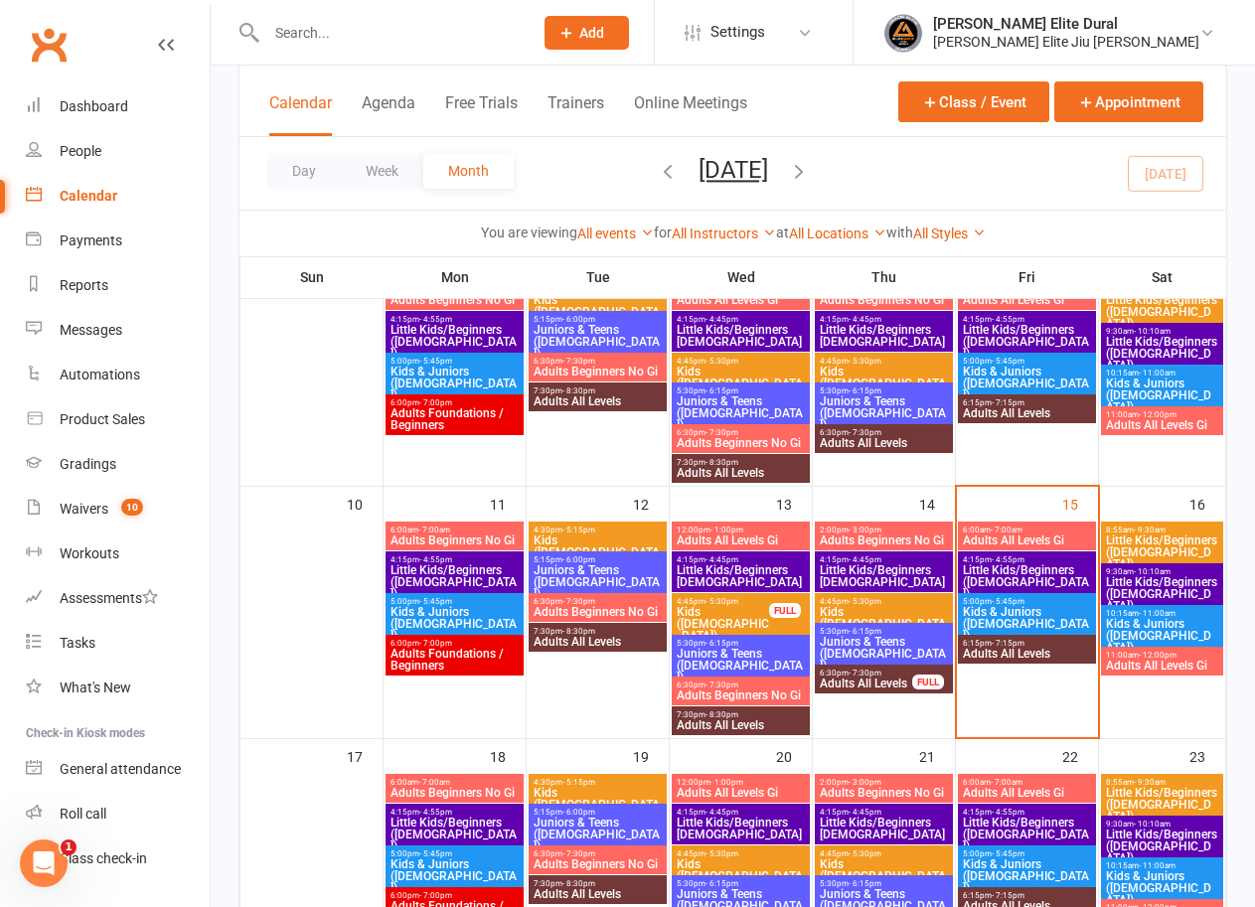
scroll to position [437, 0]
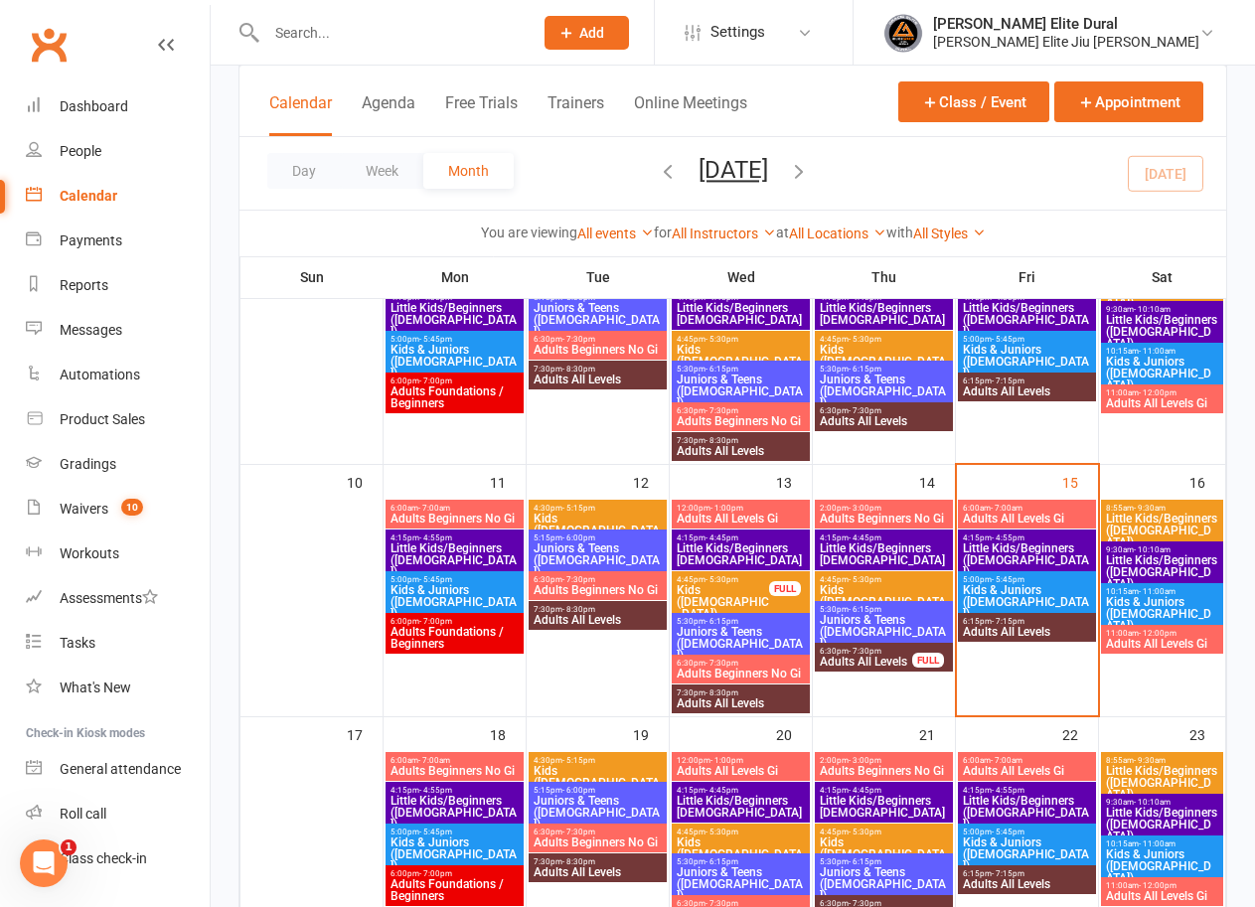
click at [1150, 596] on span "Kids & Juniors ([DEMOGRAPHIC_DATA])" at bounding box center [1162, 614] width 114 height 36
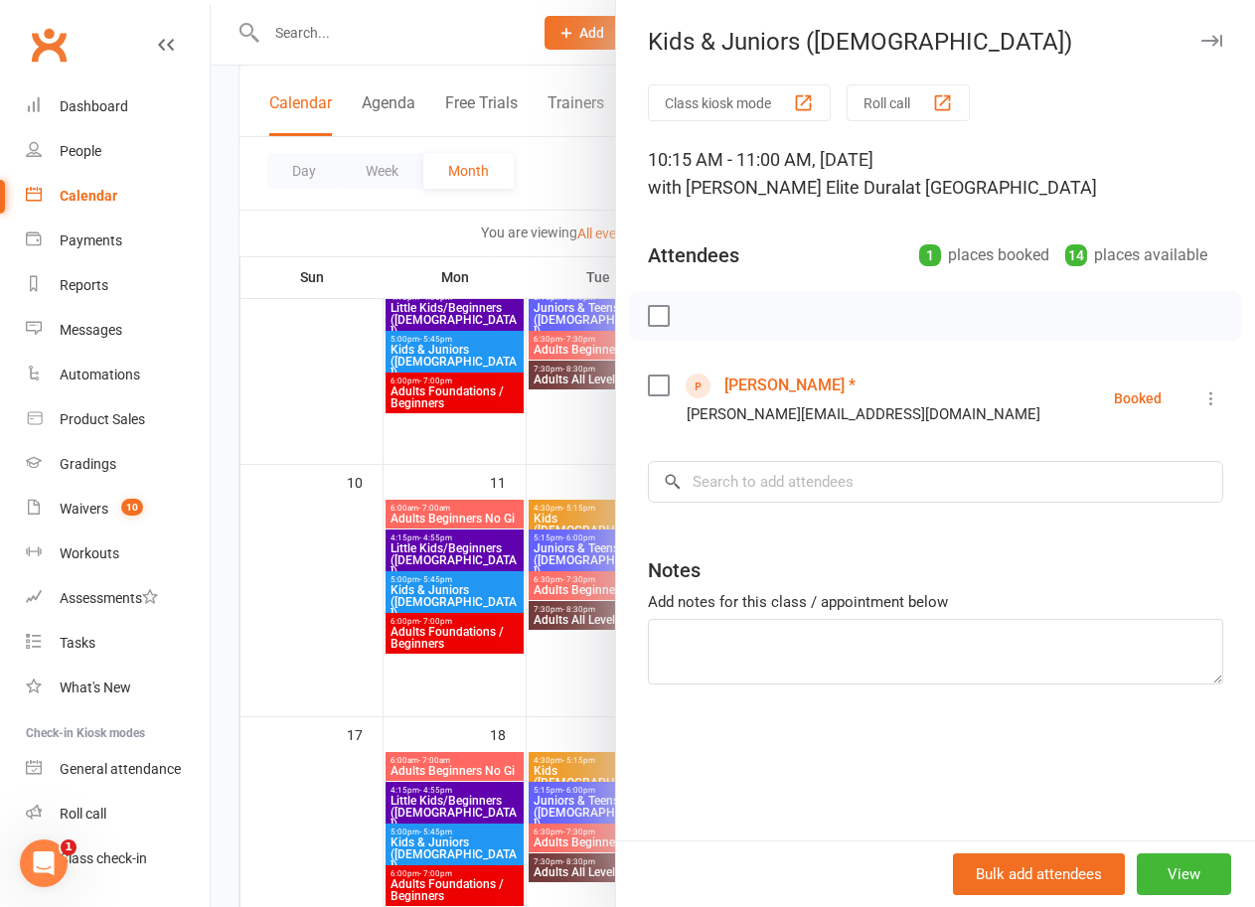
click at [217, 387] on div at bounding box center [733, 453] width 1044 height 907
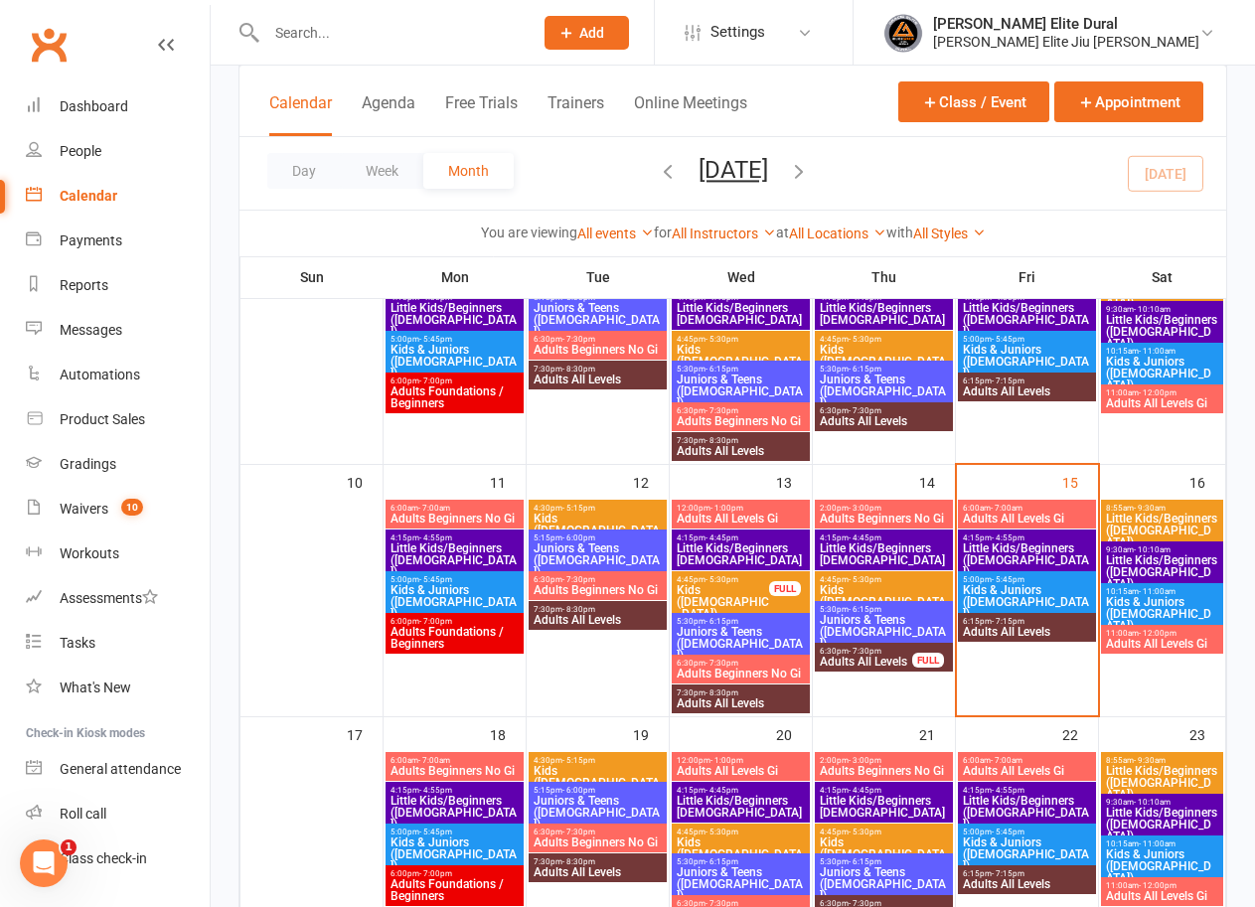
click at [1138, 643] on span "Adults All Levels Gi" at bounding box center [1162, 644] width 114 height 12
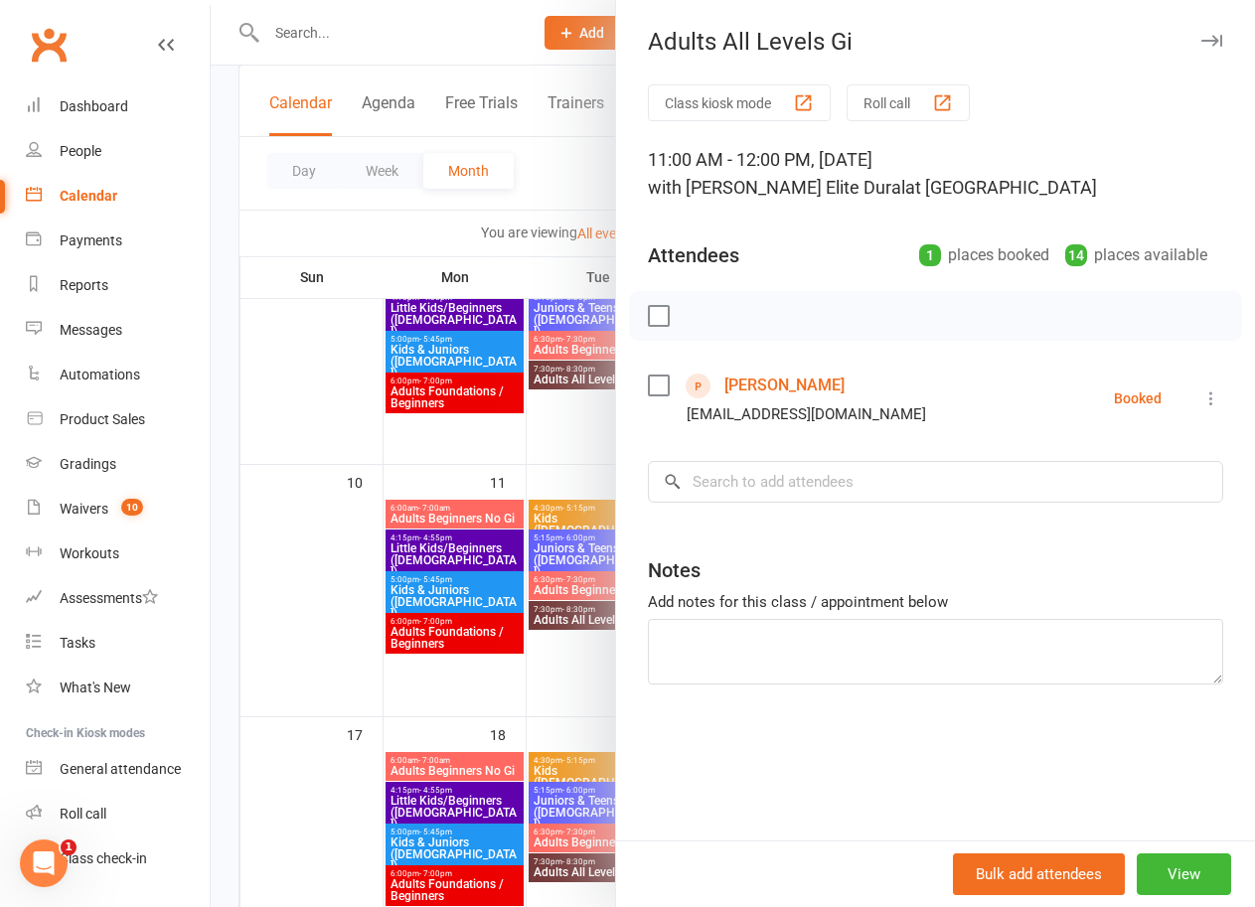
click at [746, 385] on link "Sabeer Muhsin" at bounding box center [784, 386] width 120 height 32
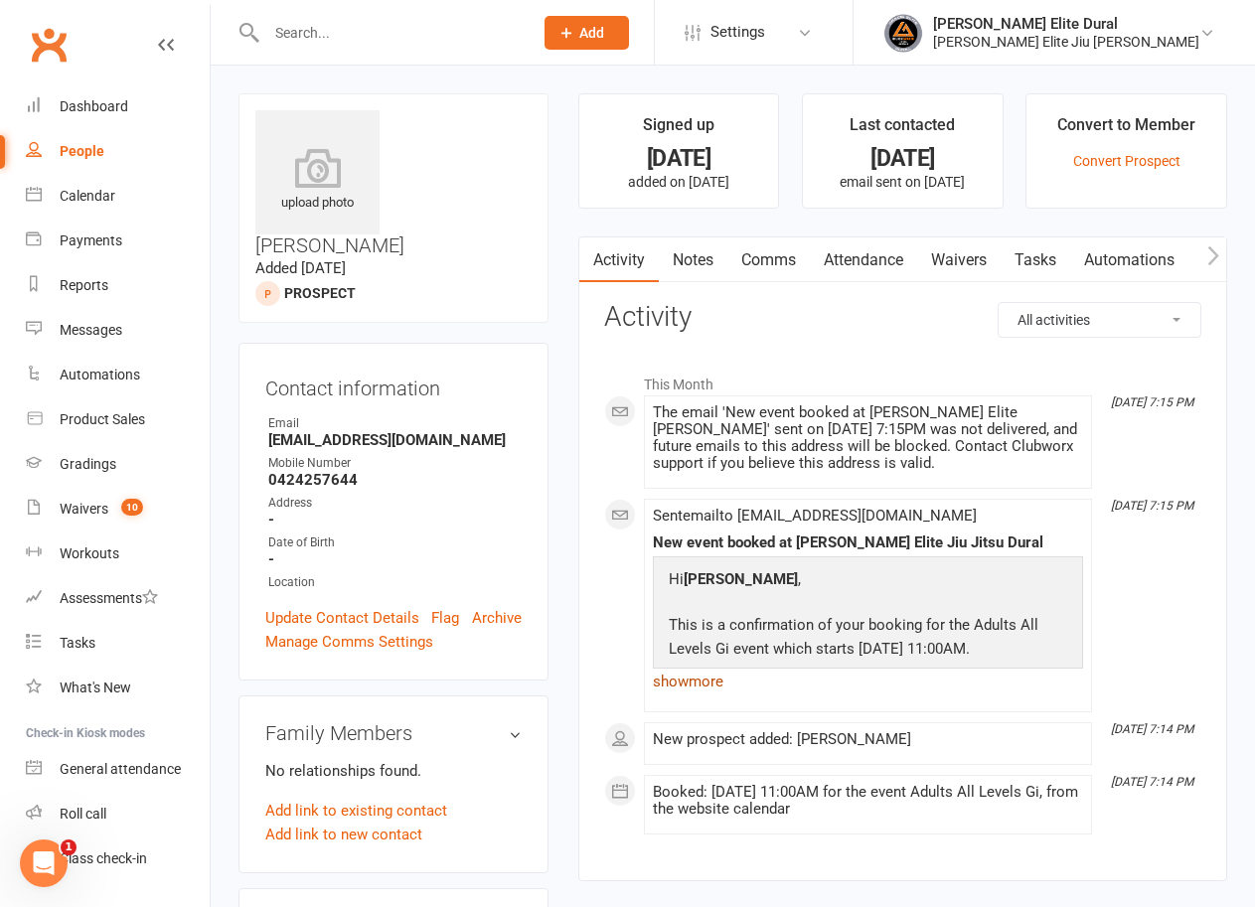
click at [710, 677] on link "show more" at bounding box center [868, 682] width 430 height 28
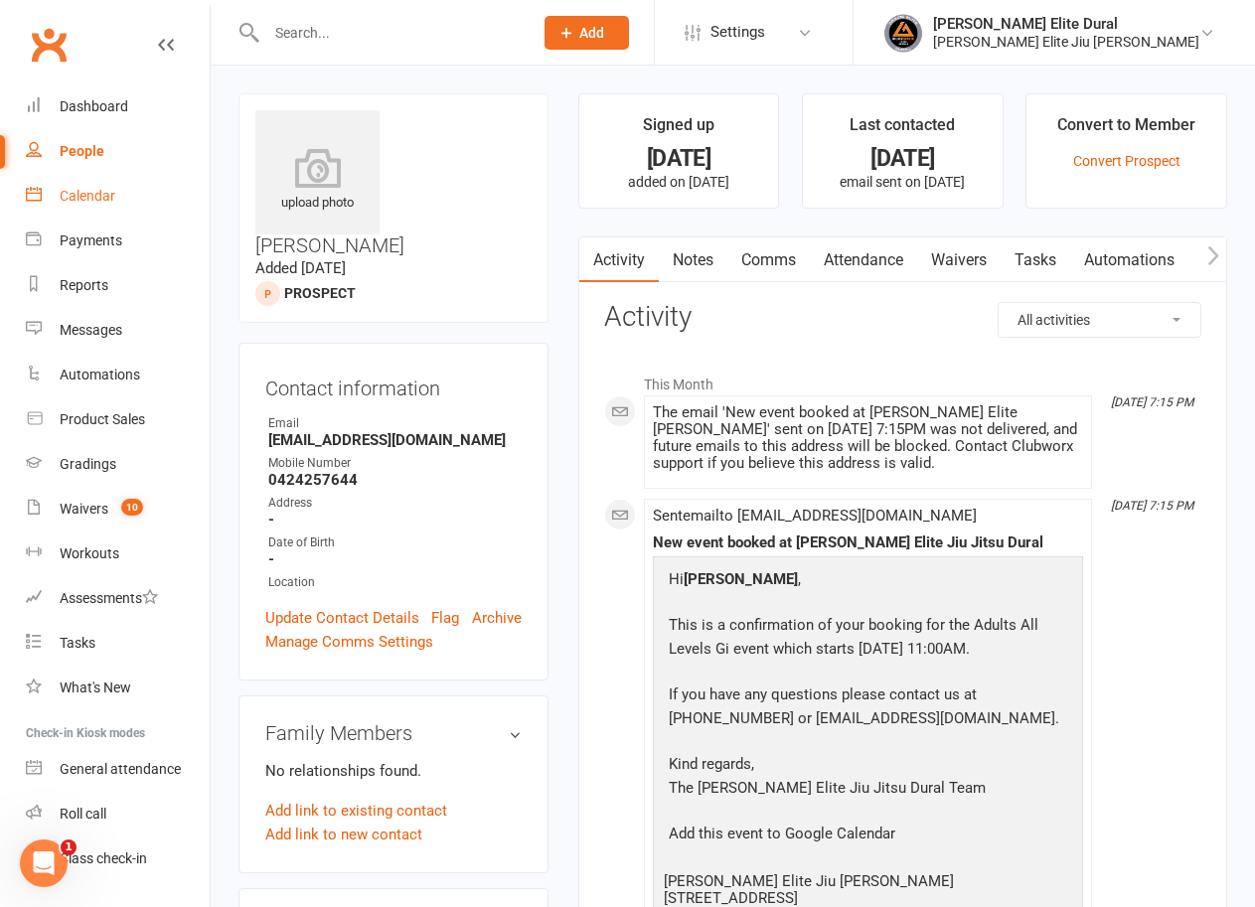
click at [80, 200] on div "Calendar" at bounding box center [88, 196] width 56 height 16
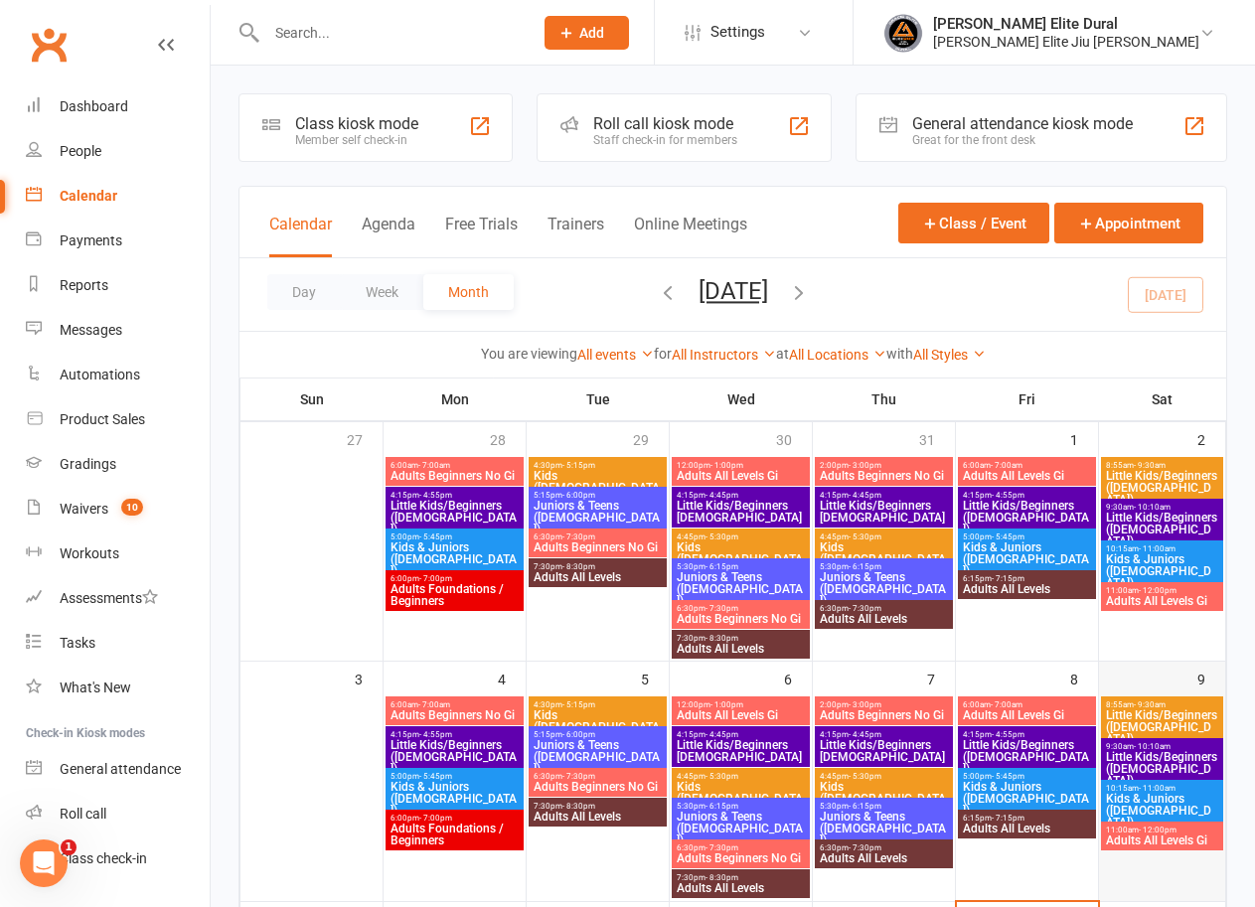
scroll to position [398, 0]
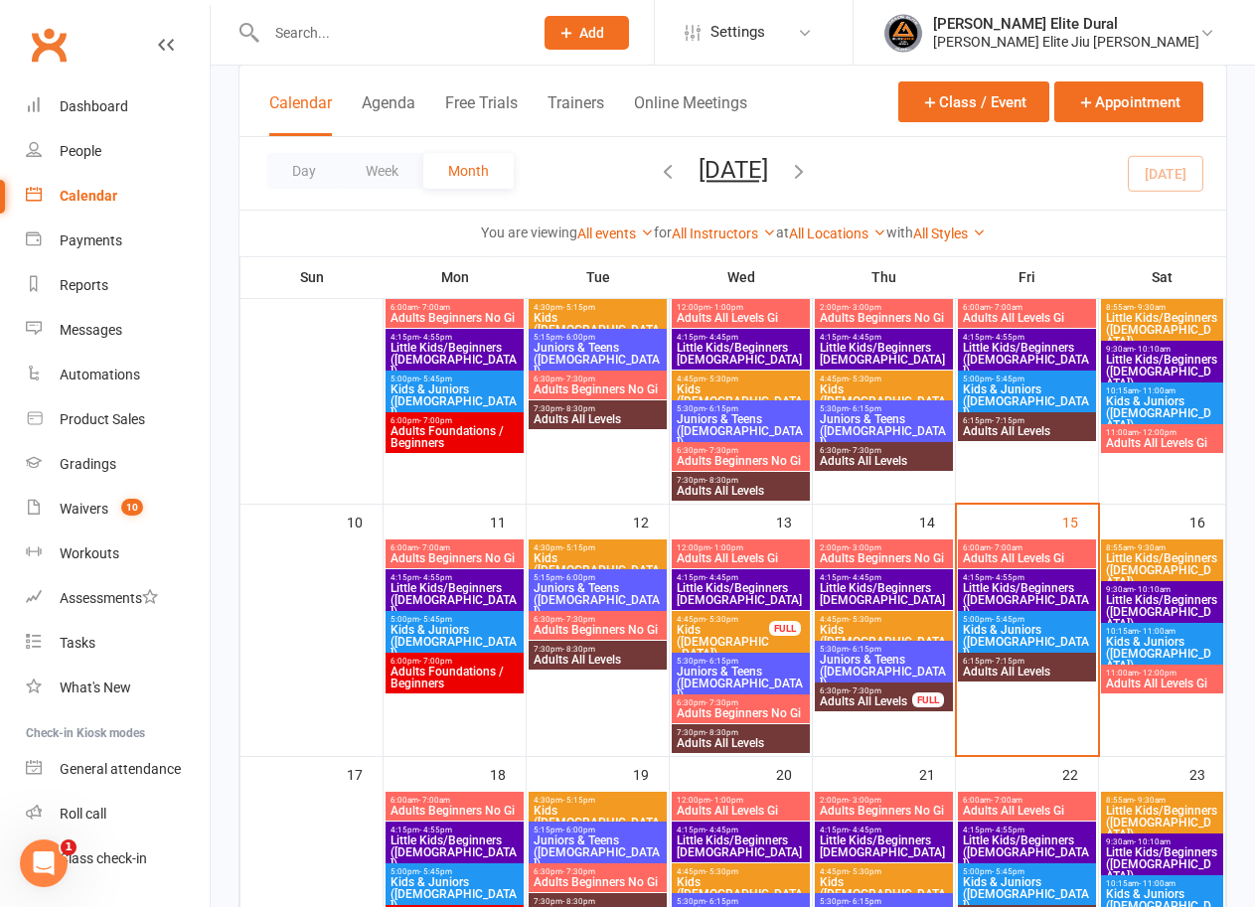
click at [1163, 645] on span "Kids & Juniors ([DEMOGRAPHIC_DATA])" at bounding box center [1162, 654] width 114 height 36
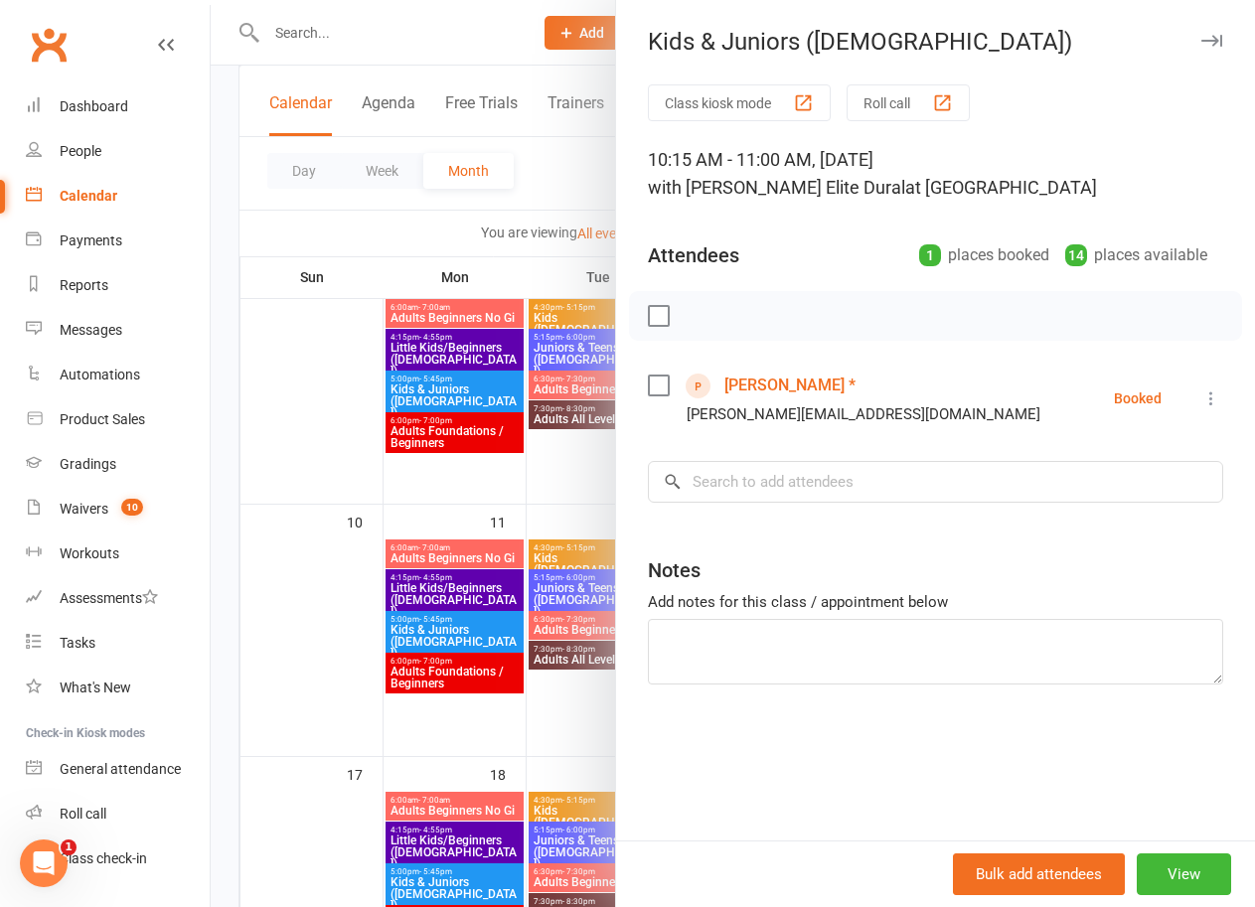
click at [730, 387] on link "Sarah *" at bounding box center [789, 386] width 131 height 32
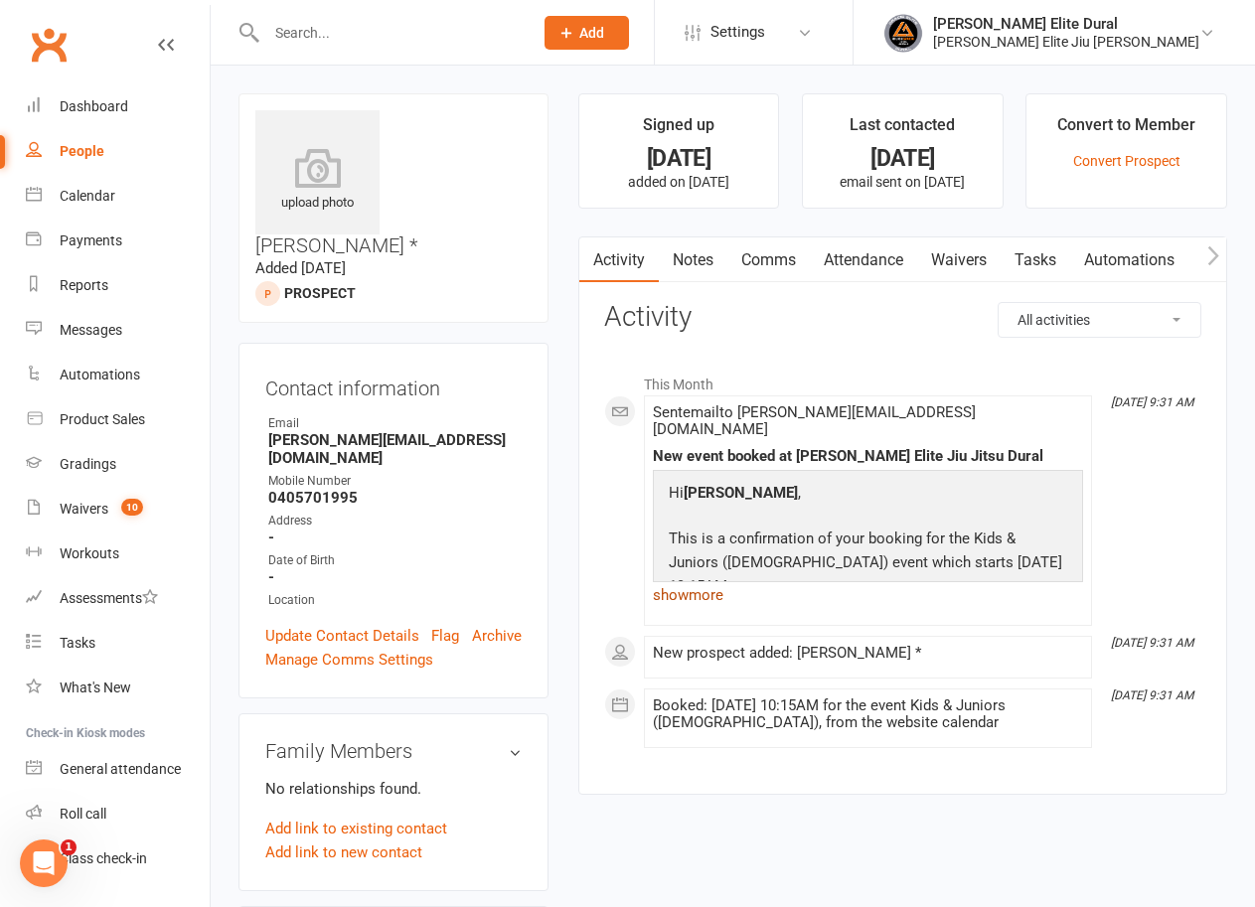
click at [704, 581] on link "show more" at bounding box center [868, 595] width 430 height 28
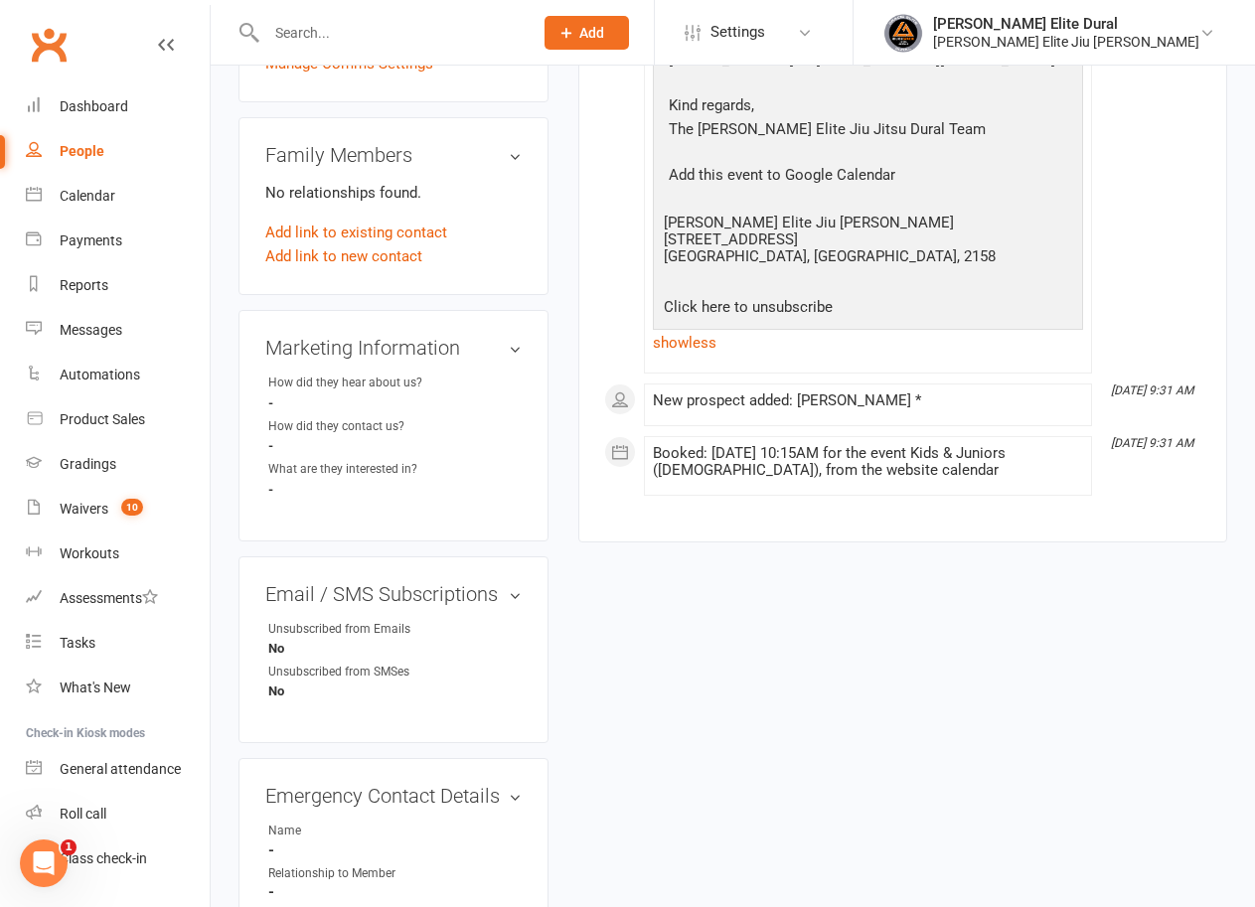
scroll to position [696, 0]
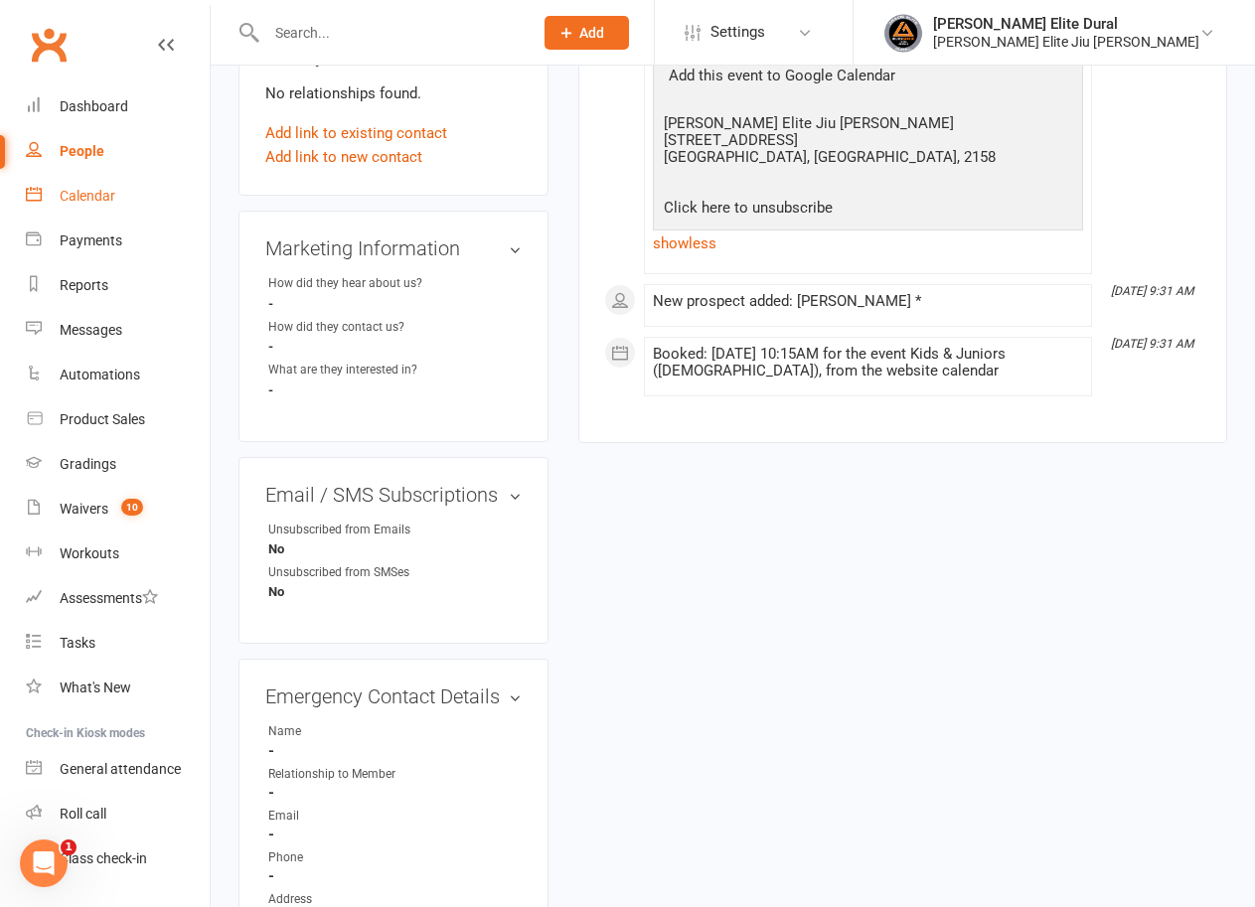
click at [64, 192] on div "Calendar" at bounding box center [88, 196] width 56 height 16
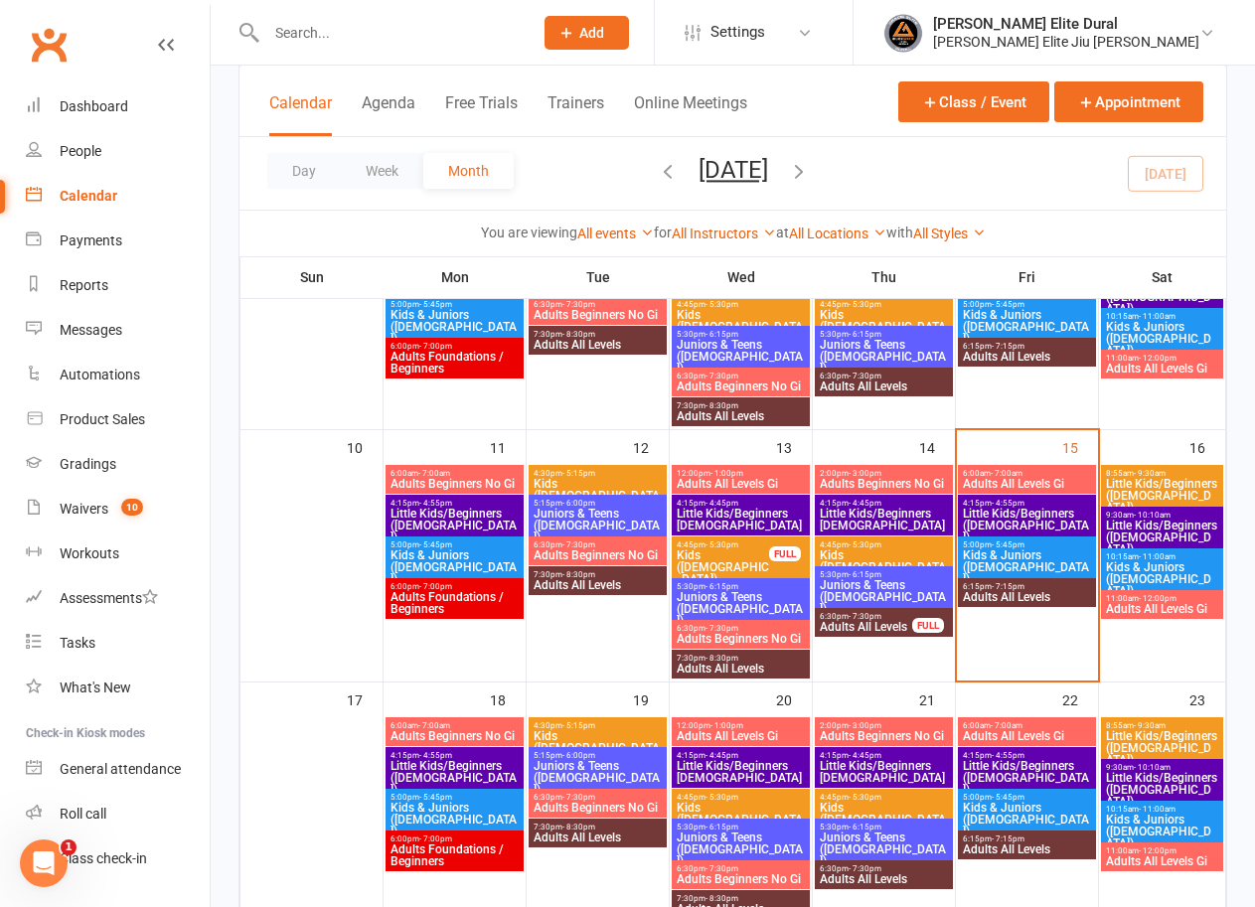
scroll to position [463, 0]
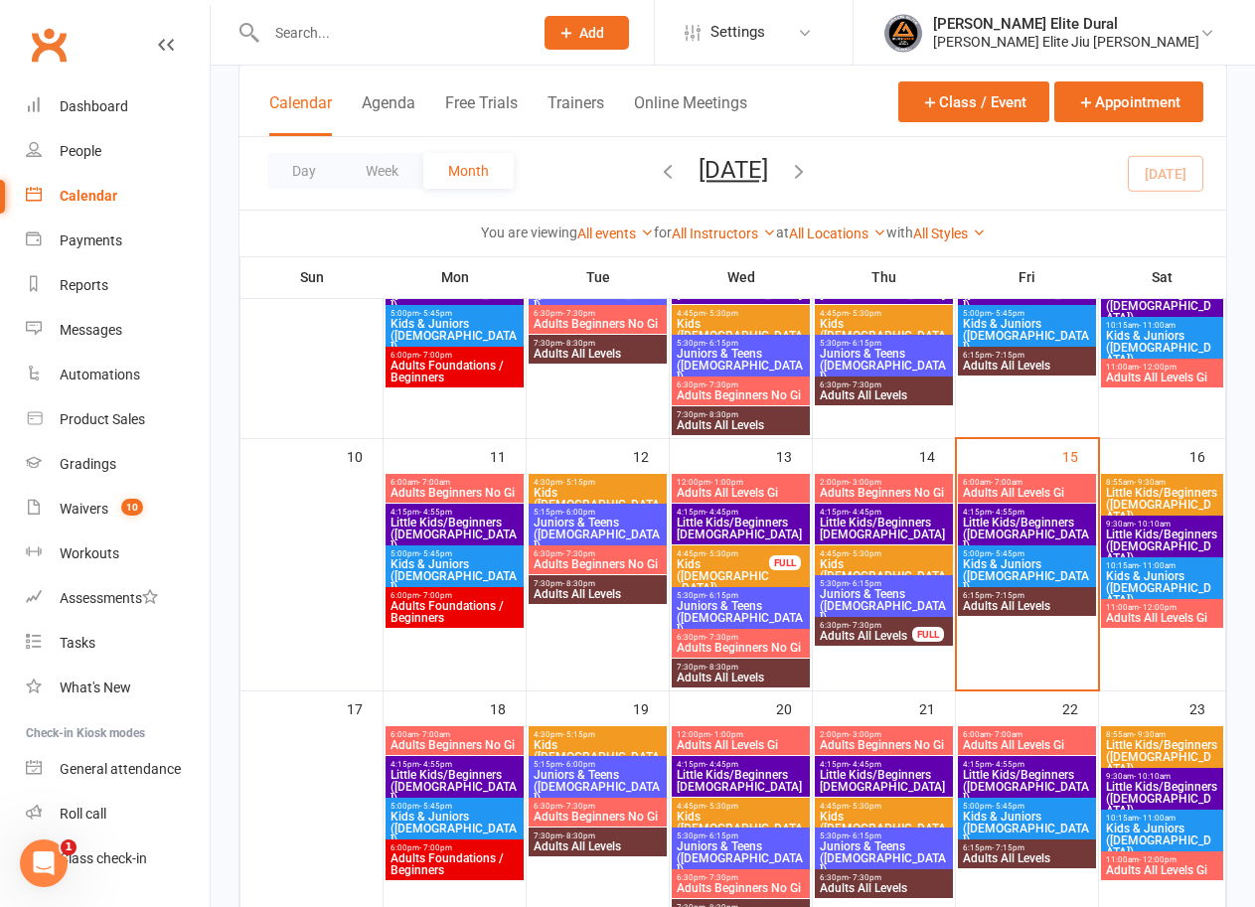
click at [1011, 525] on span "Little Kids/Beginners ([DEMOGRAPHIC_DATA])" at bounding box center [1027, 535] width 130 height 36
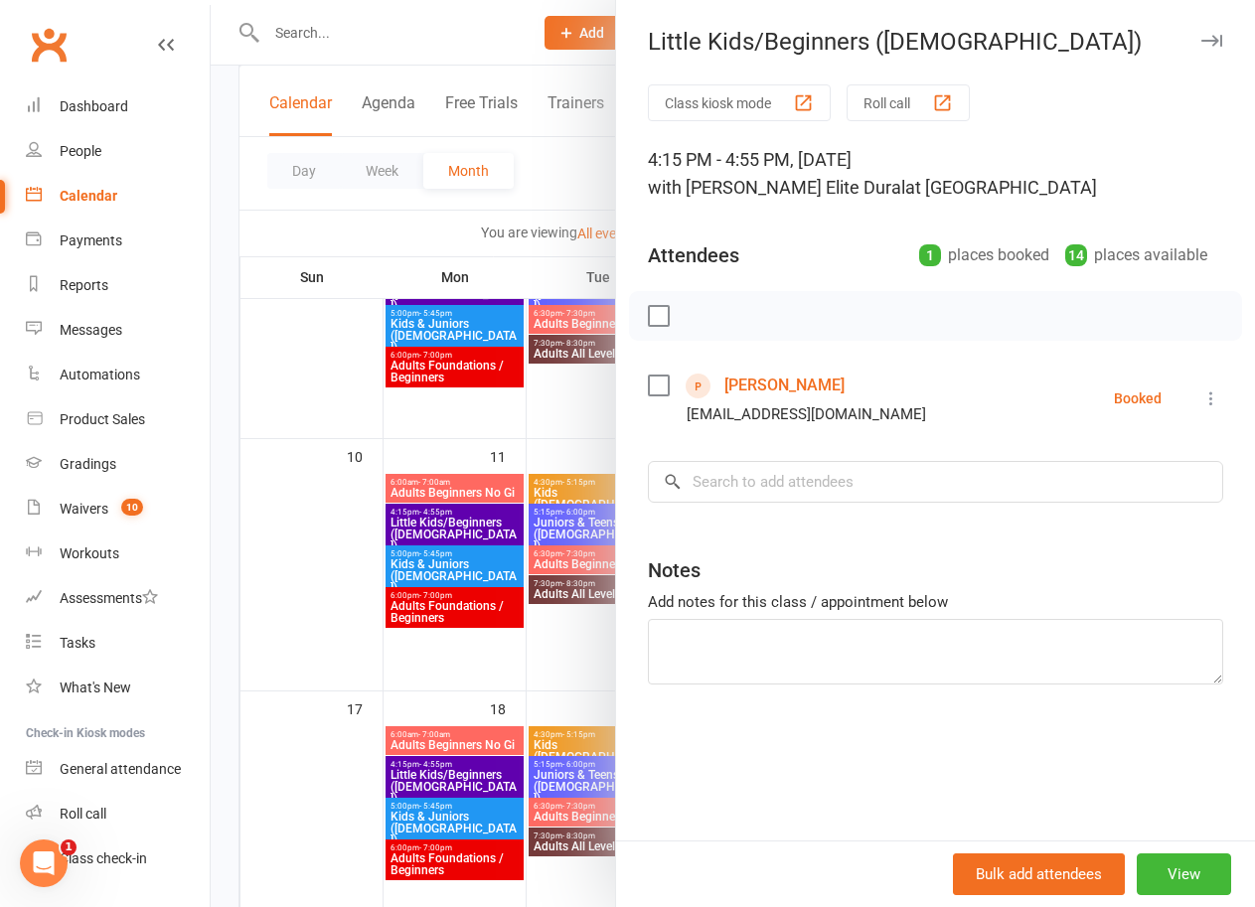
click at [757, 377] on link "[PERSON_NAME]" at bounding box center [784, 386] width 120 height 32
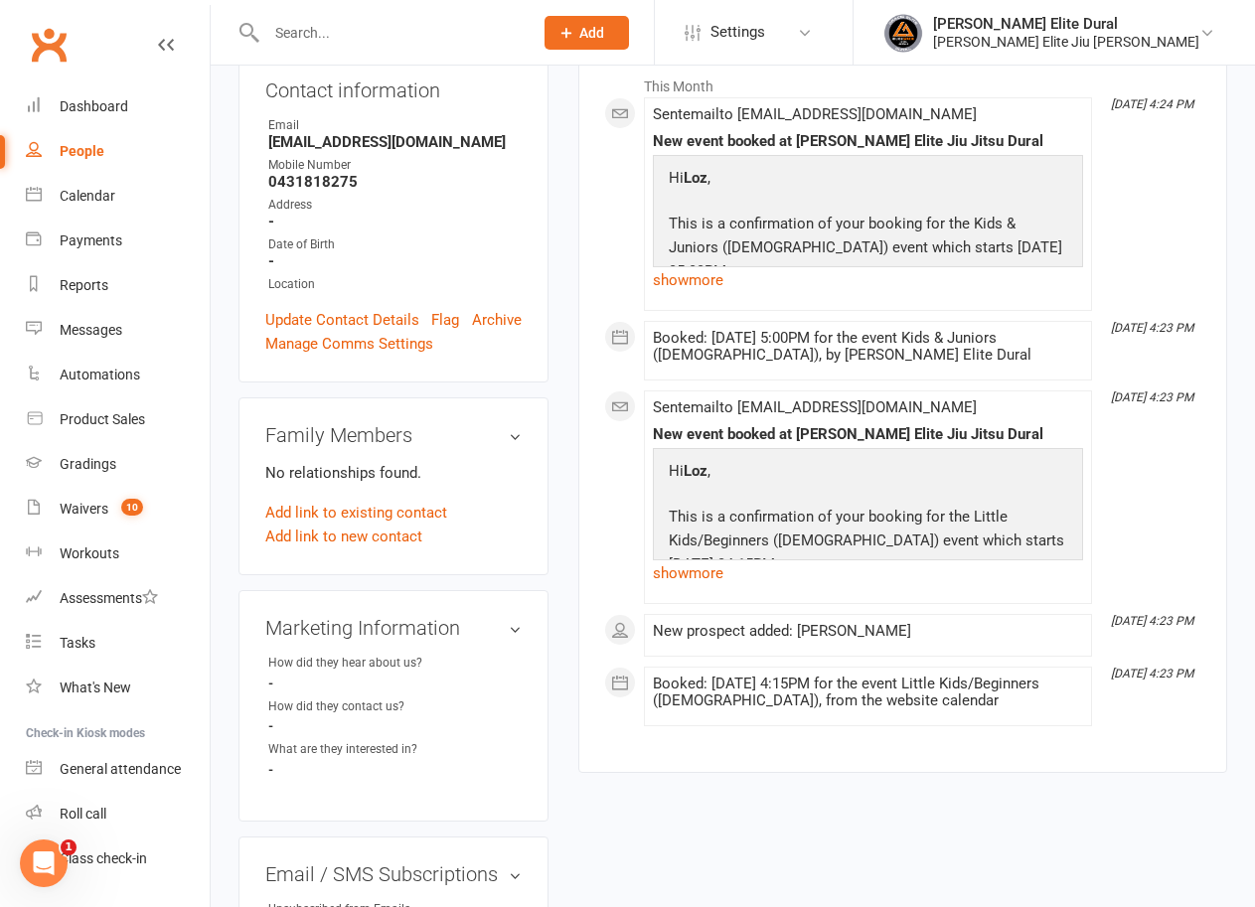
scroll to position [398, 0]
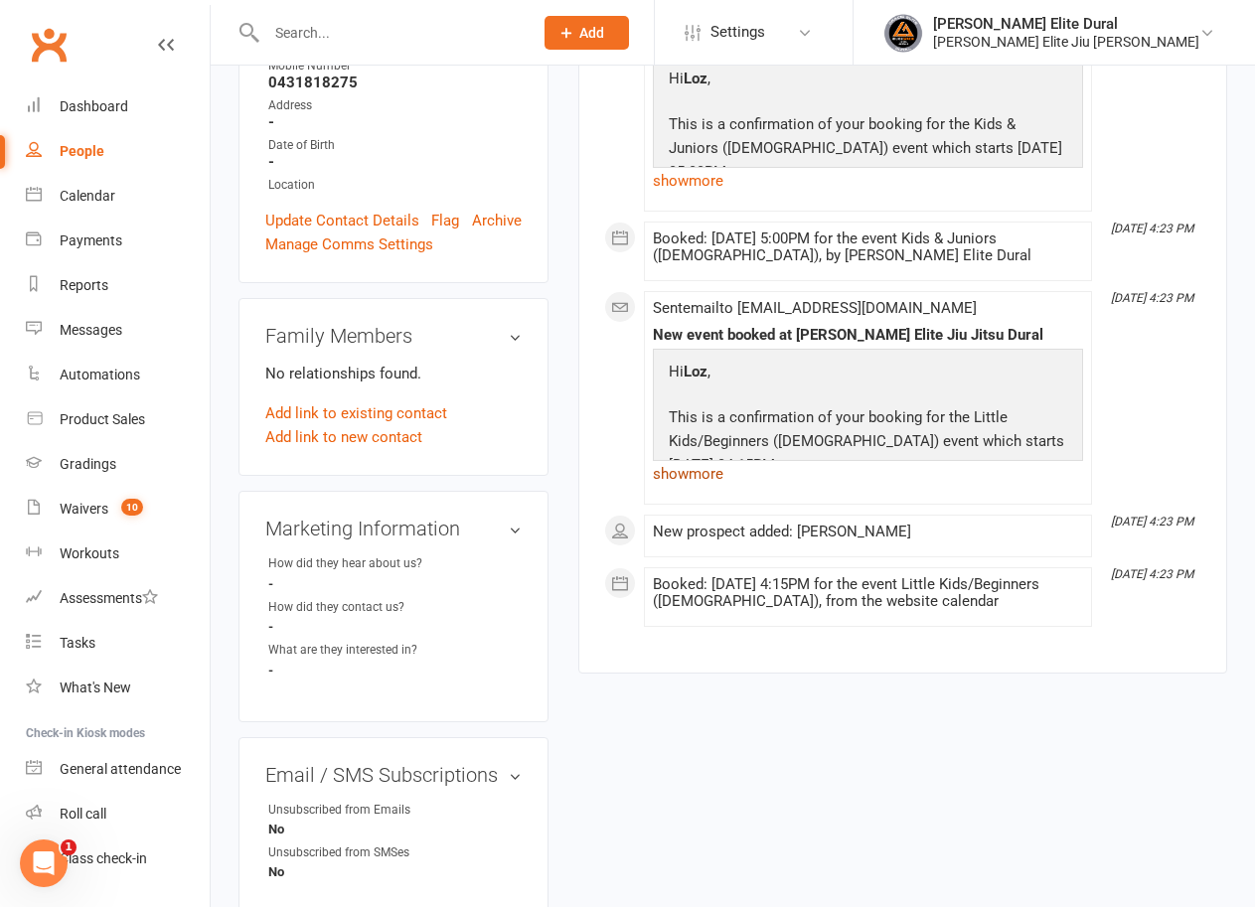
click at [705, 475] on link "show more" at bounding box center [868, 474] width 430 height 28
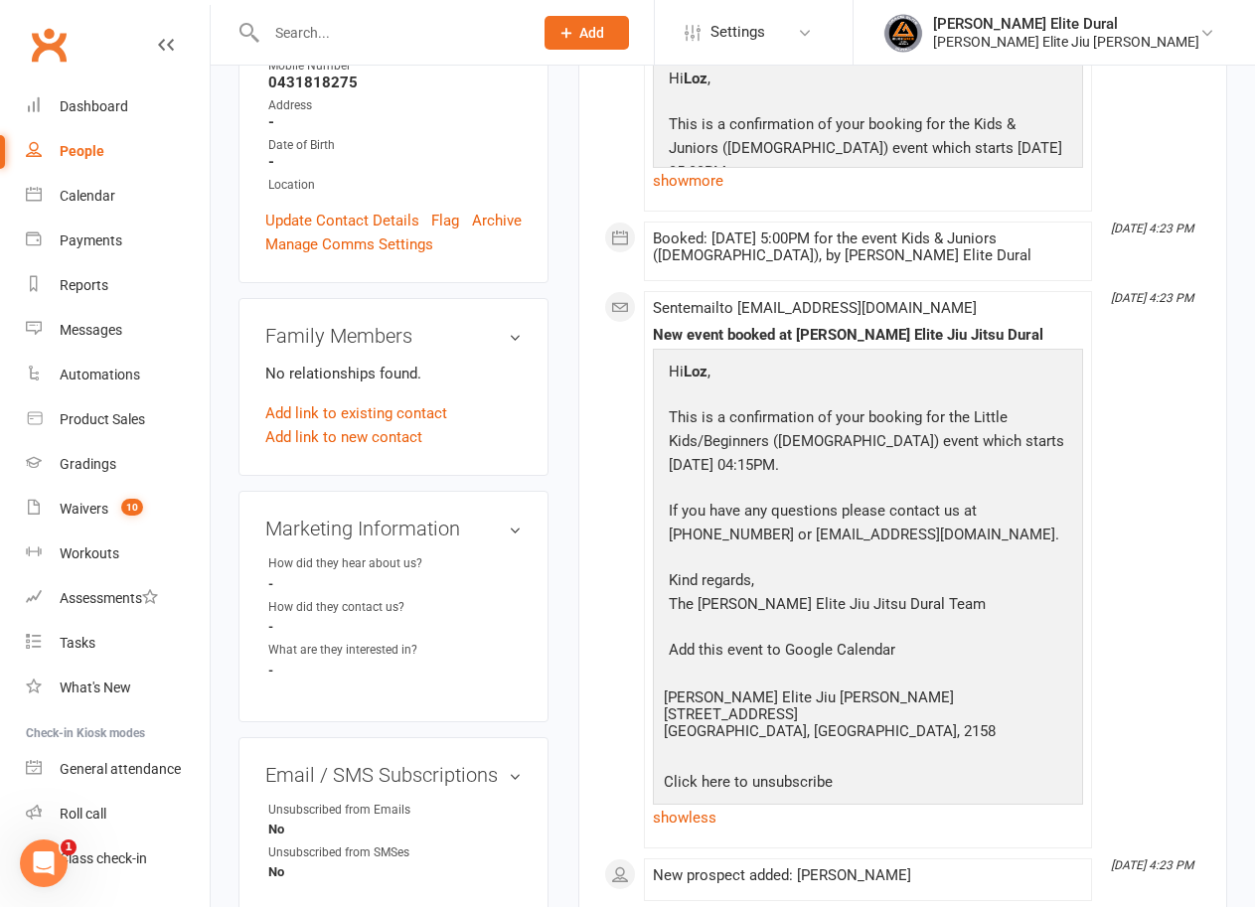
scroll to position [0, 0]
